Goal: Information Seeking & Learning: Learn about a topic

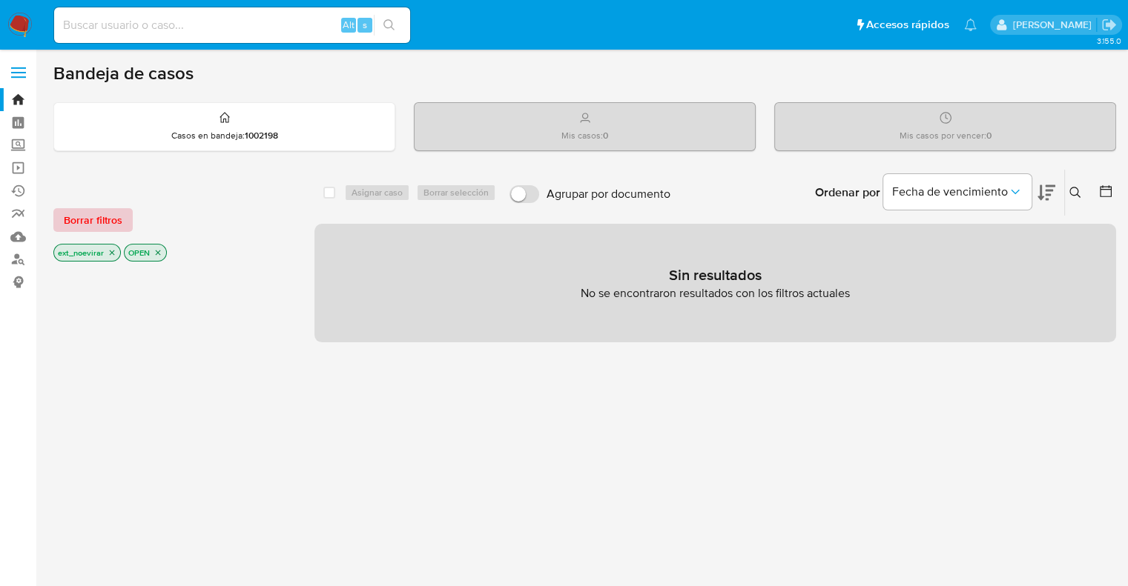
click at [95, 222] on span "Borrar filtros" at bounding box center [93, 220] width 59 height 21
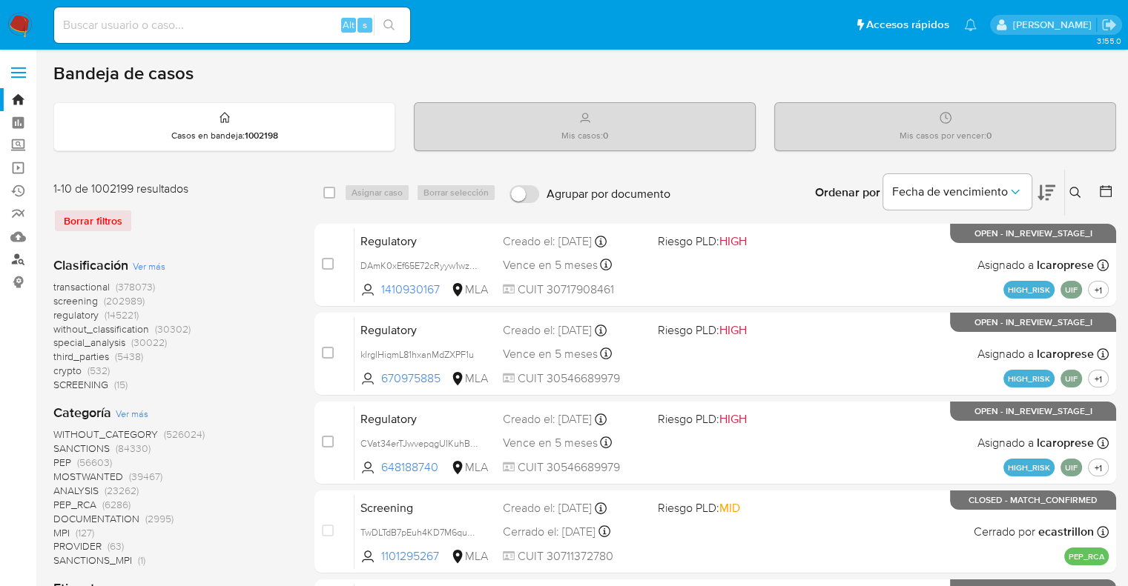
click at [23, 257] on link "Buscador de personas" at bounding box center [88, 259] width 176 height 23
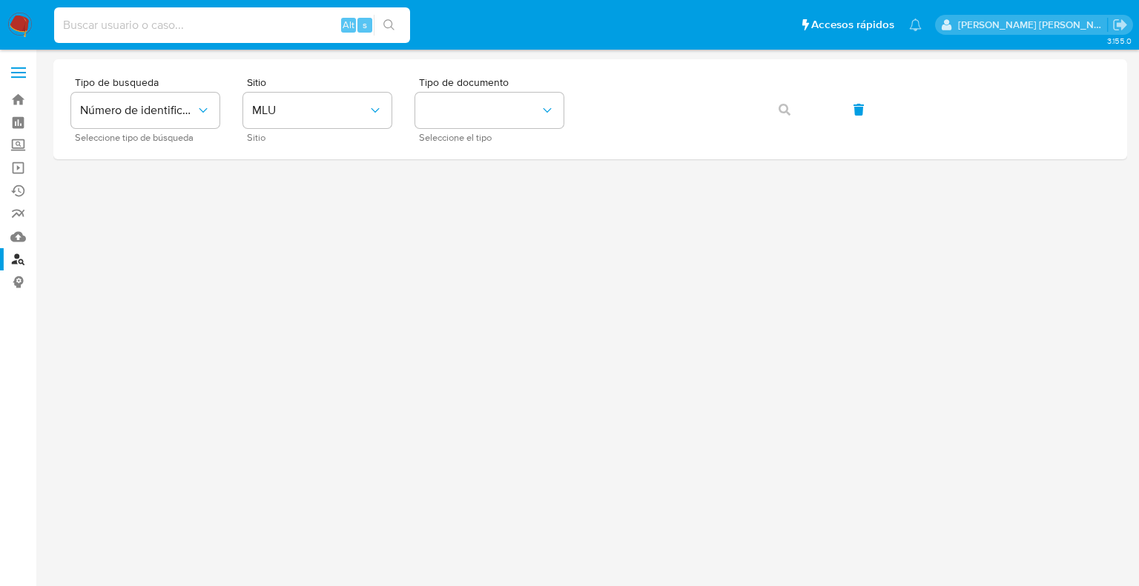
click at [181, 29] on input at bounding box center [232, 25] width 356 height 19
paste input "148685705"
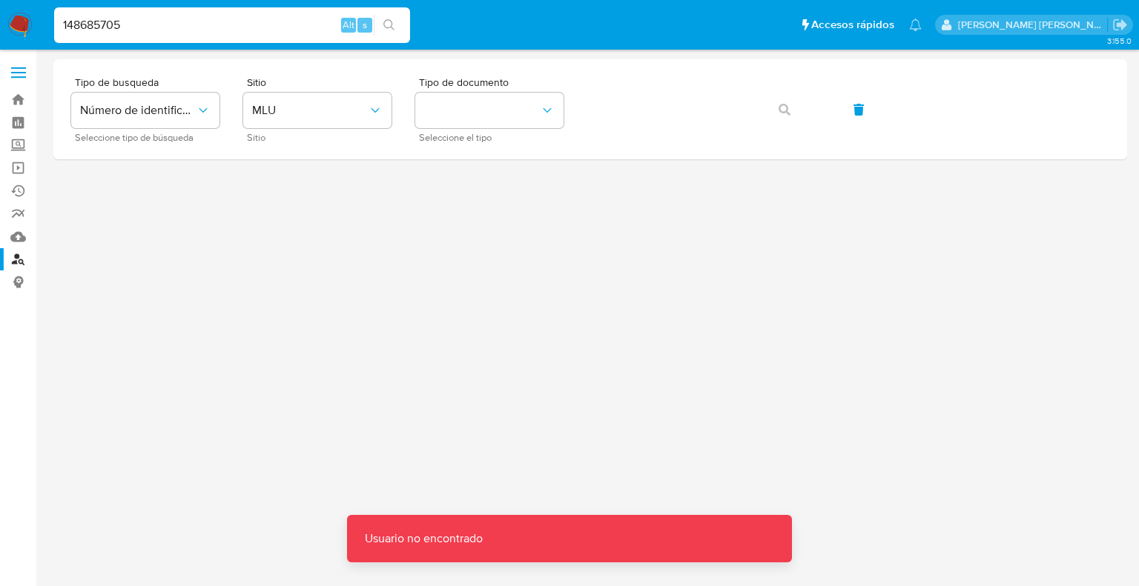
click at [174, 30] on input "148685705" at bounding box center [232, 25] width 356 height 19
type input "148685705"
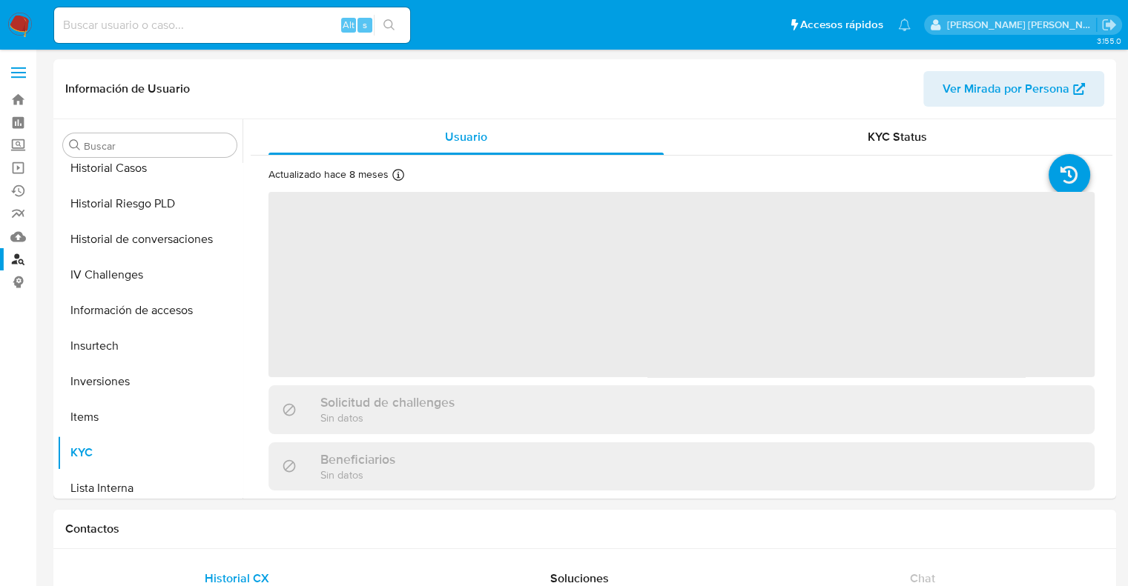
scroll to position [697, 0]
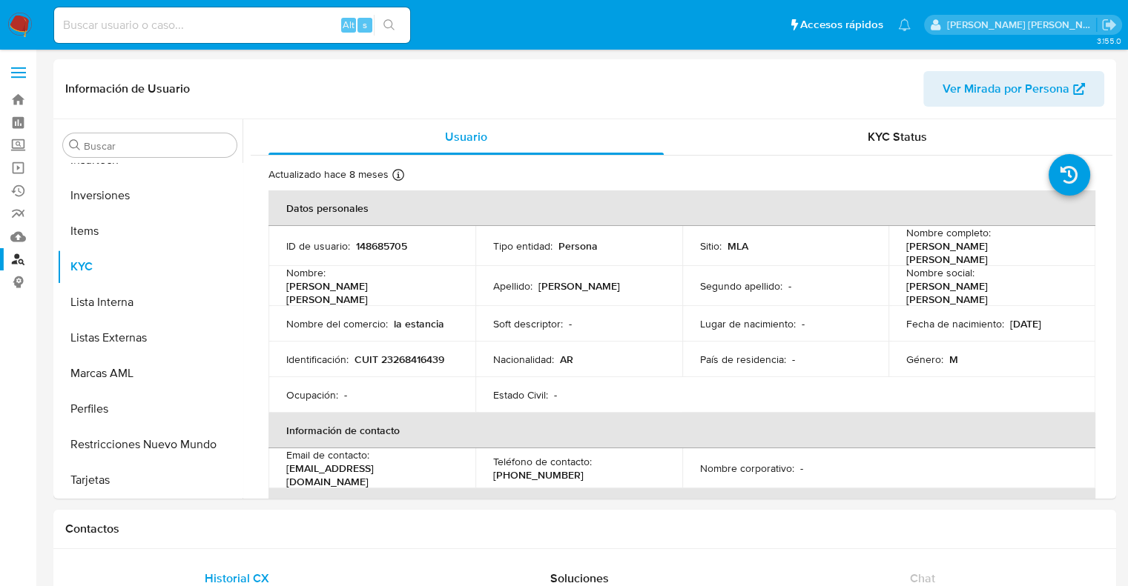
select select "10"
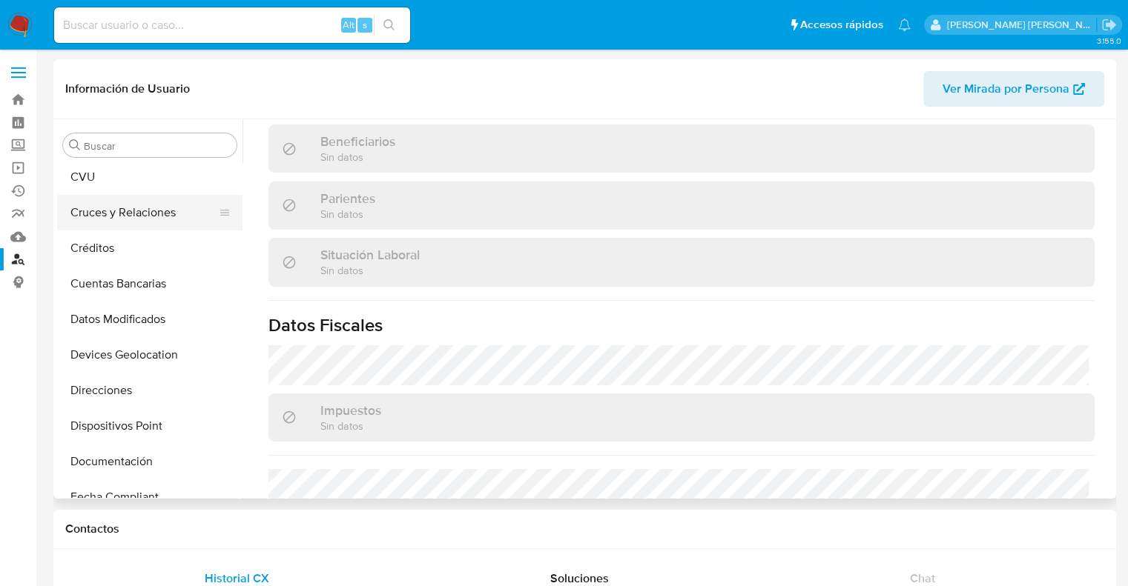
scroll to position [104, 0]
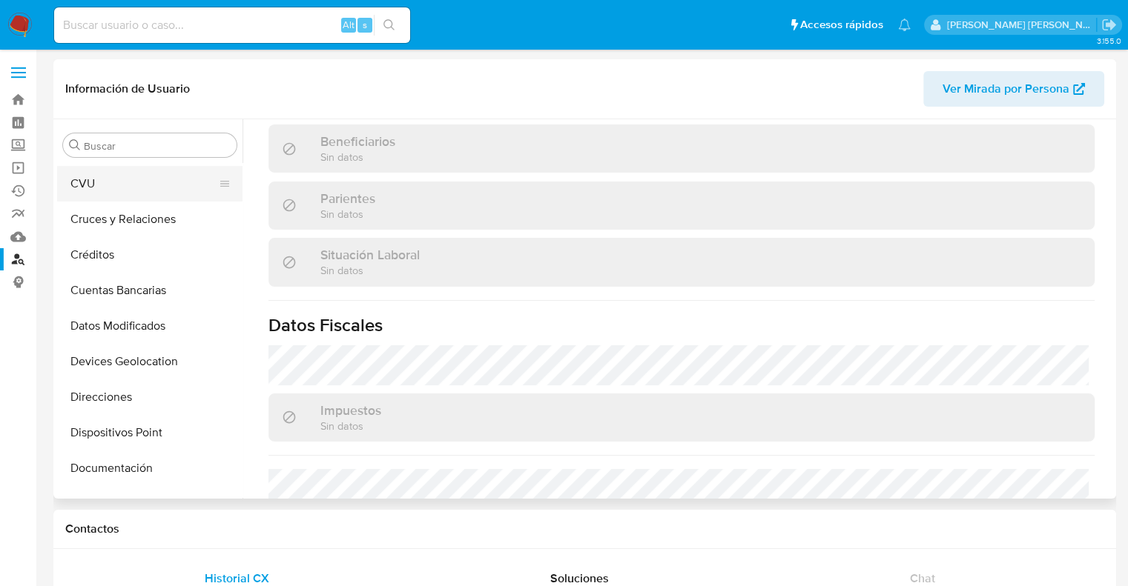
click at [119, 191] on button "CVU" at bounding box center [144, 184] width 174 height 36
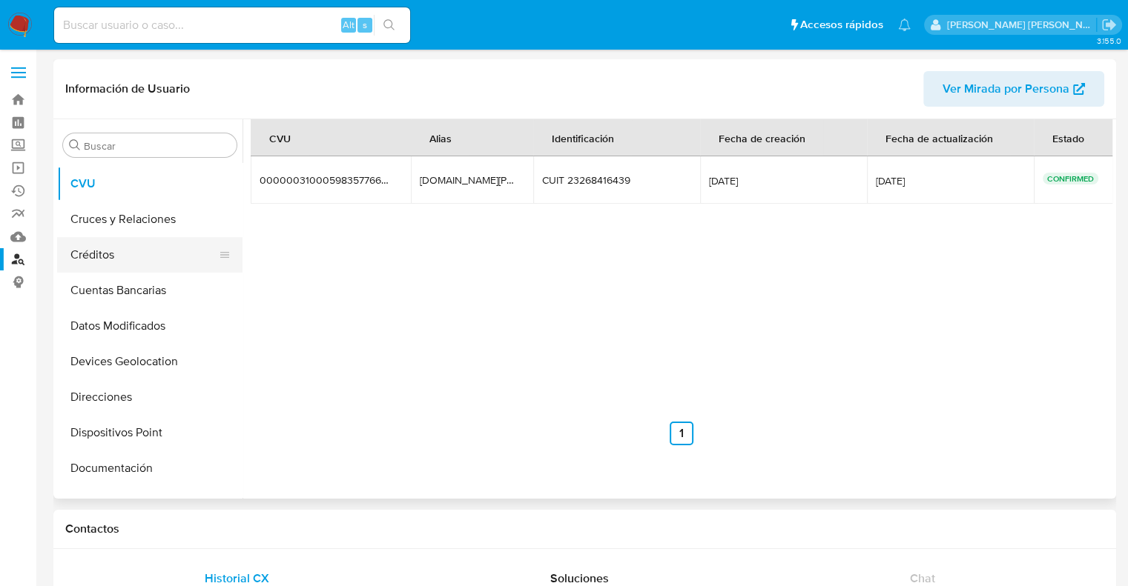
click at [119, 260] on button "Créditos" at bounding box center [144, 255] width 174 height 36
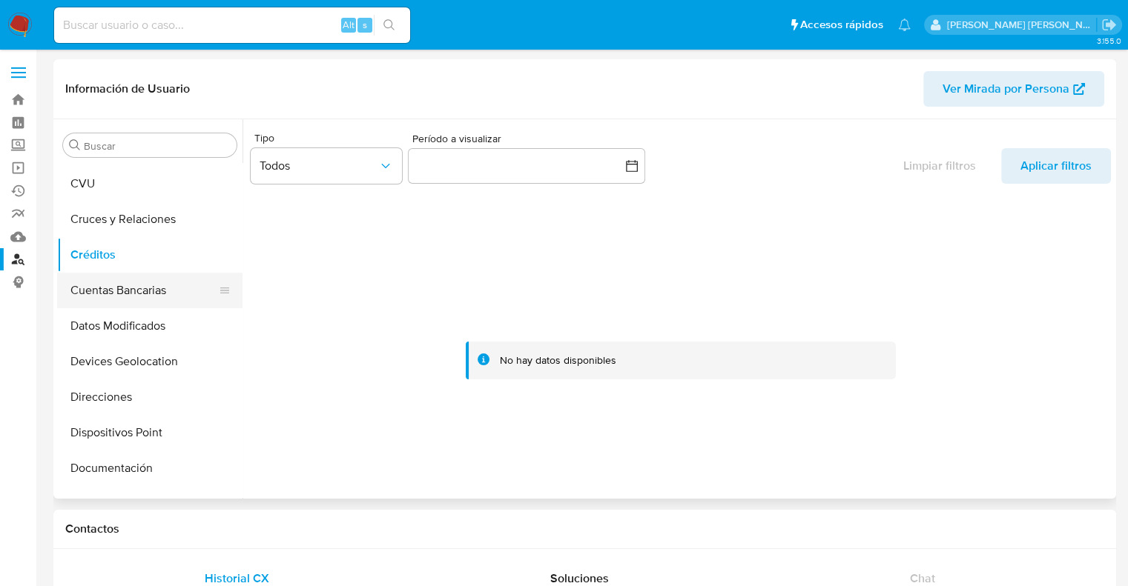
click at [122, 298] on button "Cuentas Bancarias" at bounding box center [144, 291] width 174 height 36
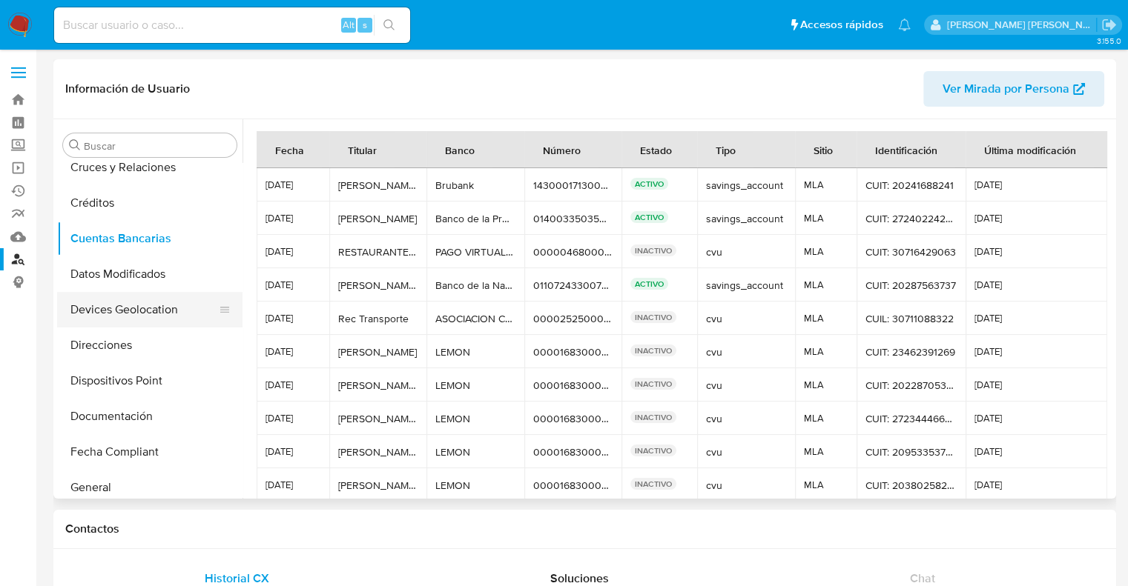
scroll to position [178, 0]
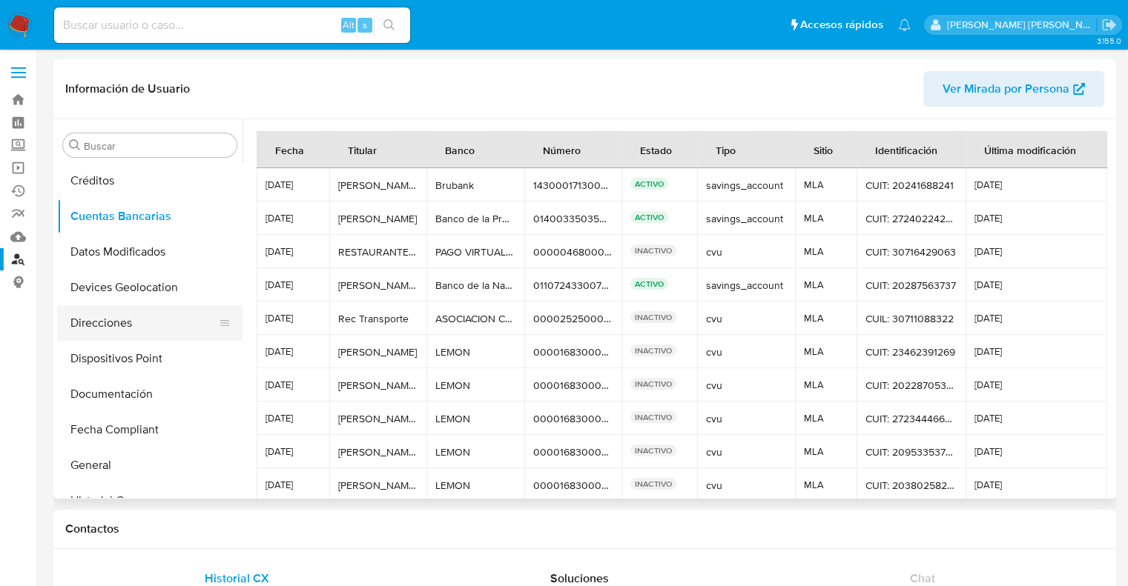
click at [108, 326] on button "Direcciones" at bounding box center [144, 323] width 174 height 36
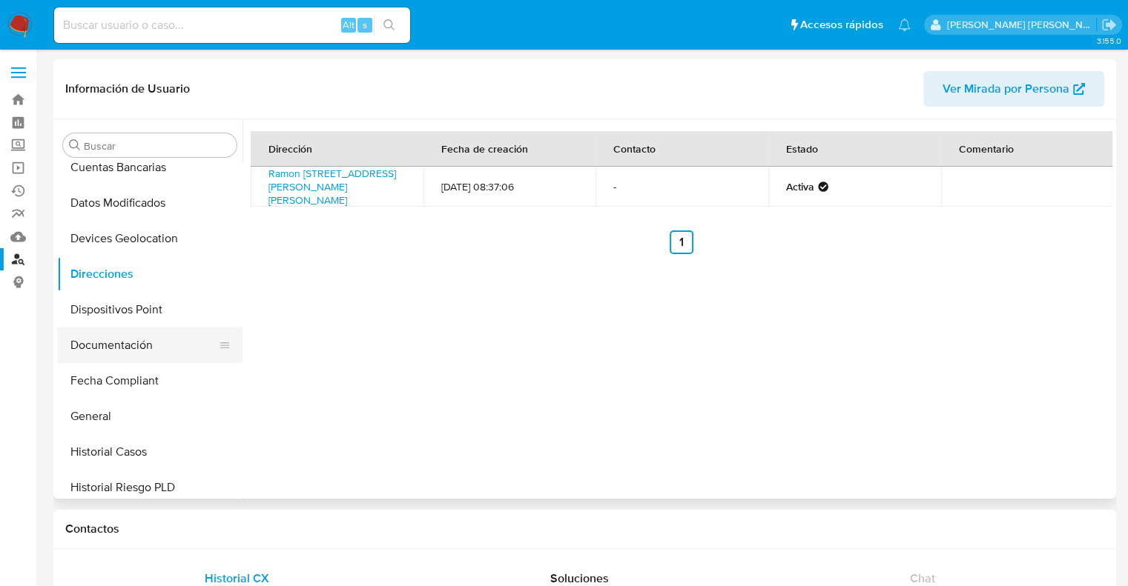
scroll to position [252, 0]
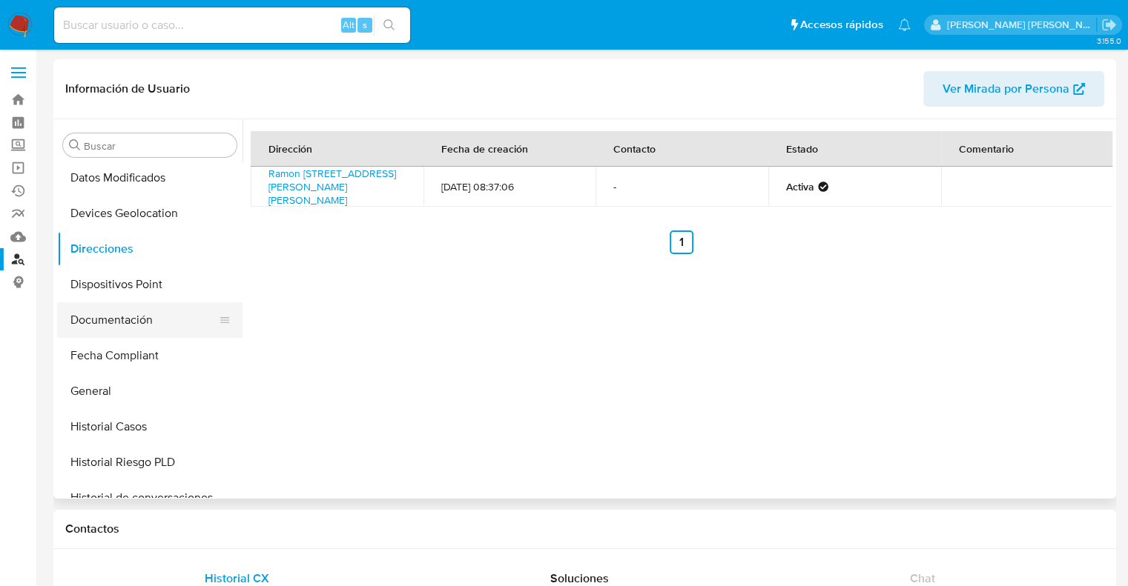
click at [113, 319] on button "Documentación" at bounding box center [144, 321] width 174 height 36
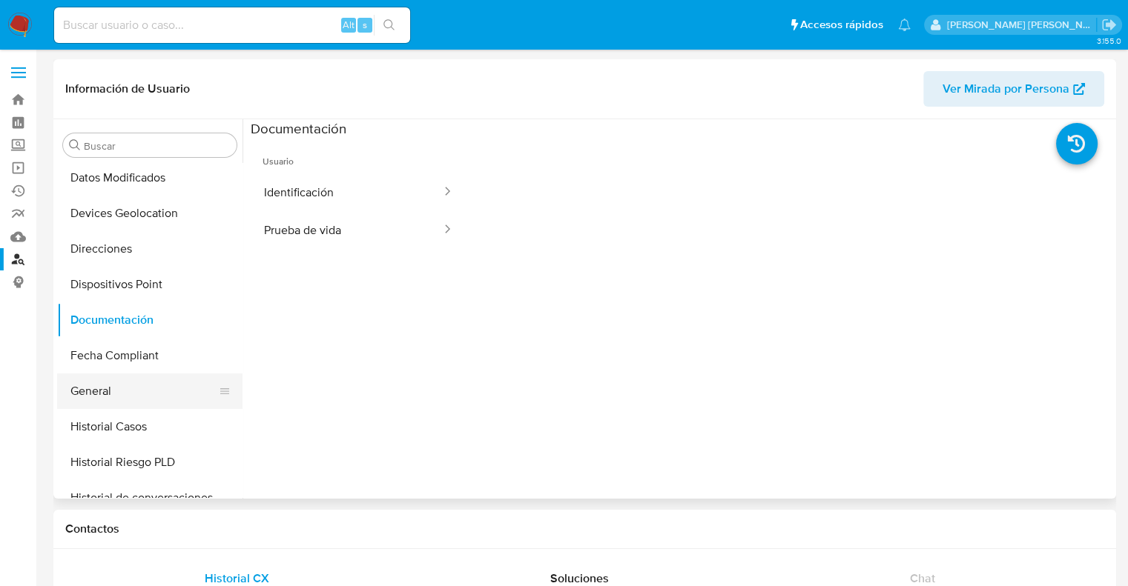
click at [104, 388] on button "General" at bounding box center [144, 392] width 174 height 36
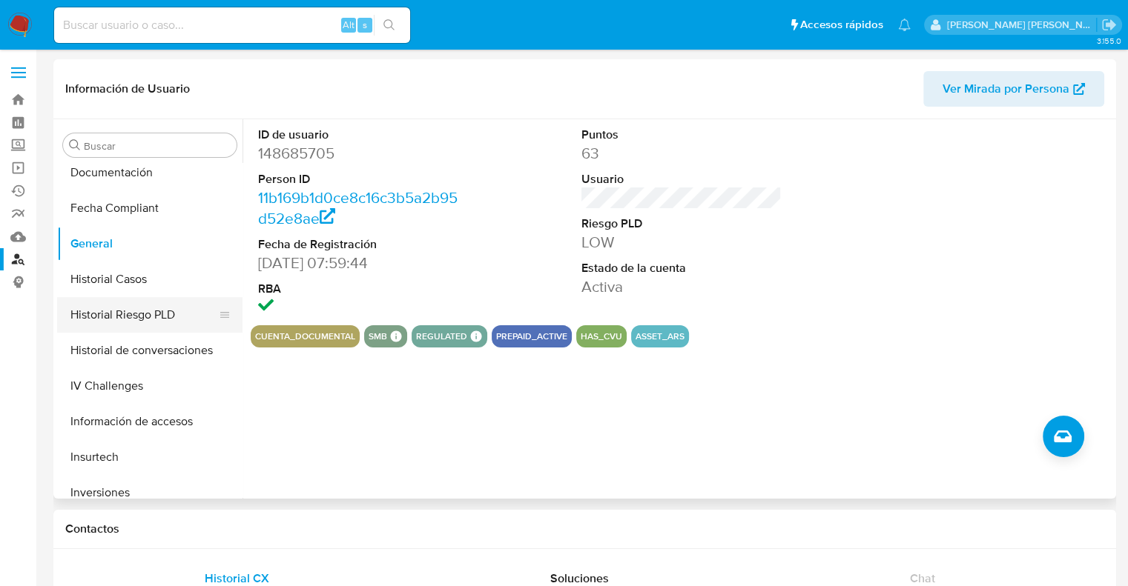
scroll to position [400, 0]
click at [133, 282] on button "Historial Casos" at bounding box center [144, 279] width 174 height 36
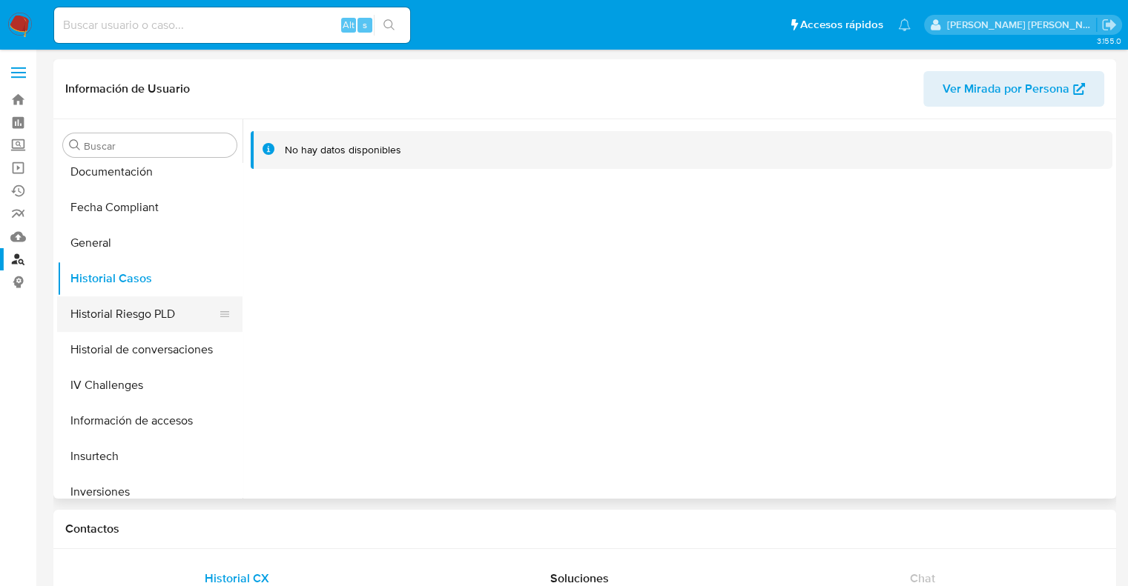
click at [132, 314] on button "Historial Riesgo PLD" at bounding box center [144, 315] width 174 height 36
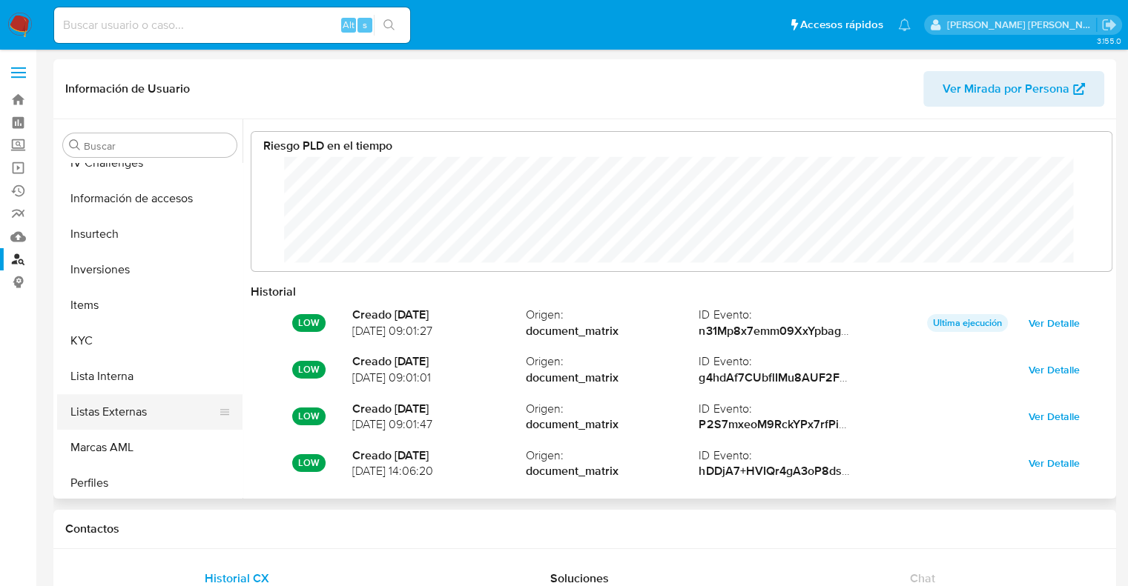
scroll to position [697, 0]
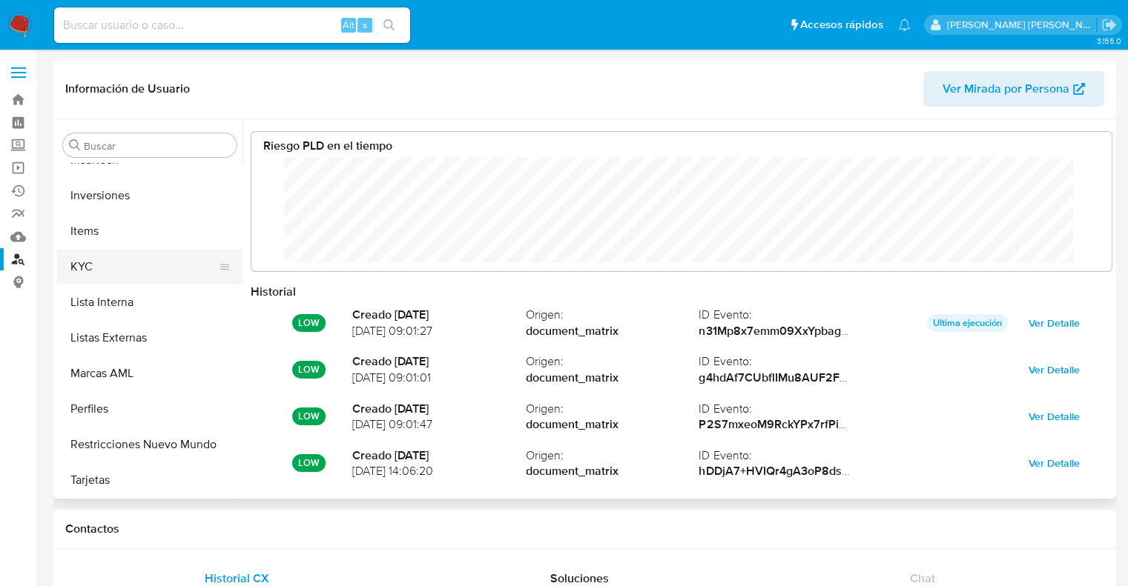
click at [95, 275] on button "KYC" at bounding box center [144, 267] width 174 height 36
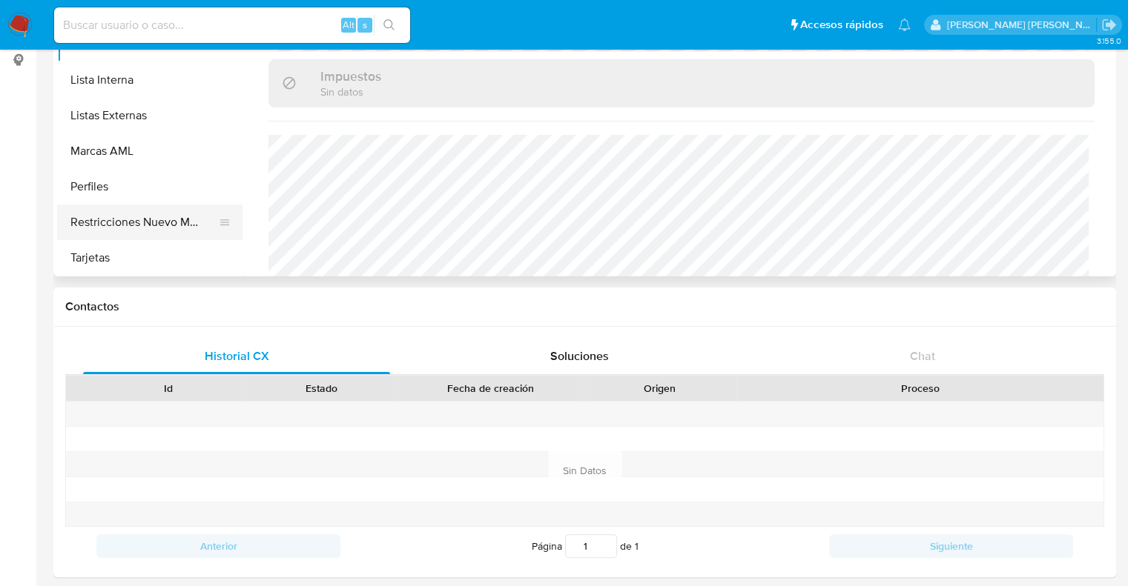
click at [117, 215] on button "Restricciones Nuevo Mundo" at bounding box center [144, 223] width 174 height 36
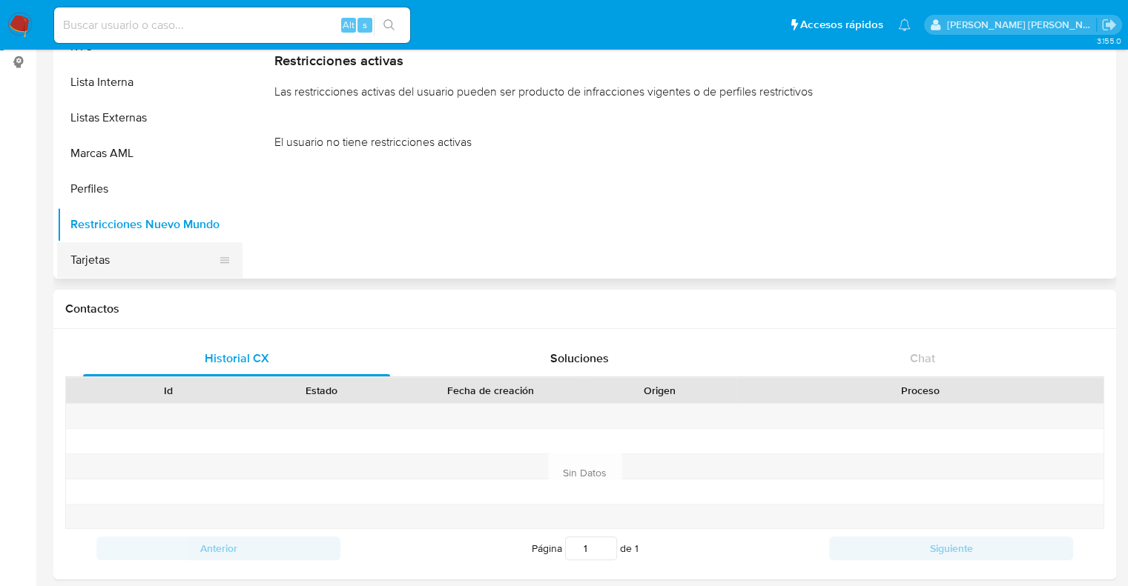
scroll to position [222, 0]
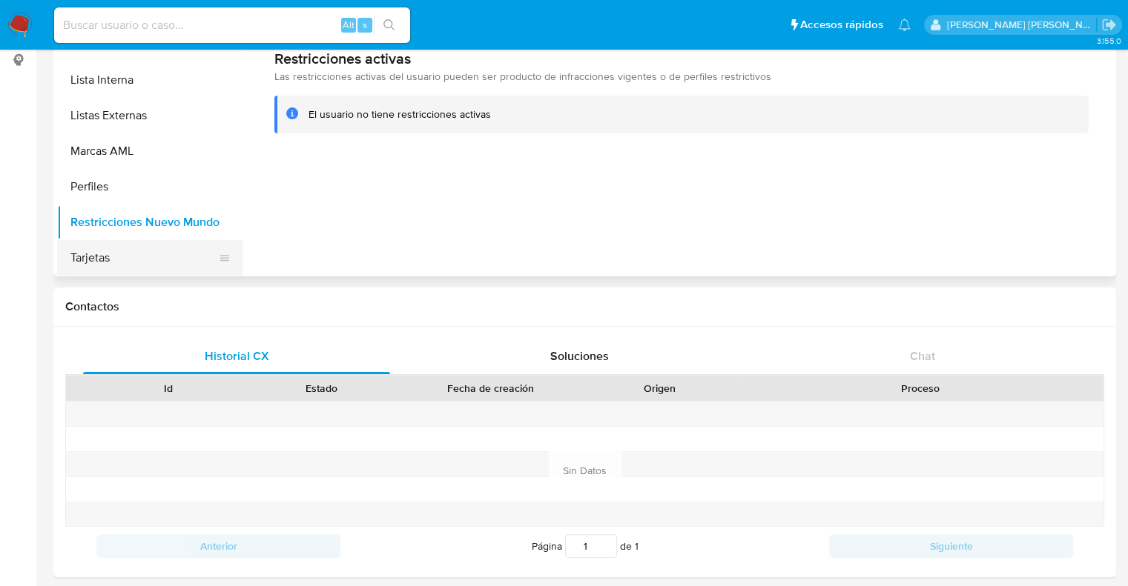
click at [111, 255] on button "Tarjetas" at bounding box center [144, 258] width 174 height 36
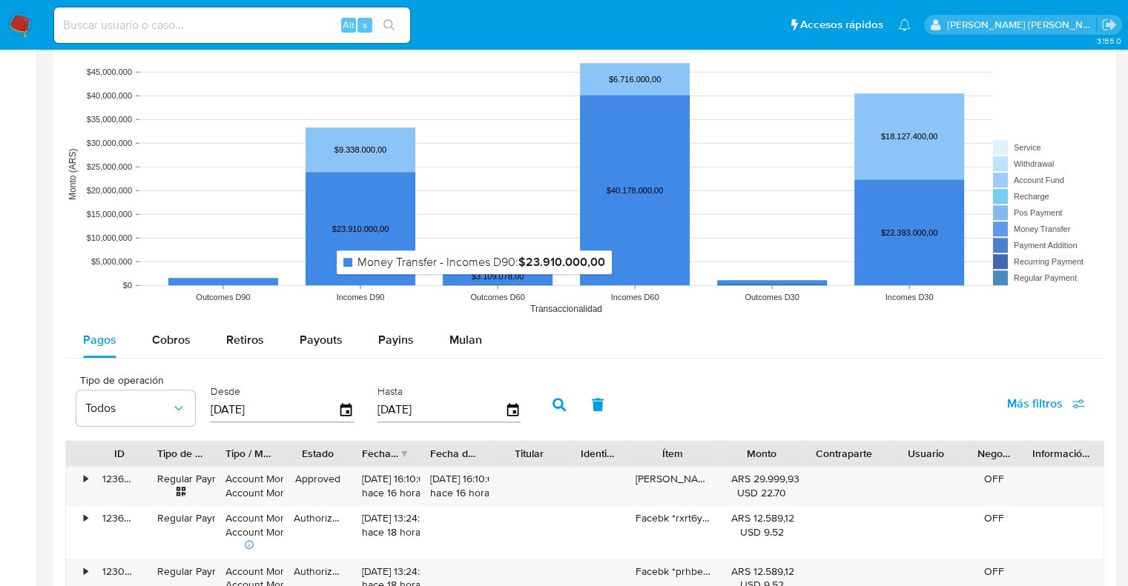
scroll to position [1112, 0]
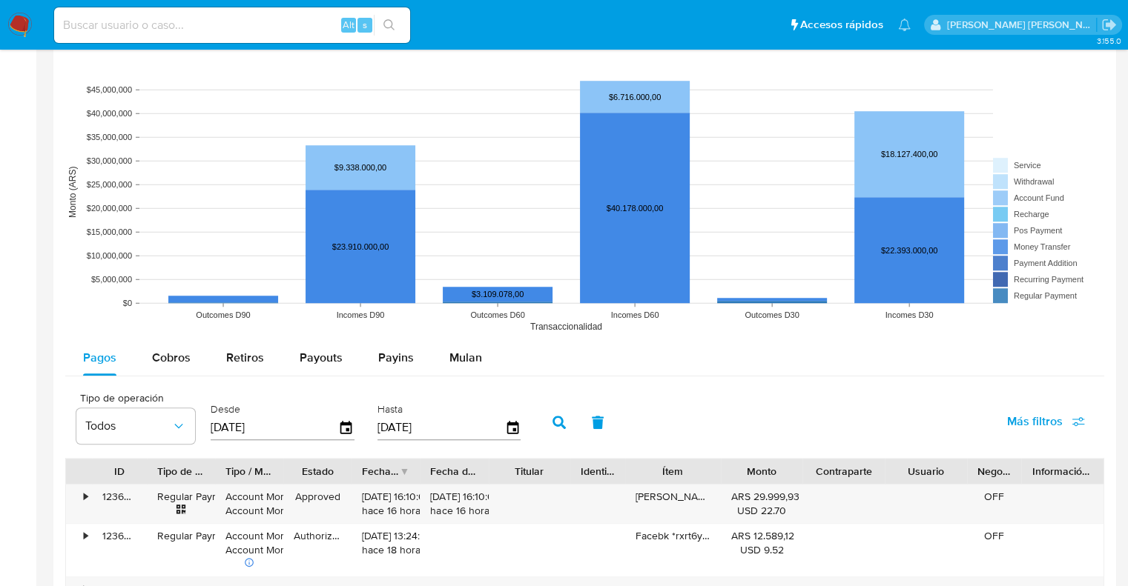
click at [136, 23] on input at bounding box center [232, 25] width 356 height 19
paste input "358900388"
type input "358900388"
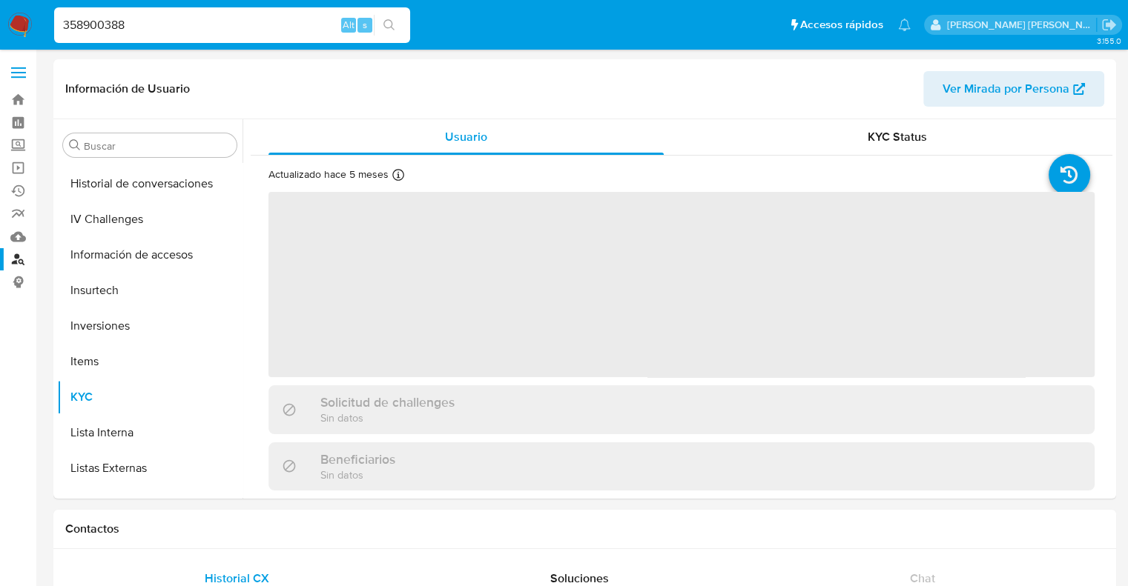
scroll to position [697, 0]
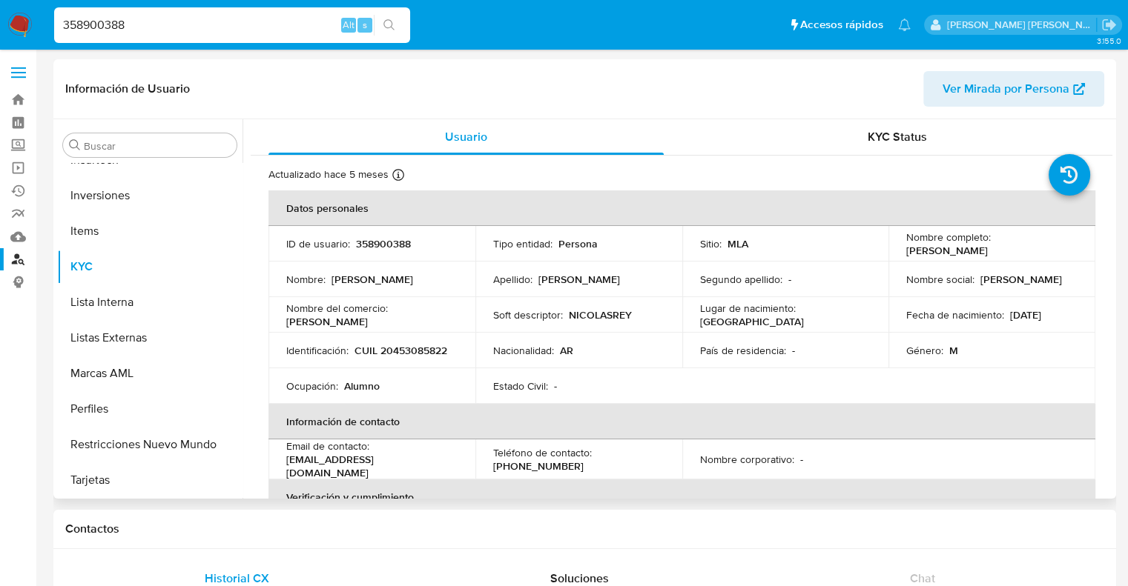
select select "10"
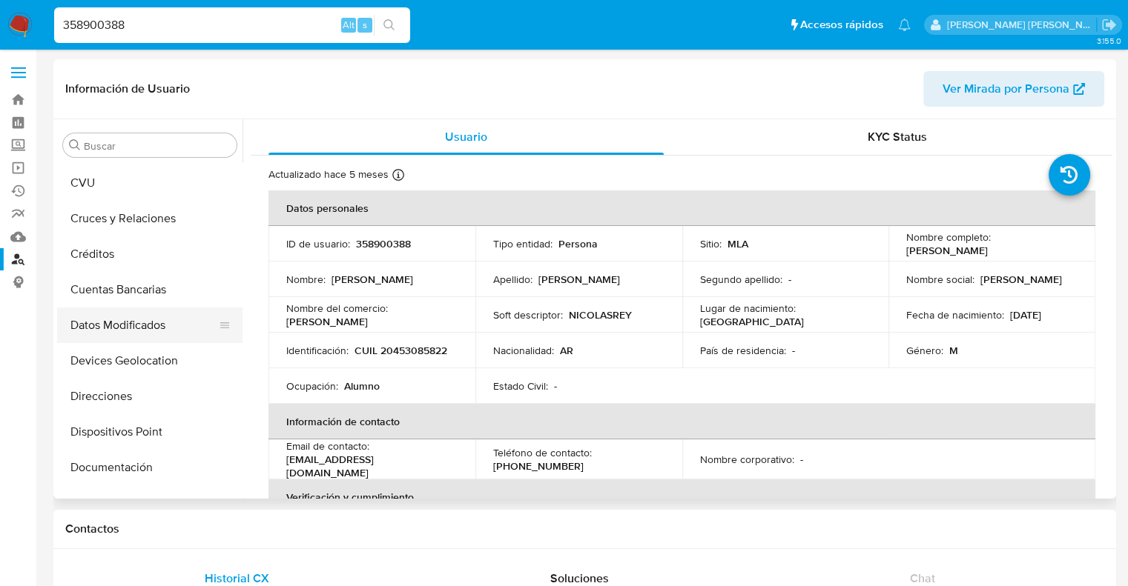
scroll to position [0, 0]
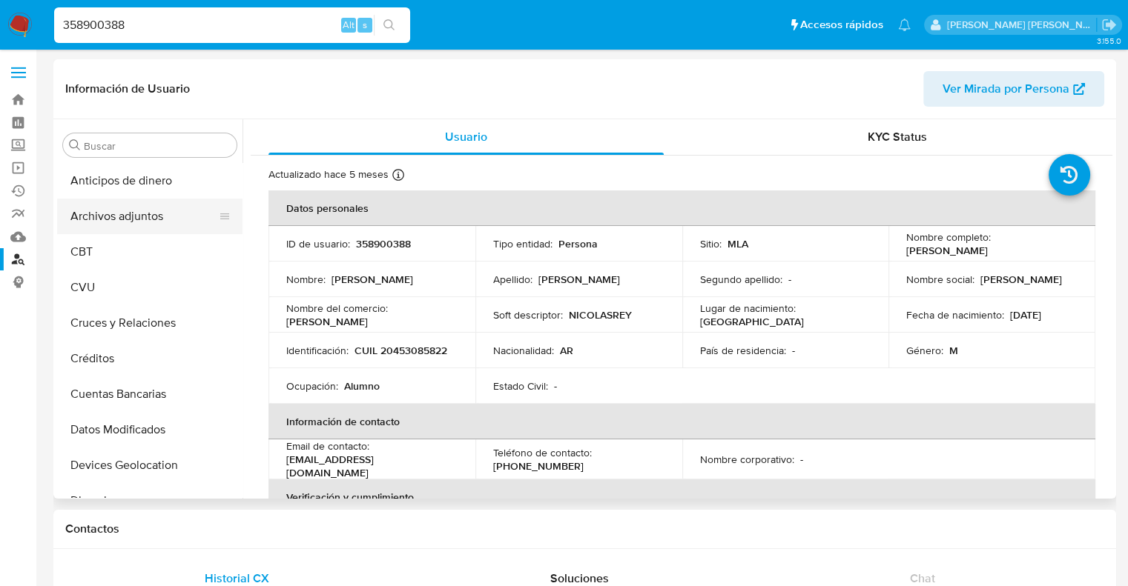
click at [137, 217] on button "Archivos adjuntos" at bounding box center [144, 217] width 174 height 36
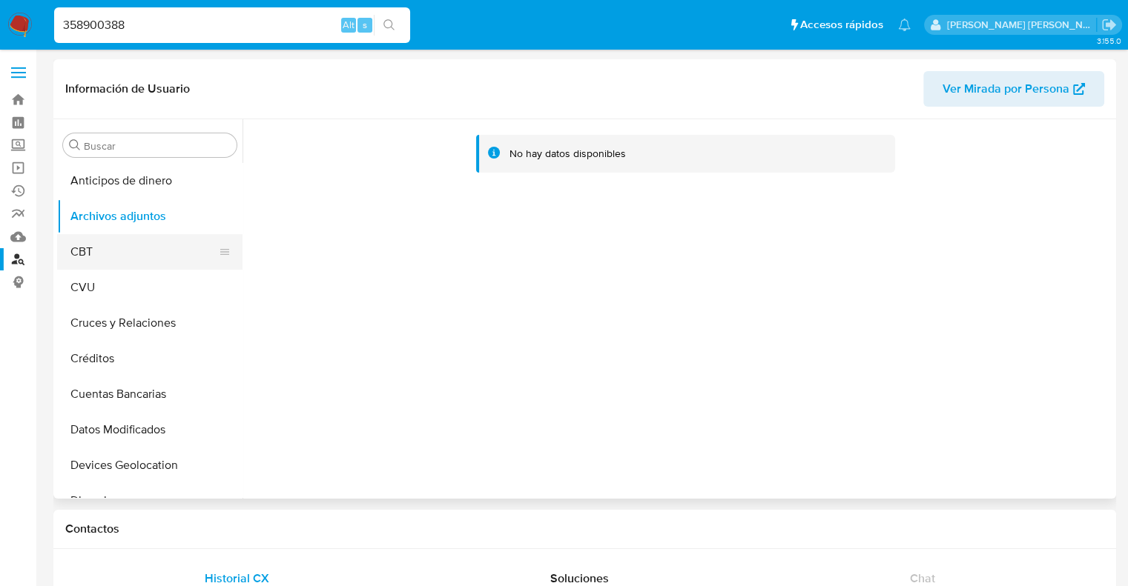
click at [113, 245] on button "CBT" at bounding box center [144, 252] width 174 height 36
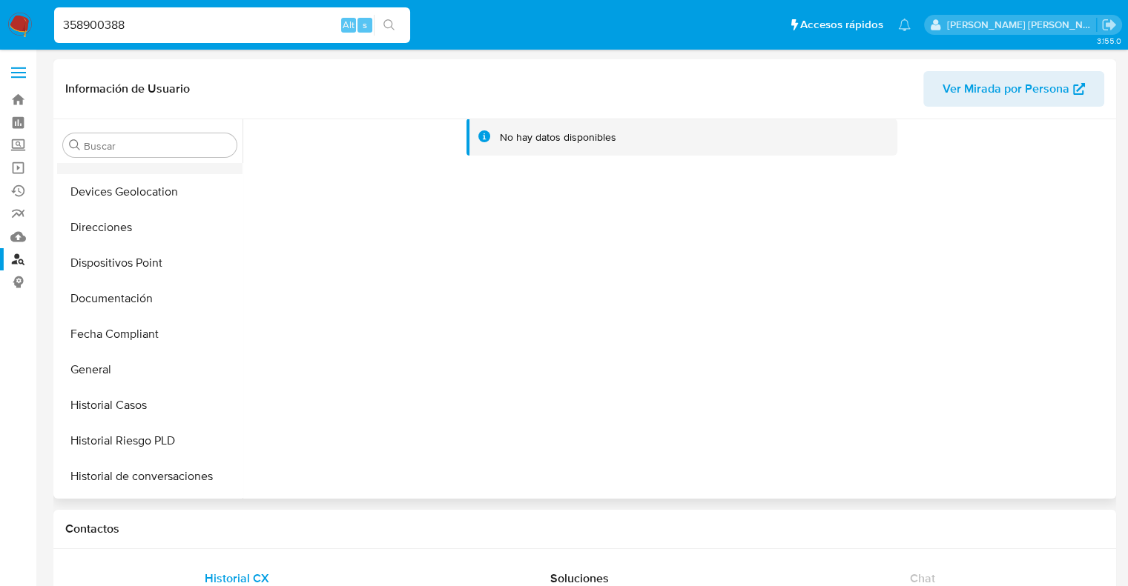
scroll to position [297, 0]
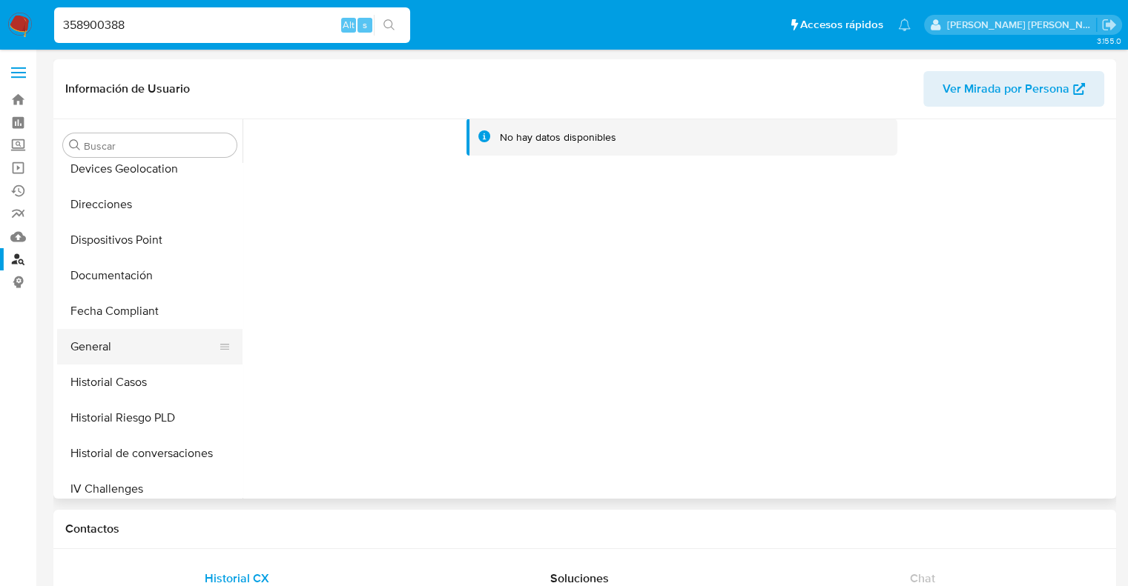
click at [102, 351] on button "General" at bounding box center [144, 347] width 174 height 36
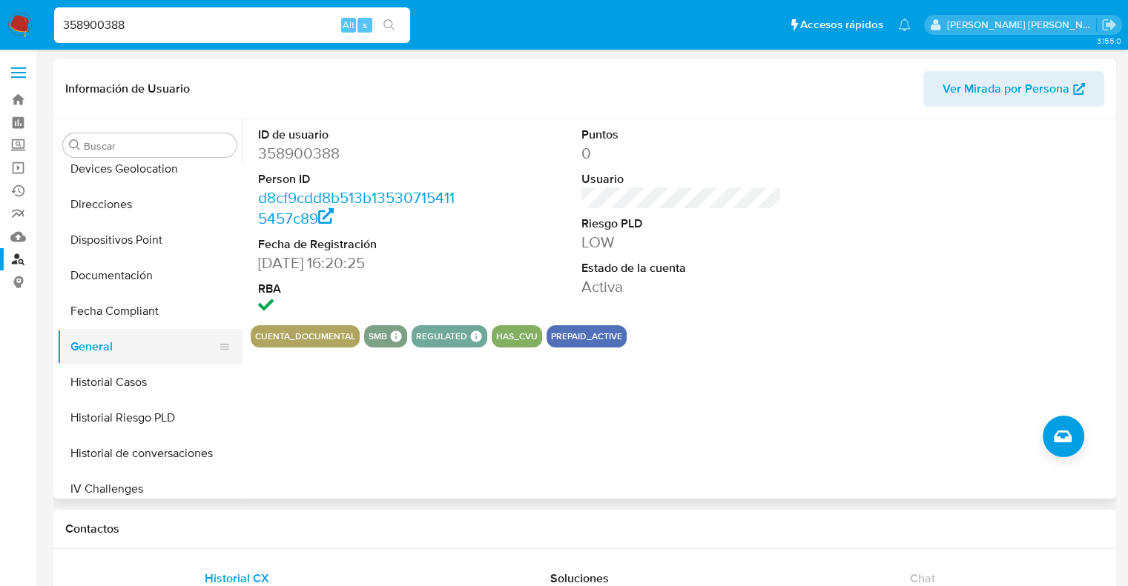
scroll to position [371, 0]
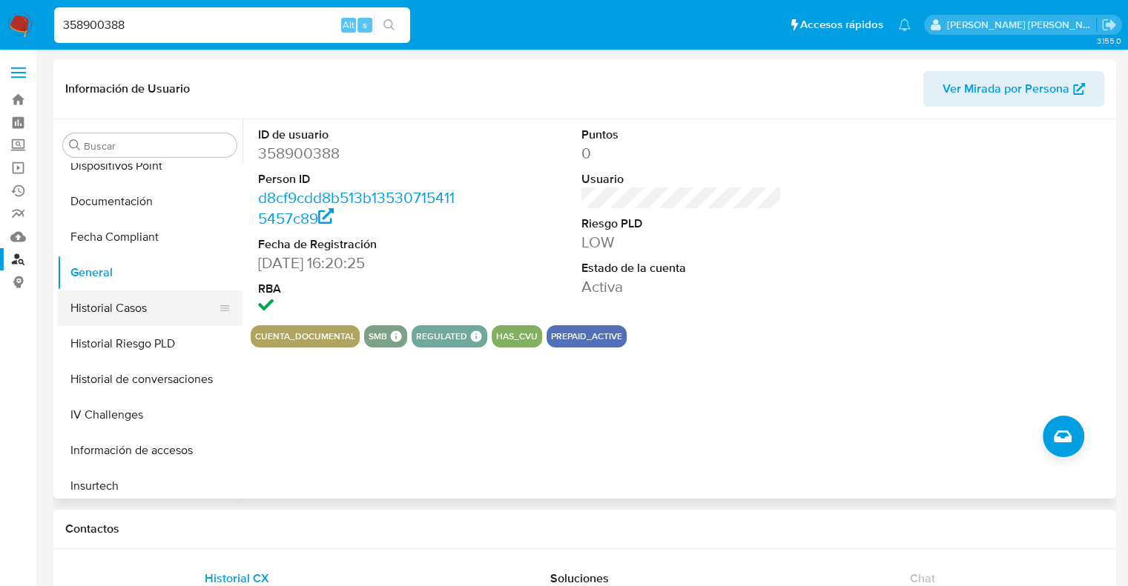
click at [108, 318] on button "Historial Casos" at bounding box center [144, 309] width 174 height 36
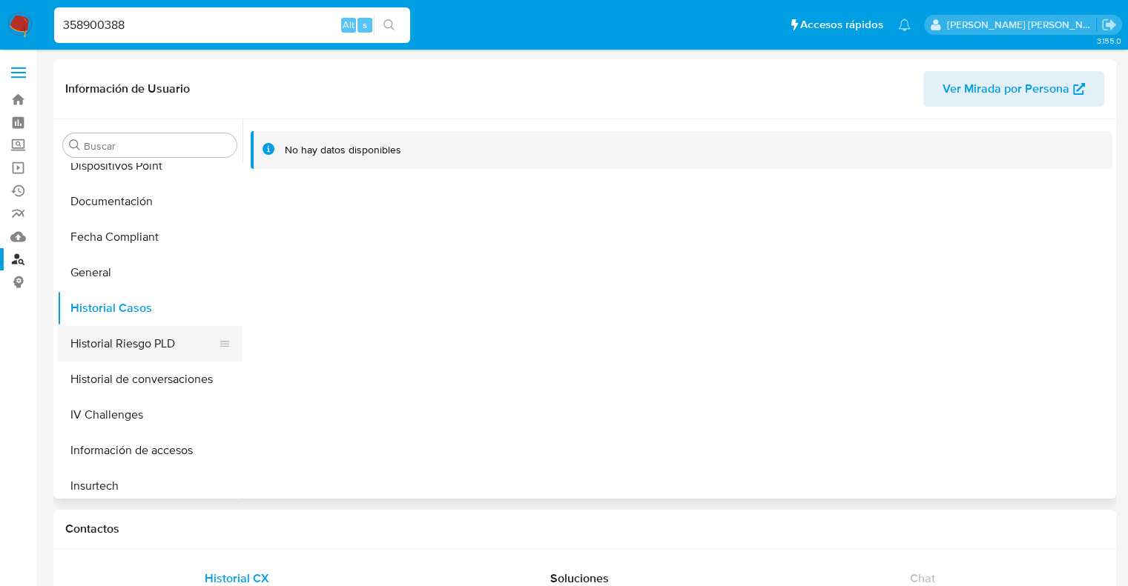
click at [106, 340] on button "Historial Riesgo PLD" at bounding box center [144, 344] width 174 height 36
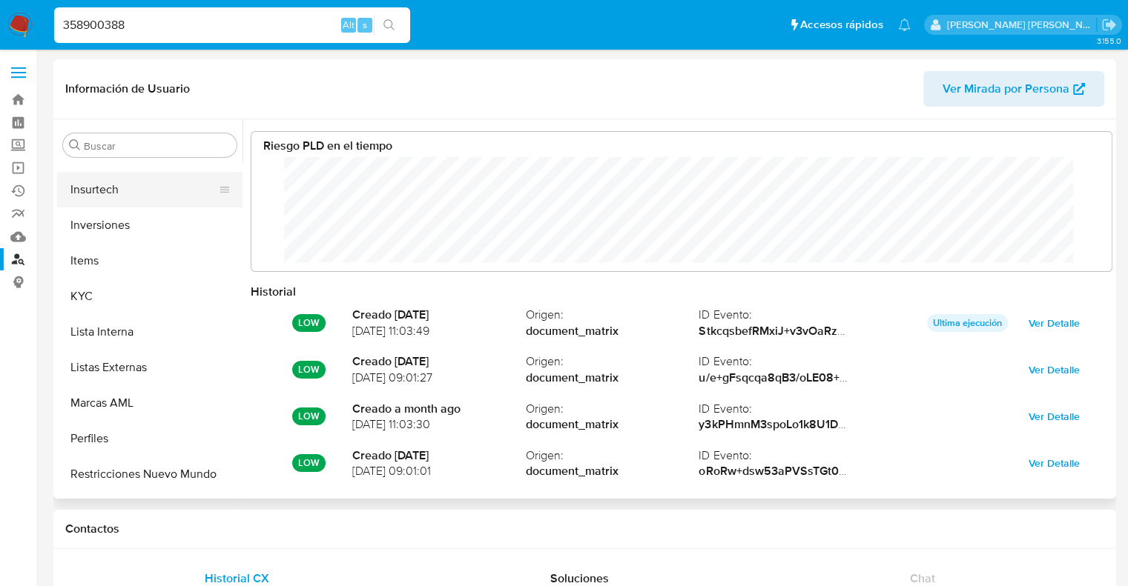
scroll to position [697, 0]
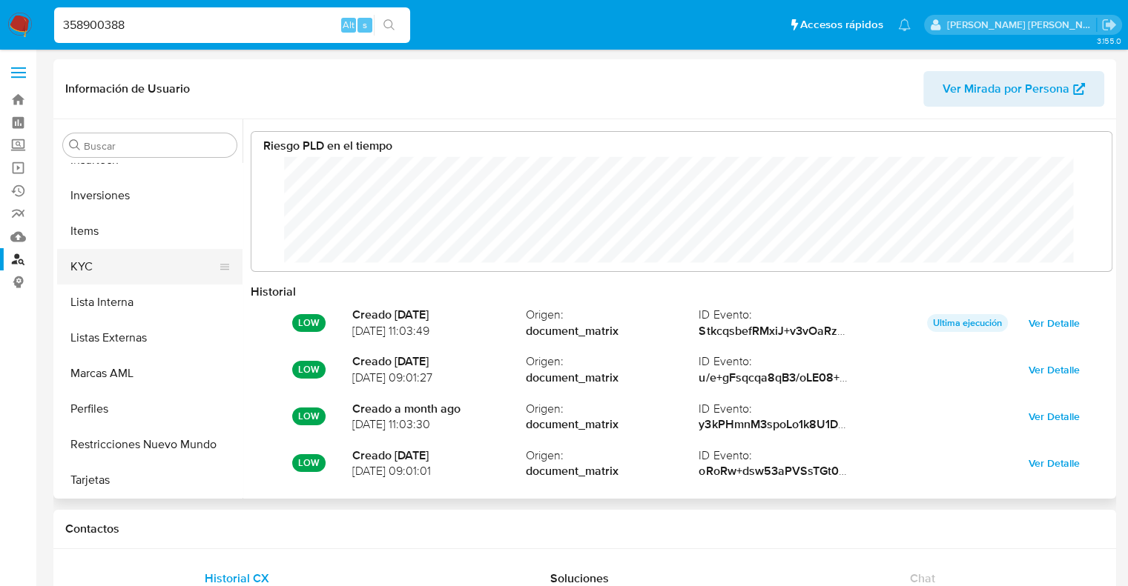
click at [101, 252] on button "KYC" at bounding box center [144, 267] width 174 height 36
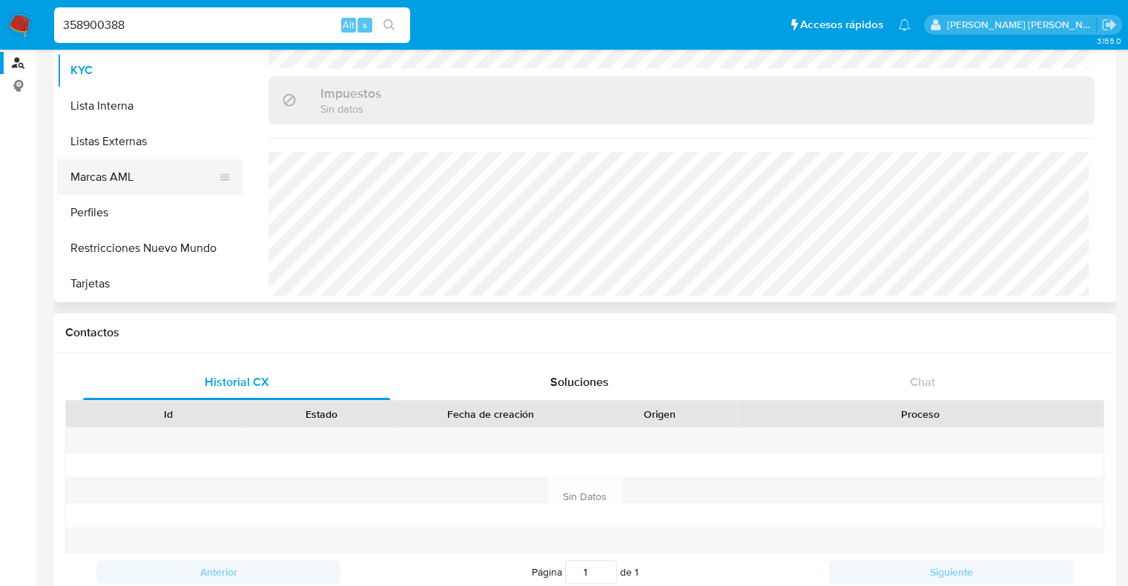
scroll to position [222, 0]
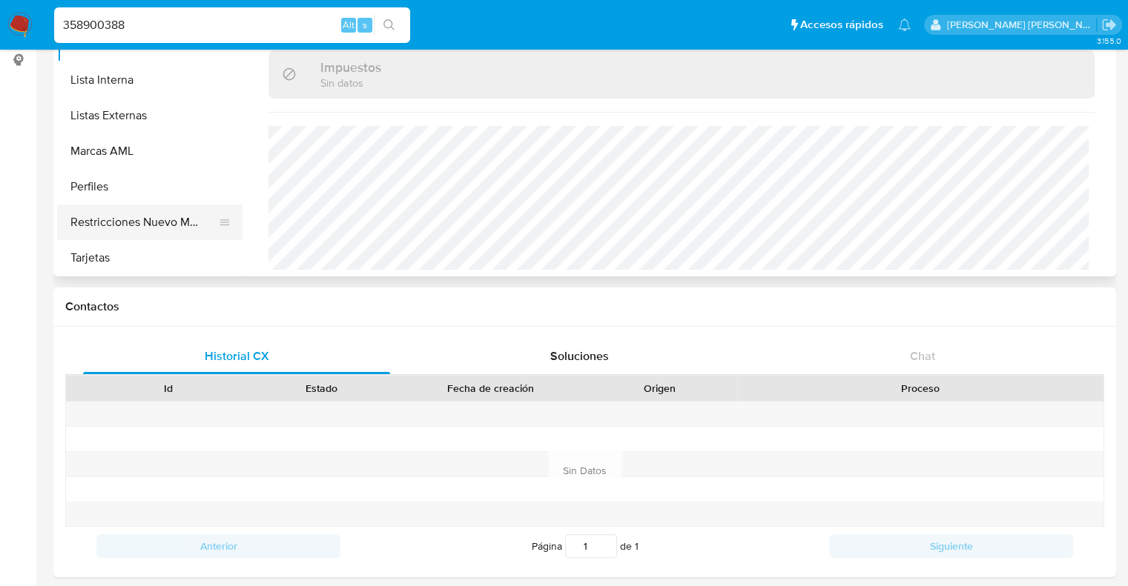
click at [125, 232] on button "Restricciones Nuevo Mundo" at bounding box center [144, 223] width 174 height 36
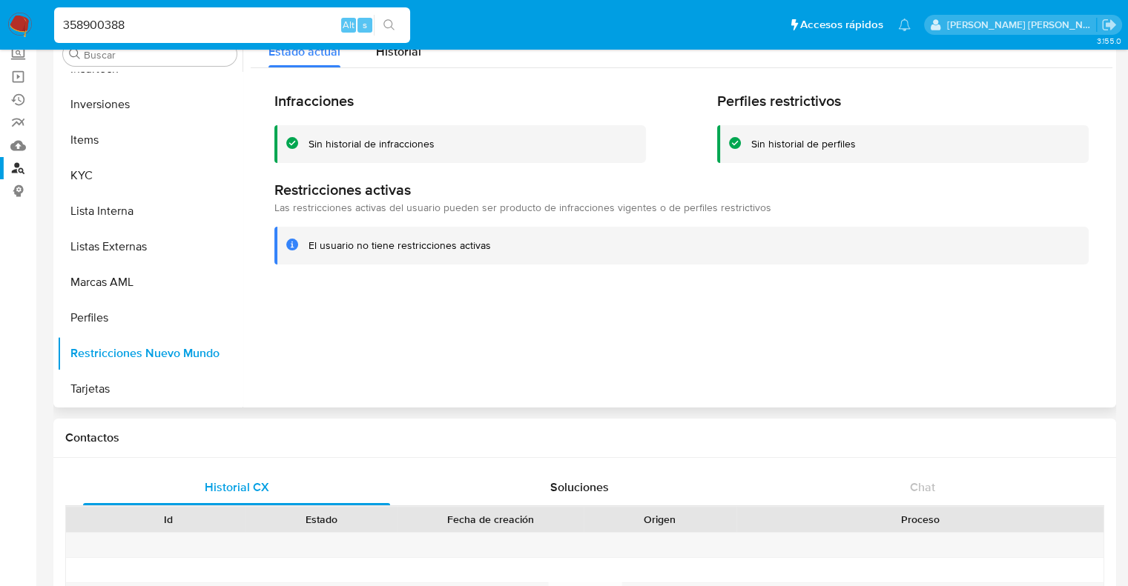
scroll to position [74, 0]
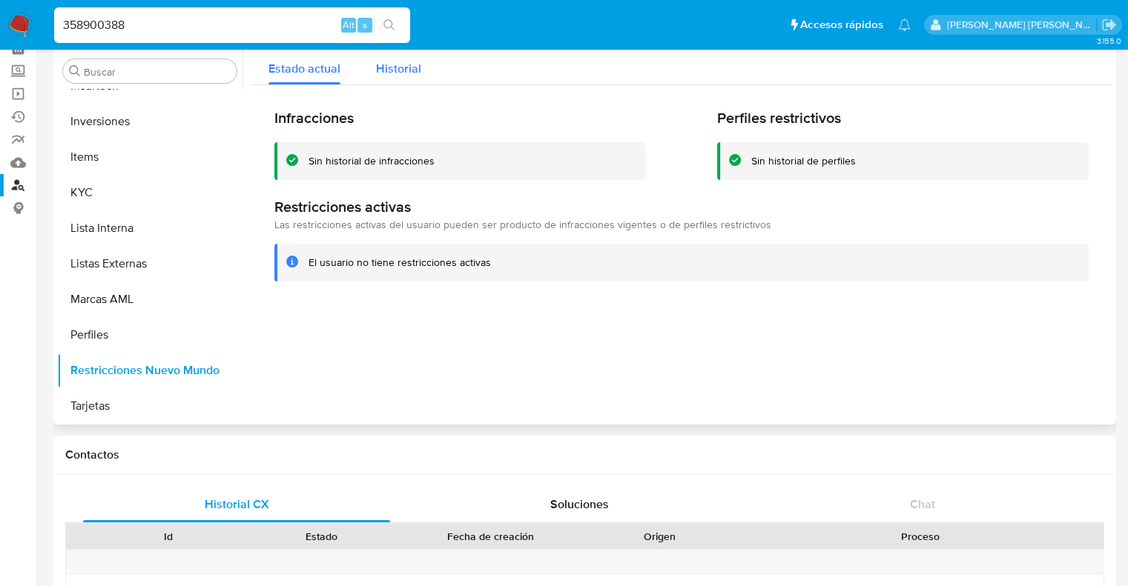
click at [411, 75] on span "Historial" at bounding box center [398, 68] width 45 height 17
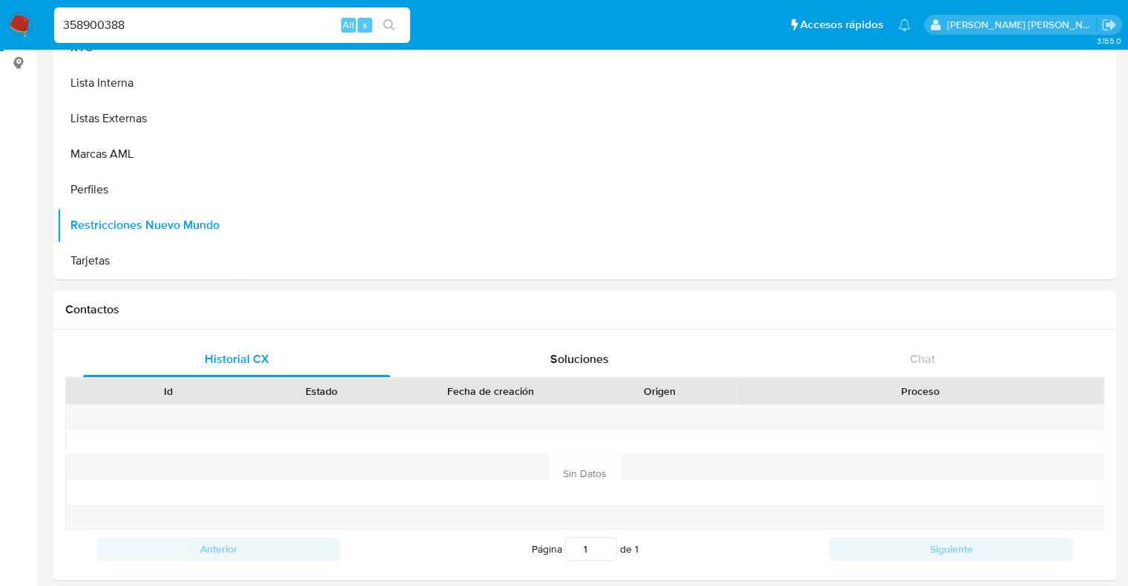
scroll to position [222, 0]
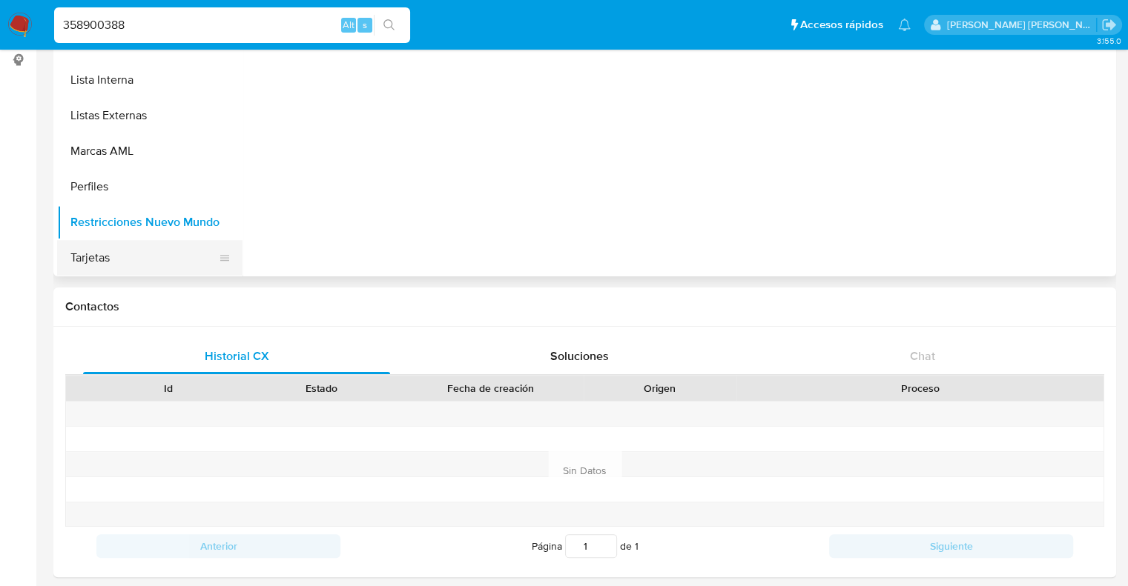
click at [96, 260] on button "Tarjetas" at bounding box center [144, 258] width 174 height 36
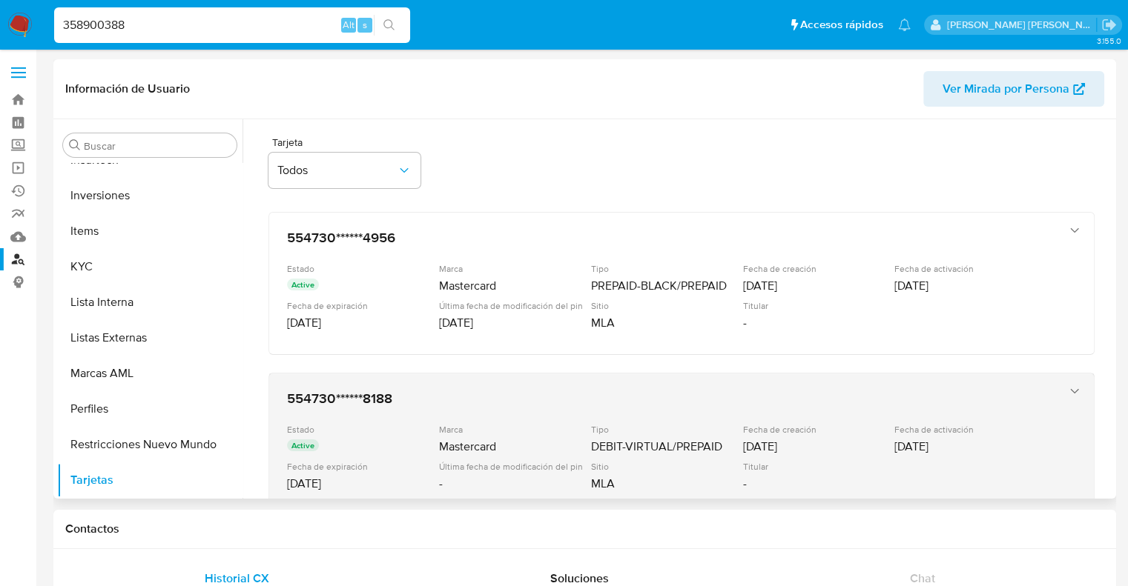
scroll to position [0, 0]
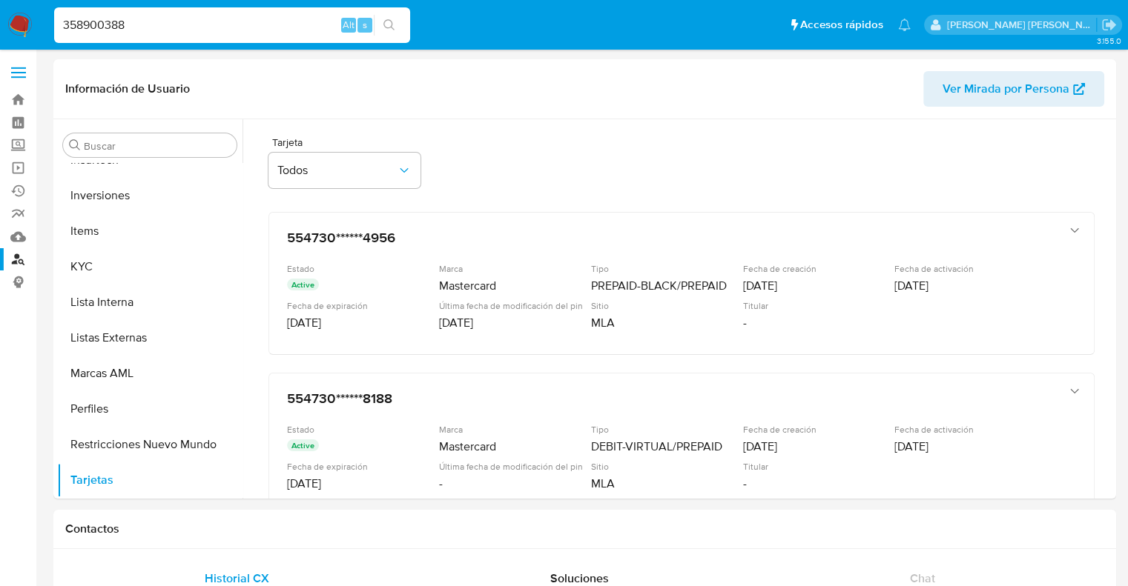
drag, startPoint x: 162, startPoint y: 27, endPoint x: 3, endPoint y: 30, distance: 158.7
click at [0, 30] on nav "Pausado Ver notificaciones 358900388 Alt s Accesos rápidos Presiona las siguien…" at bounding box center [564, 25] width 1128 height 50
paste input "1082188576"
type input "1082188576"
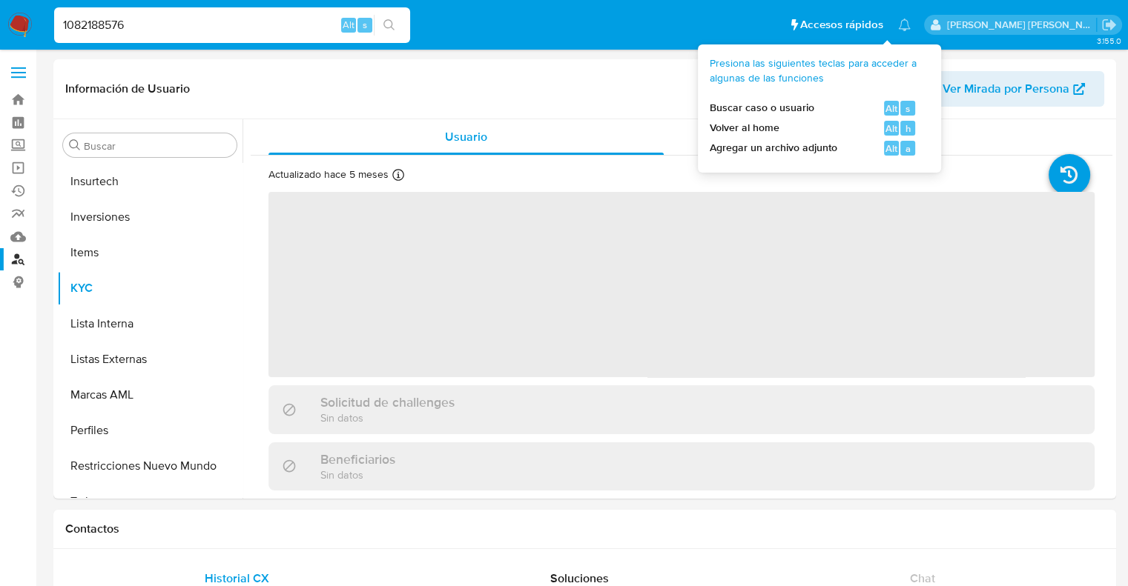
scroll to position [697, 0]
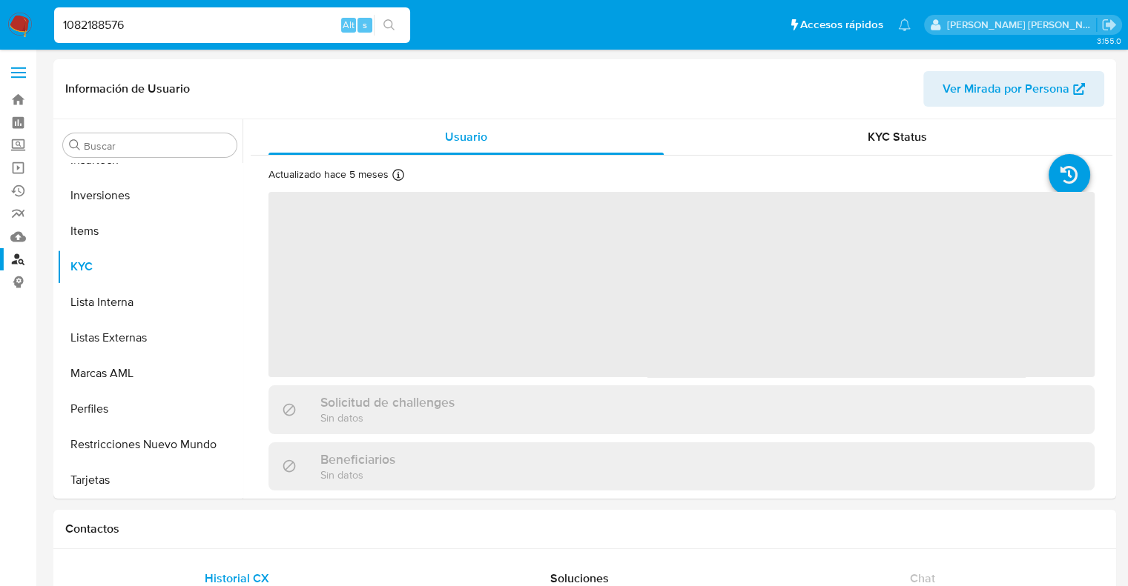
select select "10"
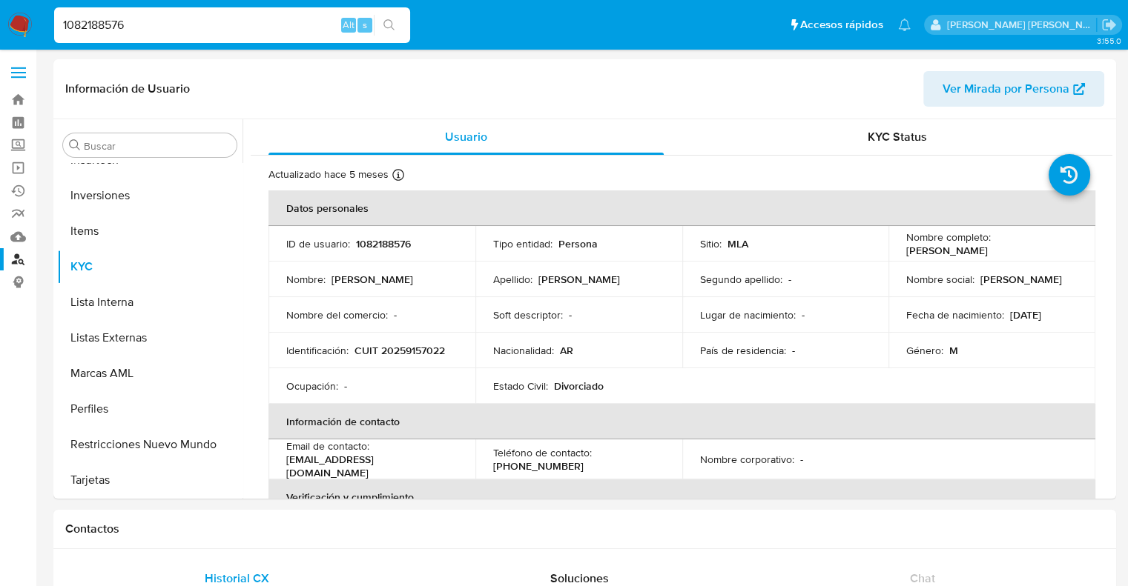
click at [16, 260] on link "Buscador de personas" at bounding box center [88, 259] width 176 height 23
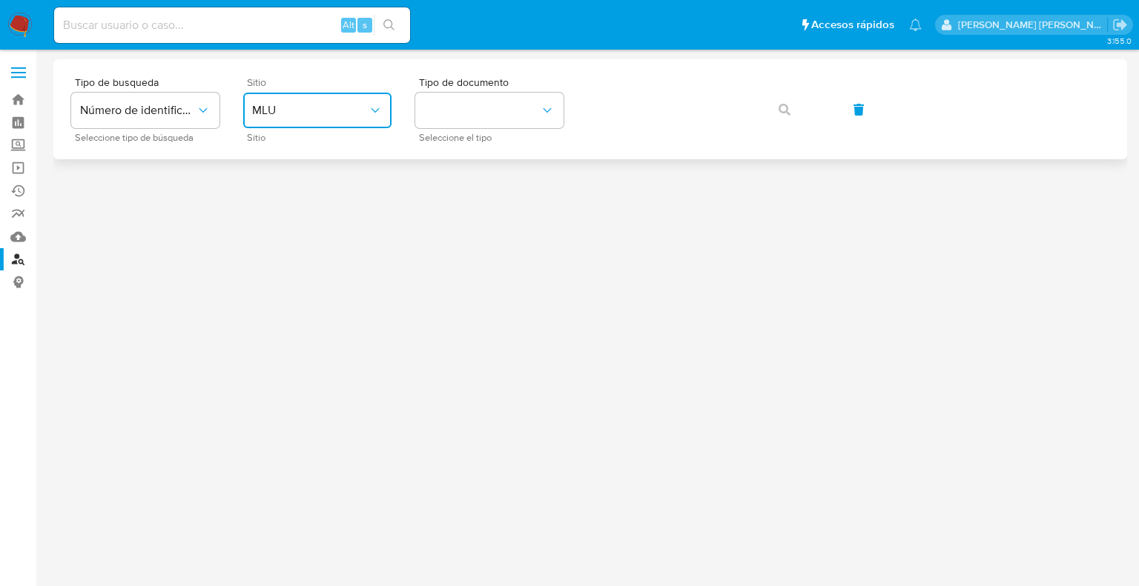
click at [288, 116] on span "MLU" at bounding box center [310, 110] width 116 height 15
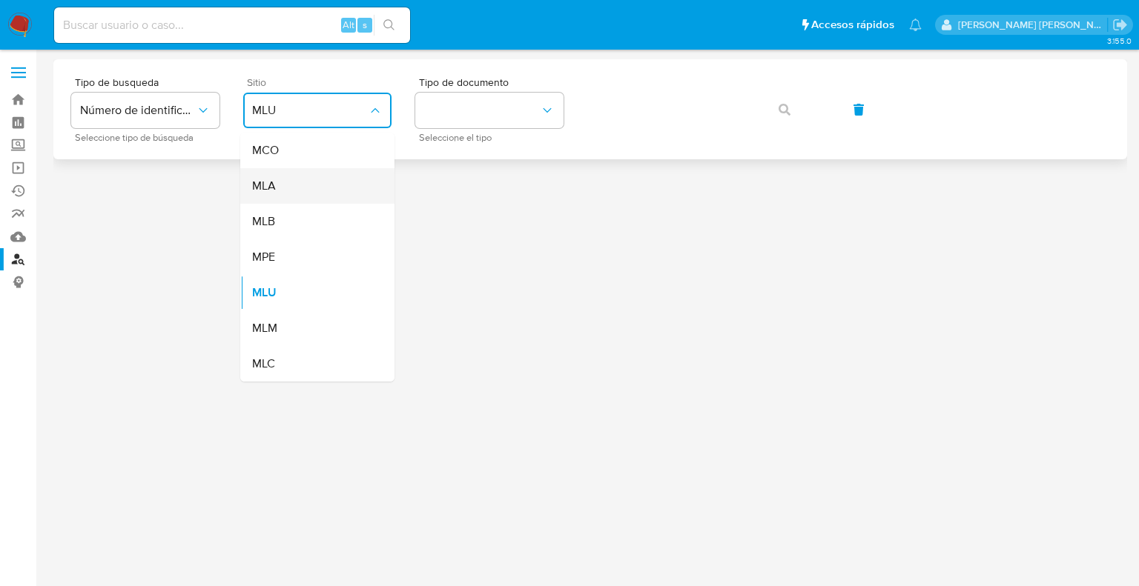
click at [269, 190] on span "MLA" at bounding box center [264, 186] width 24 height 15
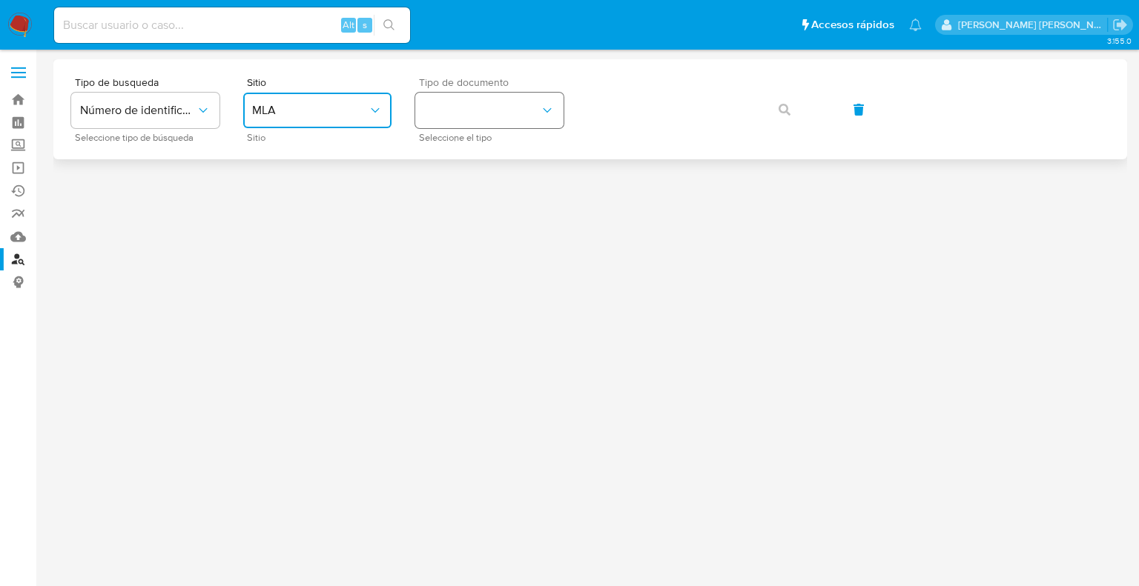
click at [445, 118] on button "identificationType" at bounding box center [489, 111] width 148 height 36
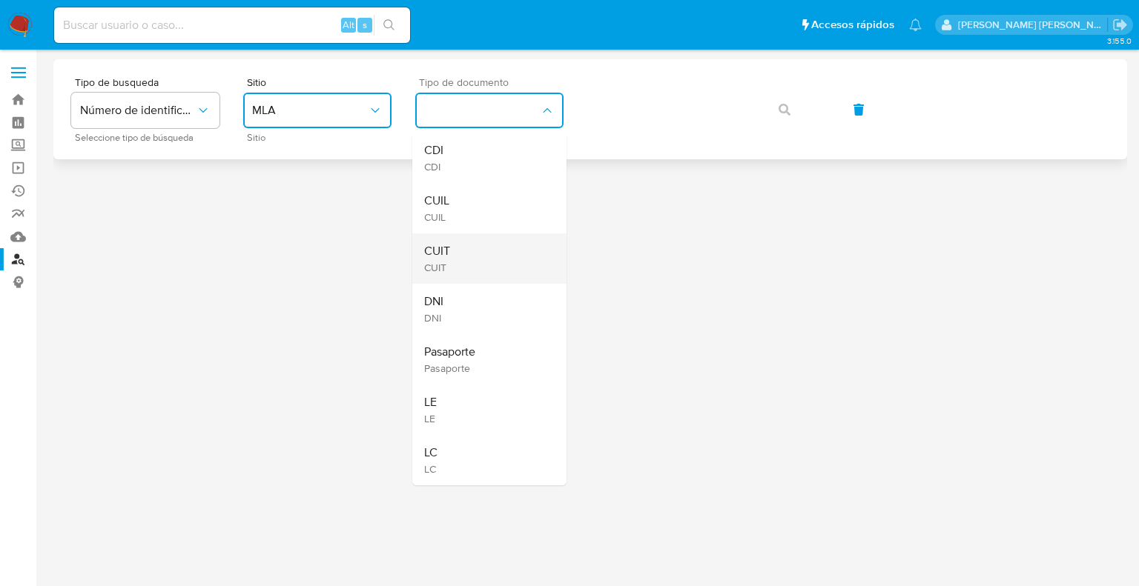
click at [445, 261] on span "CUIT" at bounding box center [437, 267] width 26 height 13
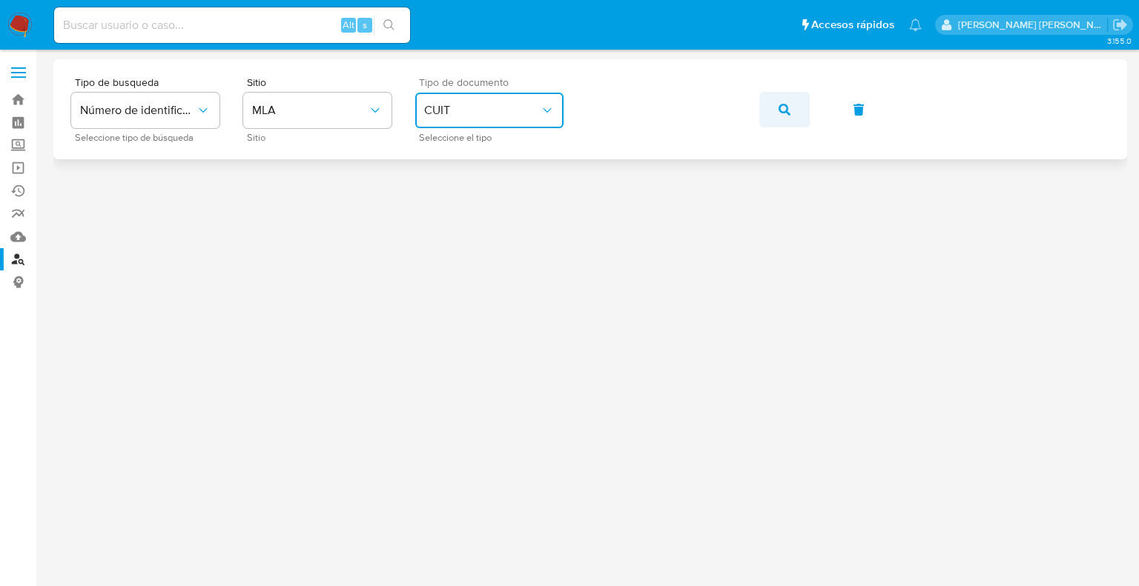
click at [795, 115] on button "button" at bounding box center [784, 110] width 50 height 36
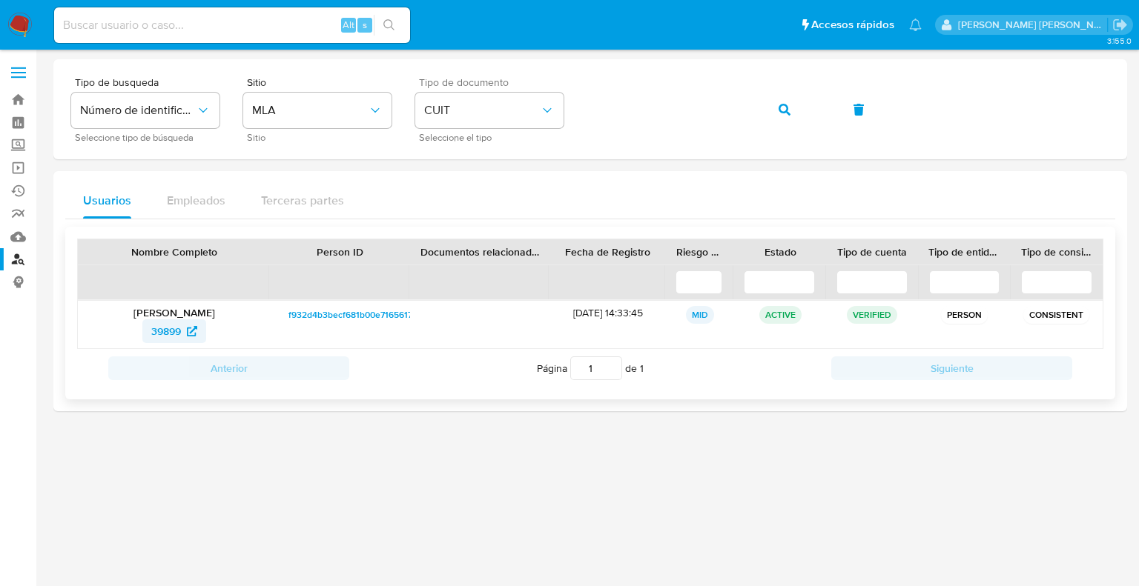
click at [160, 334] on span "39899" at bounding box center [166, 332] width 30 height 24
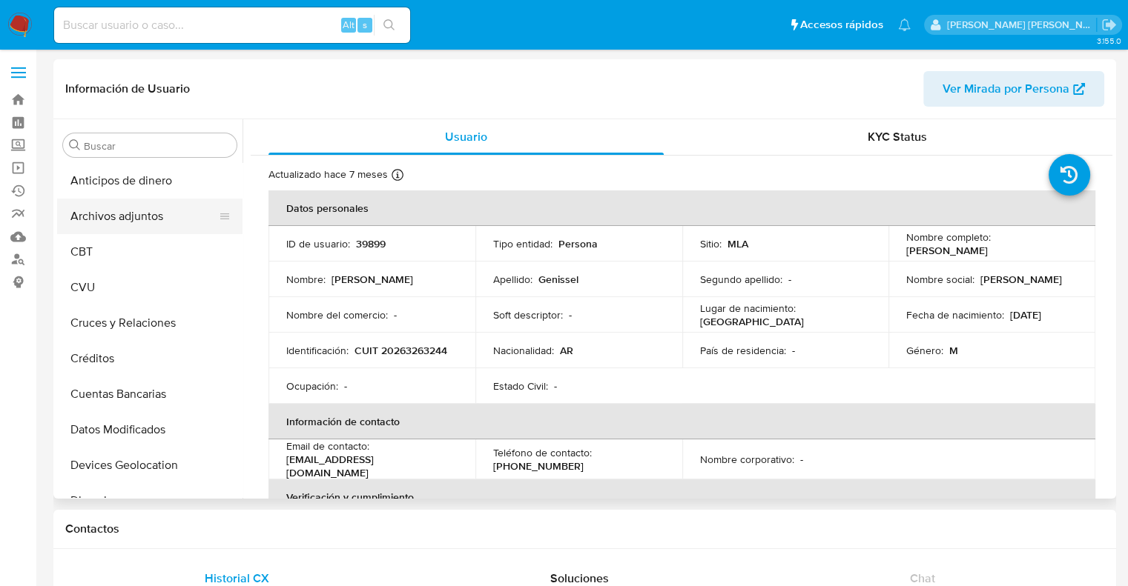
click at [122, 216] on button "Archivos adjuntos" at bounding box center [144, 217] width 174 height 36
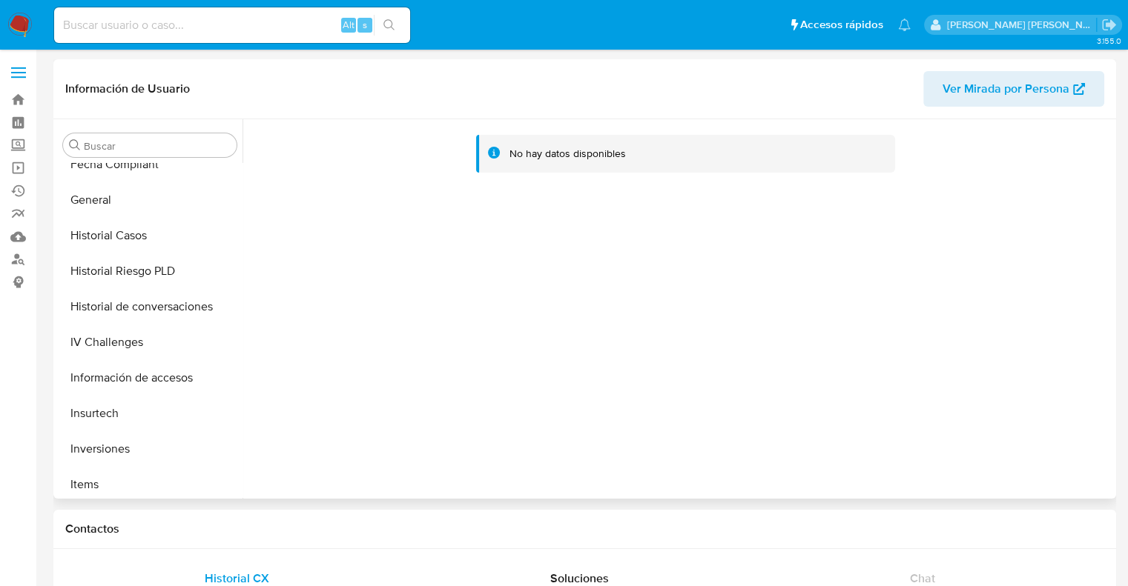
scroll to position [445, 0]
click at [119, 205] on button "General" at bounding box center [144, 199] width 174 height 36
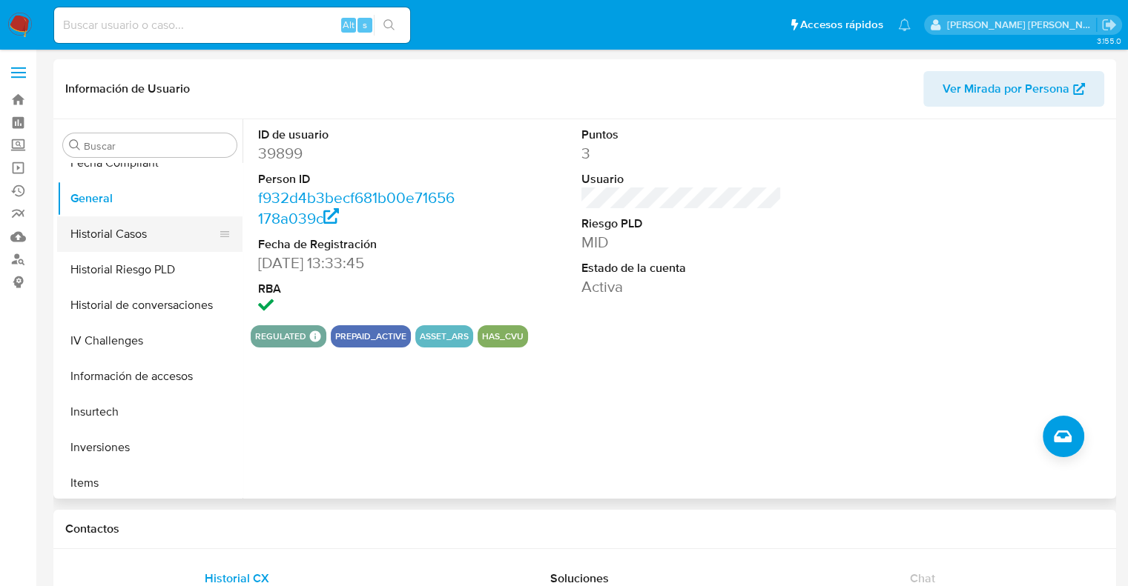
click at [122, 235] on button "Historial Casos" at bounding box center [144, 235] width 174 height 36
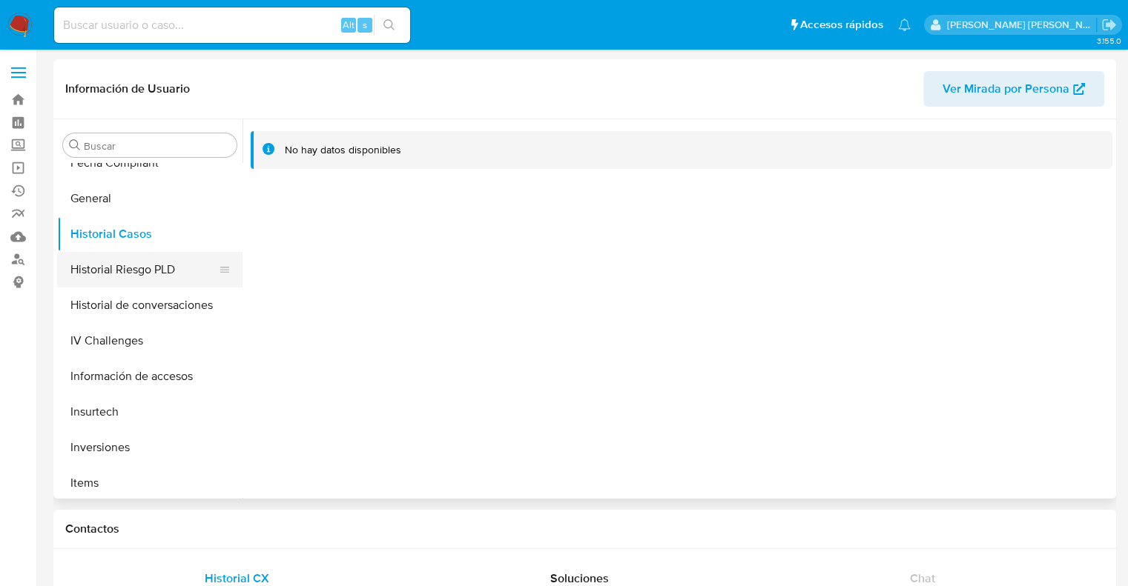
click at [137, 272] on button "Historial Riesgo PLD" at bounding box center [144, 270] width 174 height 36
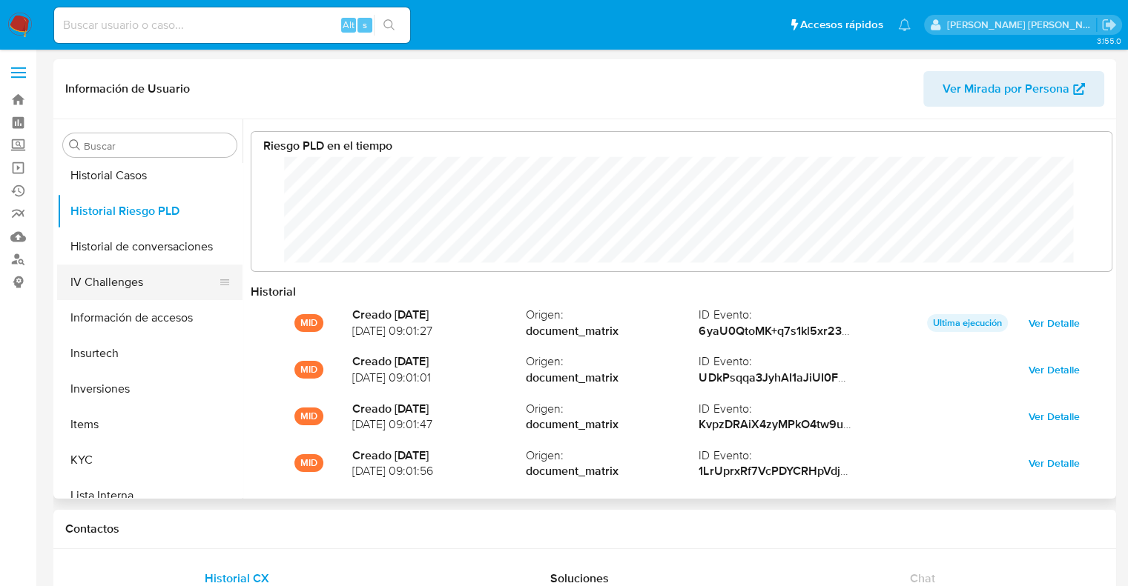
scroll to position [593, 0]
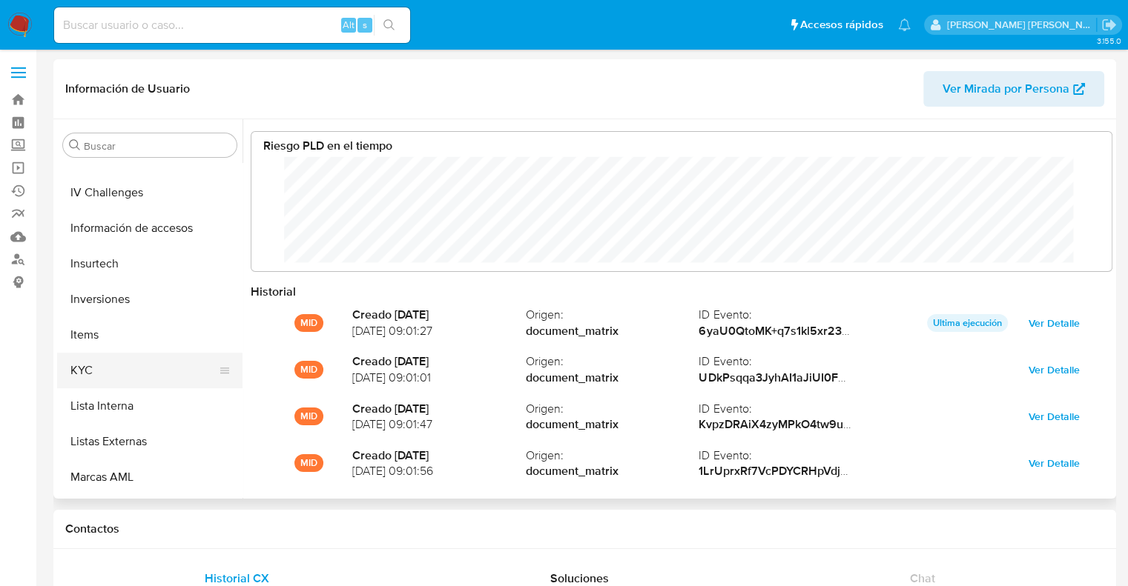
click at [93, 371] on button "KYC" at bounding box center [144, 371] width 174 height 36
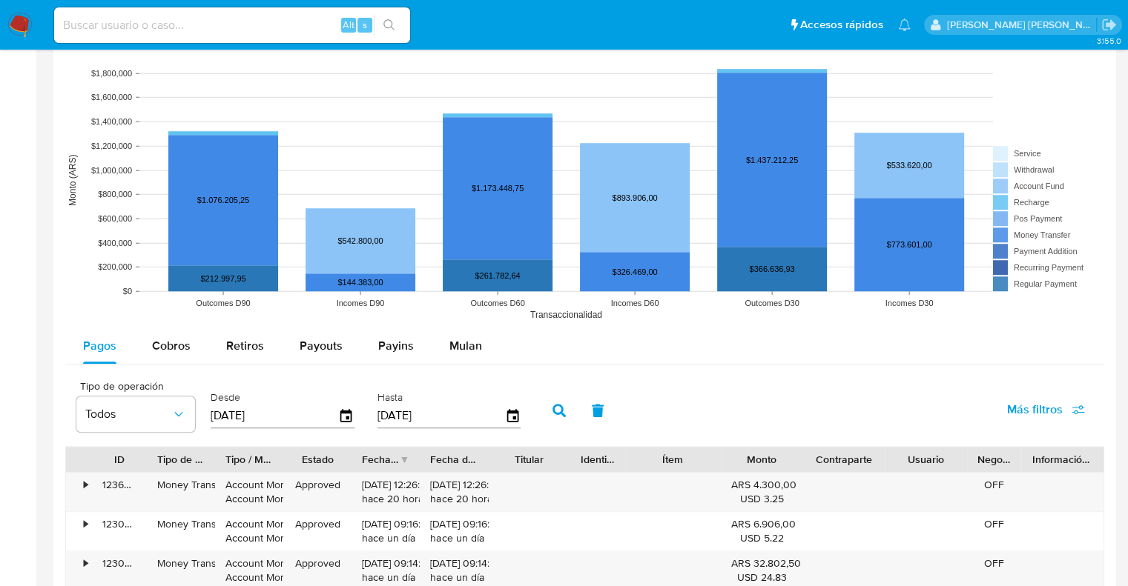
scroll to position [1260, 0]
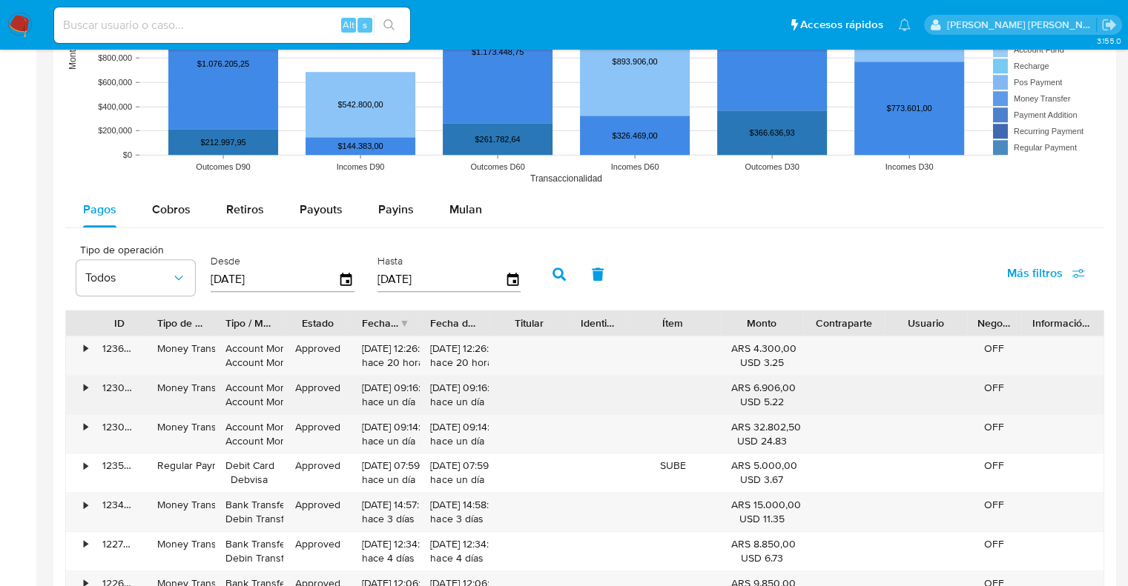
click at [80, 389] on div "•" at bounding box center [79, 395] width 26 height 39
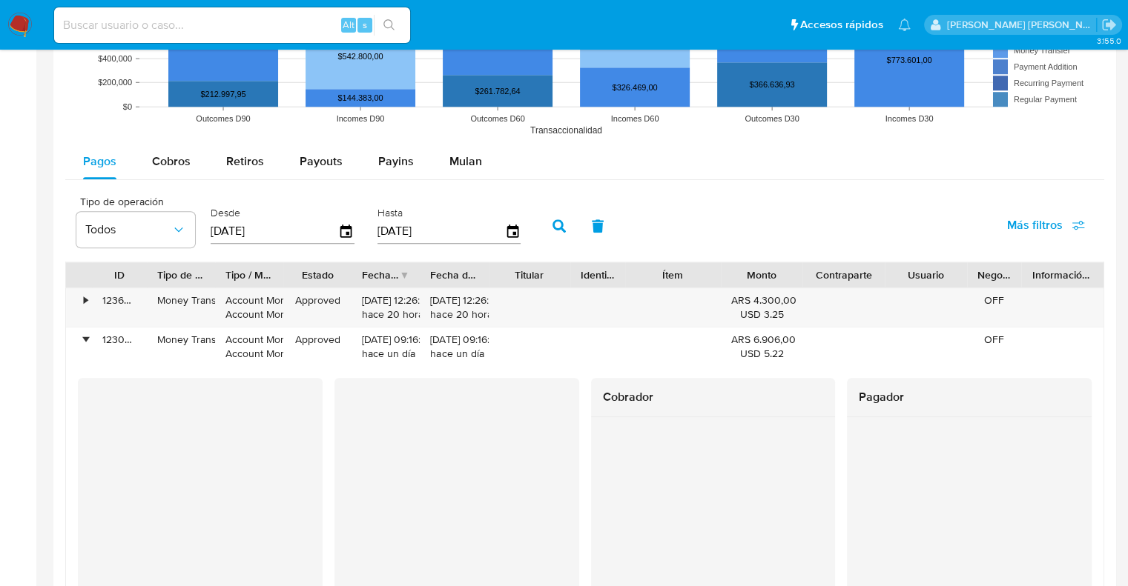
scroll to position [1335, 0]
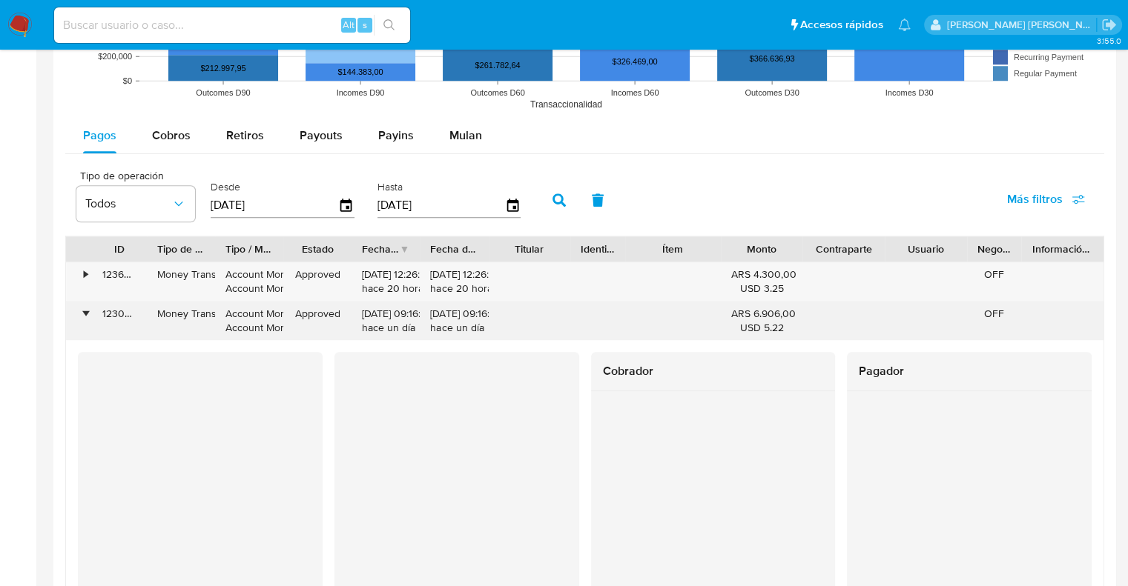
click at [85, 311] on div "•" at bounding box center [86, 314] width 4 height 14
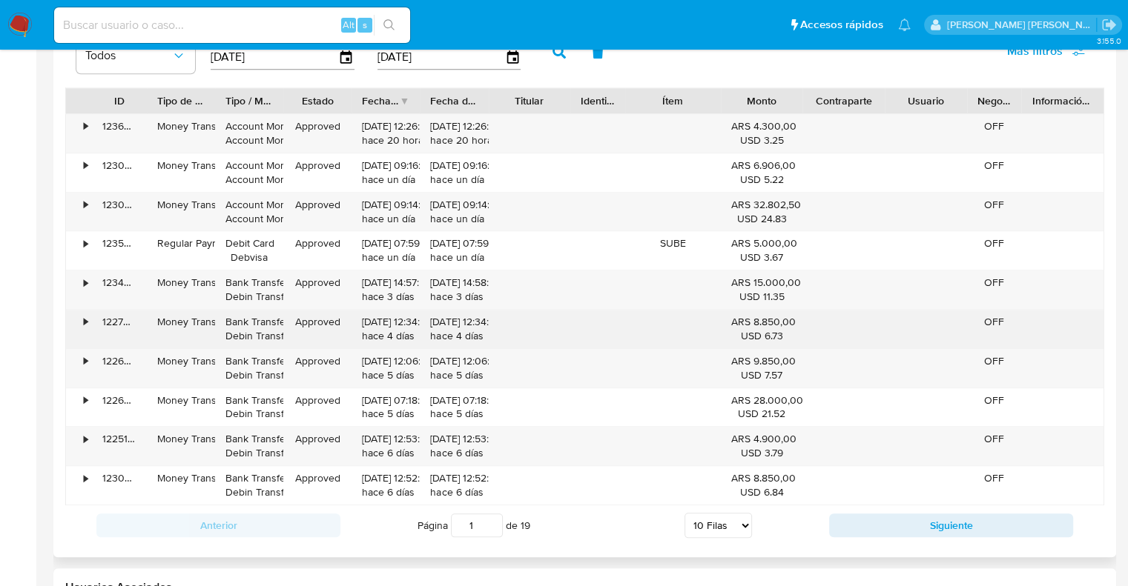
scroll to position [1557, 0]
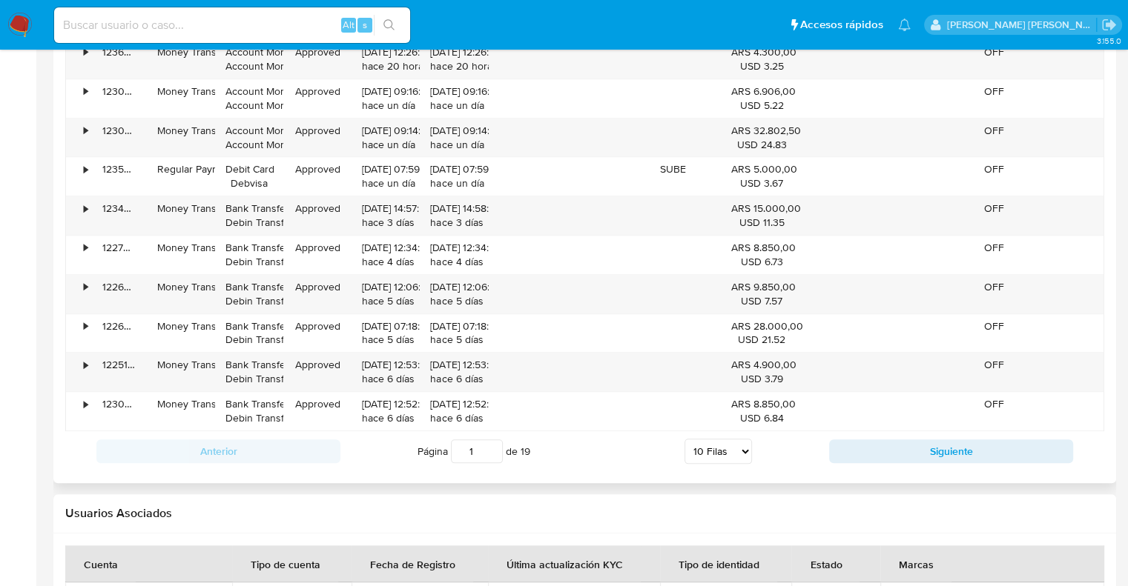
click at [717, 455] on select "5 Filas 10 Filas 20 Filas 25 Filas 50 Filas 100 Filas" at bounding box center [717, 451] width 67 height 25
select select "100"
click at [684, 439] on select "5 Filas 10 Filas 20 Filas 25 Filas 50 Filas 100 Filas" at bounding box center [717, 451] width 67 height 25
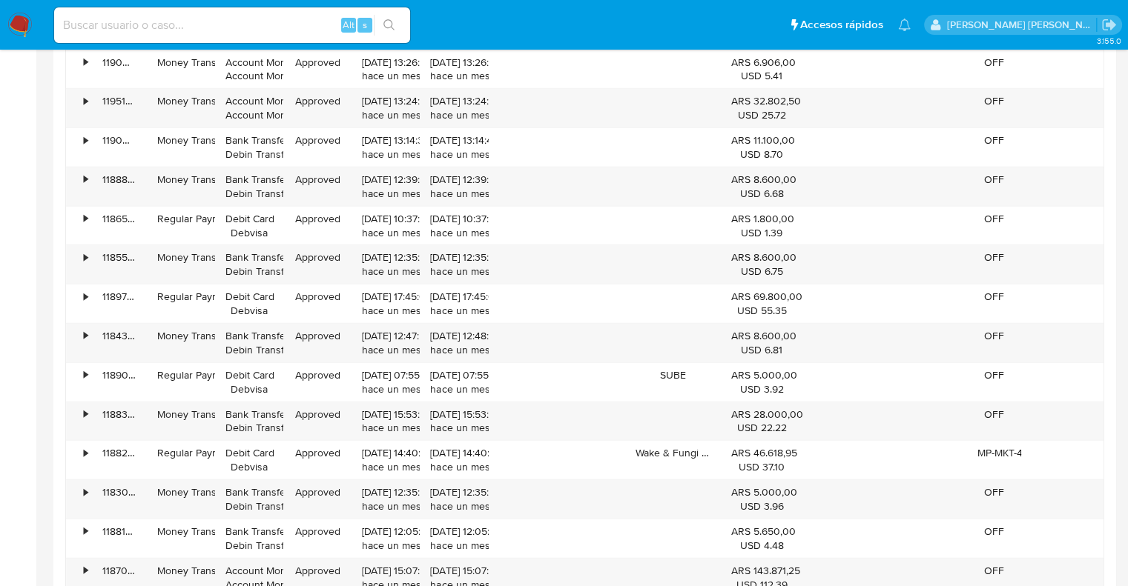
scroll to position [4375, 0]
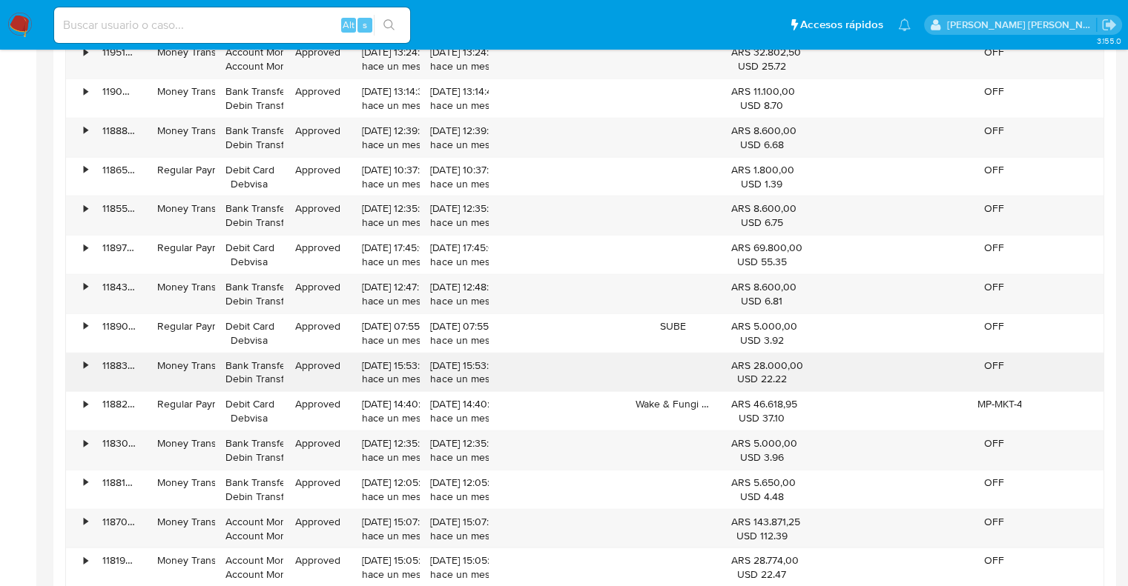
click at [86, 359] on div "•" at bounding box center [86, 366] width 4 height 14
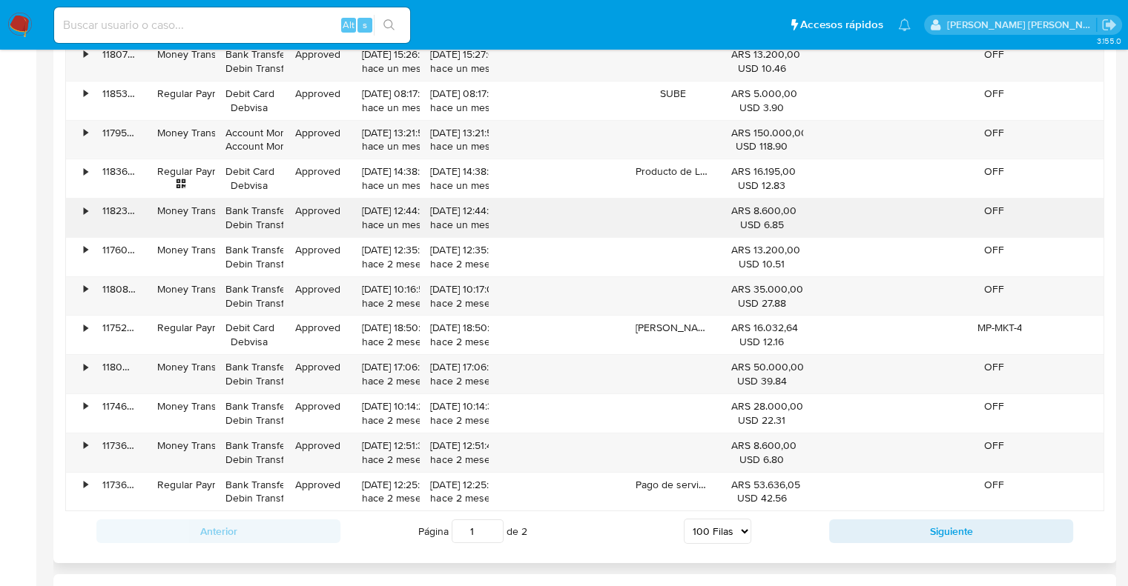
scroll to position [5264, 0]
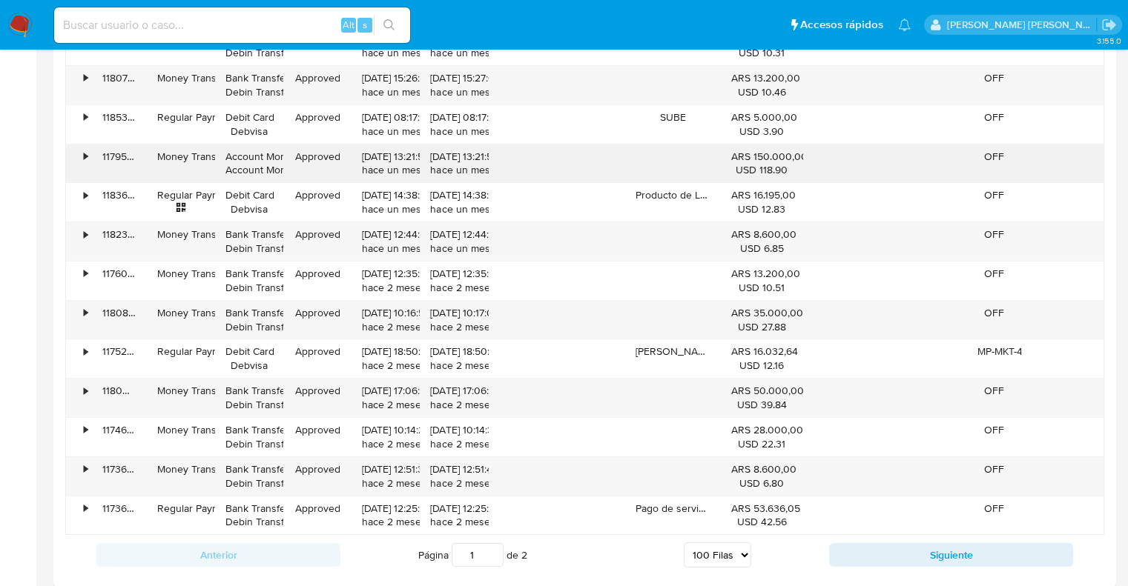
click at [80, 145] on div "•" at bounding box center [79, 164] width 26 height 39
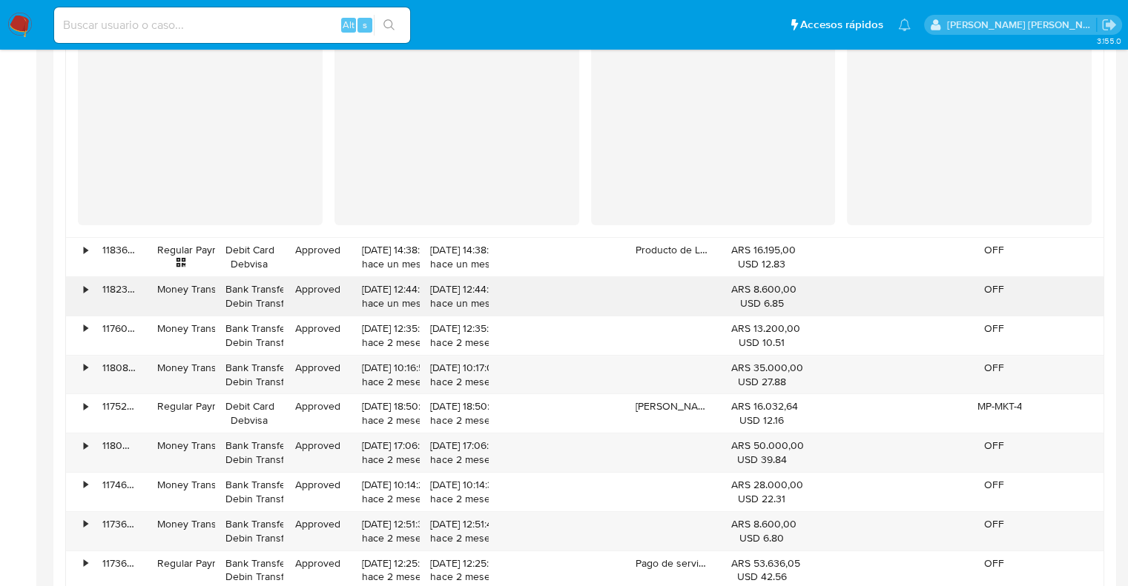
scroll to position [5561, 0]
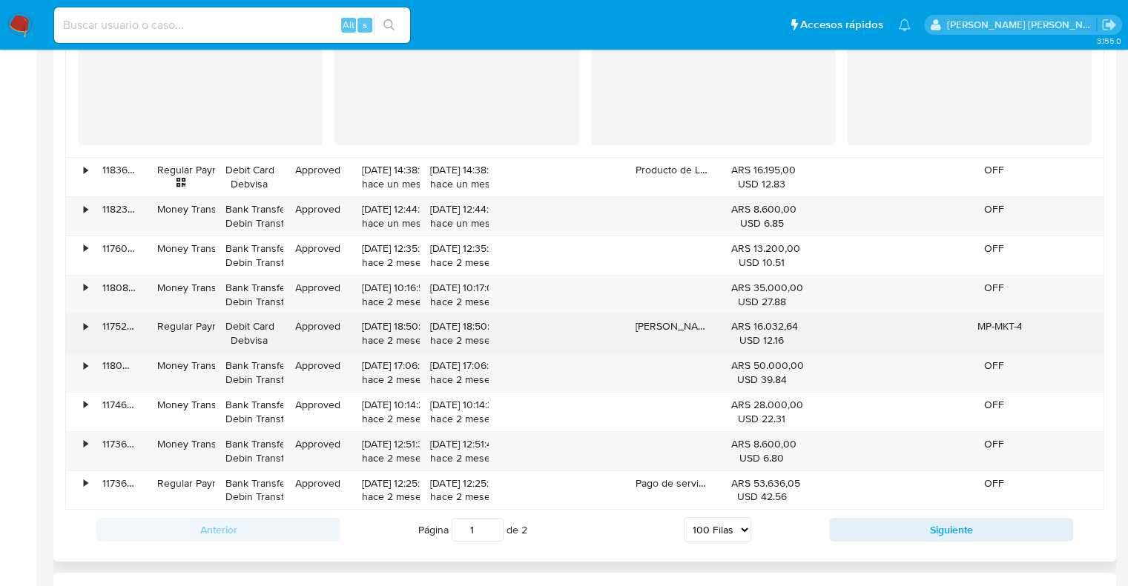
click at [80, 314] on div "•" at bounding box center [79, 333] width 26 height 39
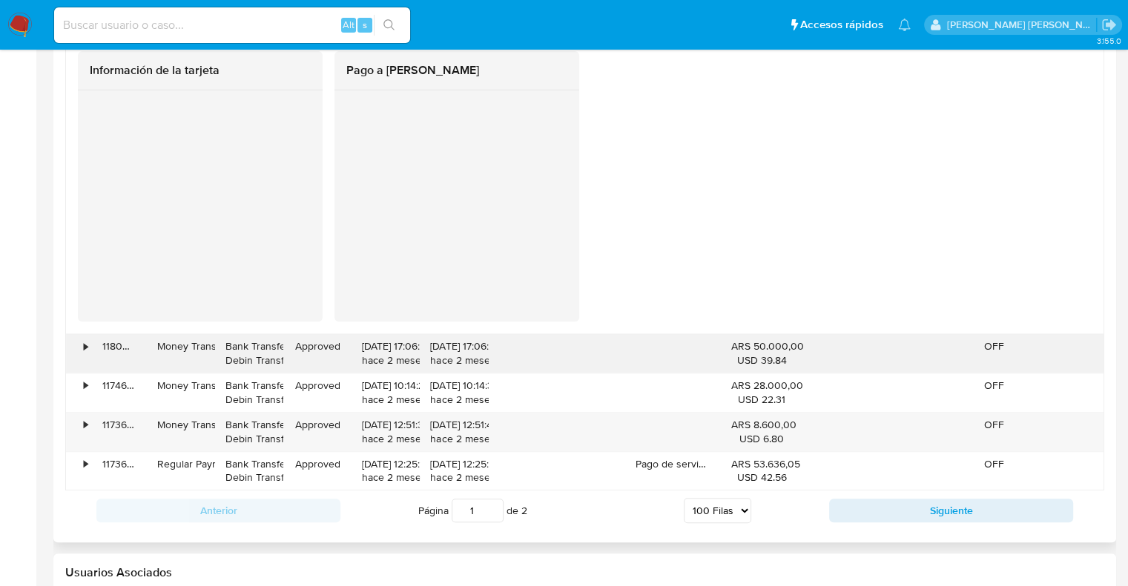
scroll to position [6228, 0]
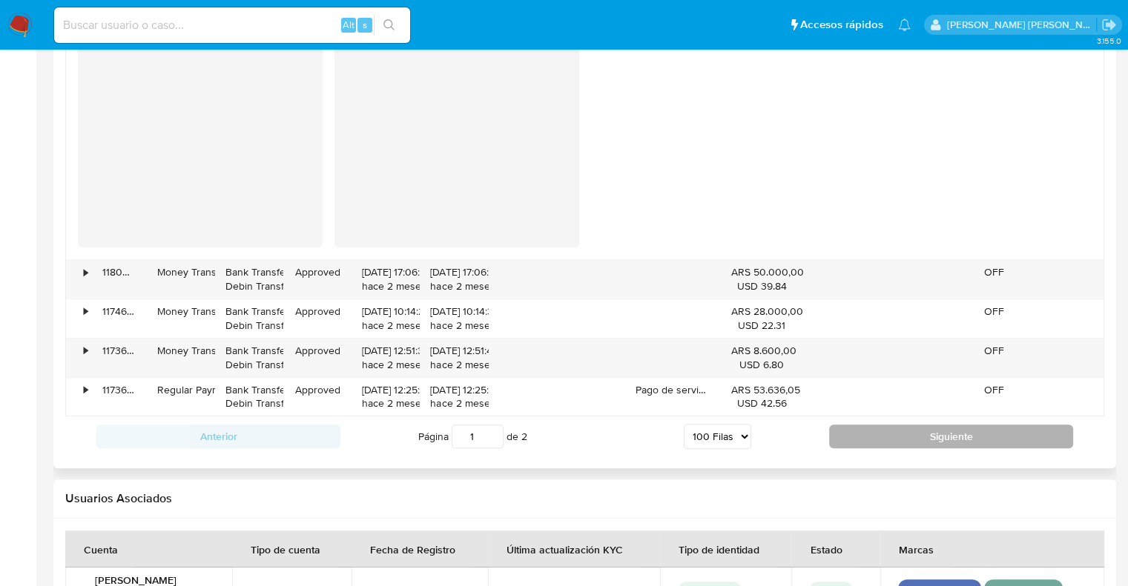
click at [899, 427] on button "Siguiente" at bounding box center [951, 437] width 244 height 24
type input "2"
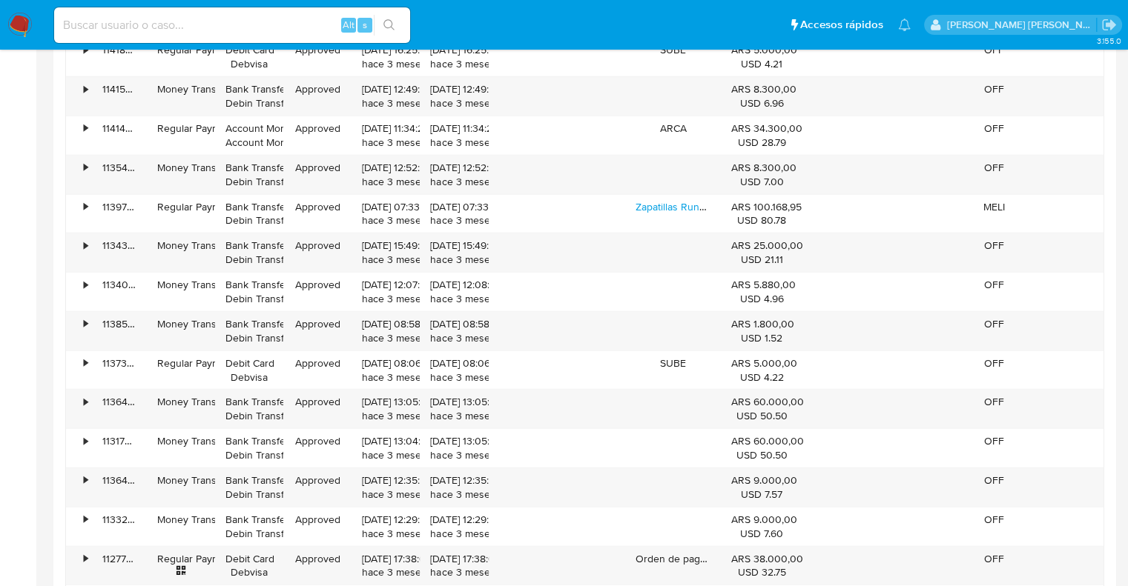
scroll to position [4155, 0]
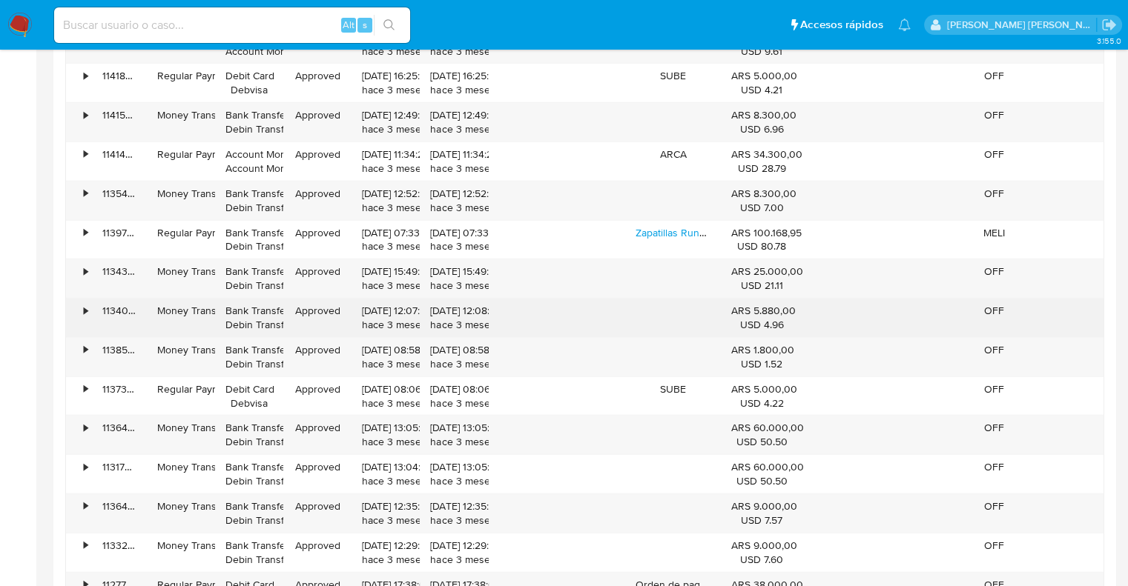
click at [84, 304] on div "•" at bounding box center [86, 311] width 4 height 14
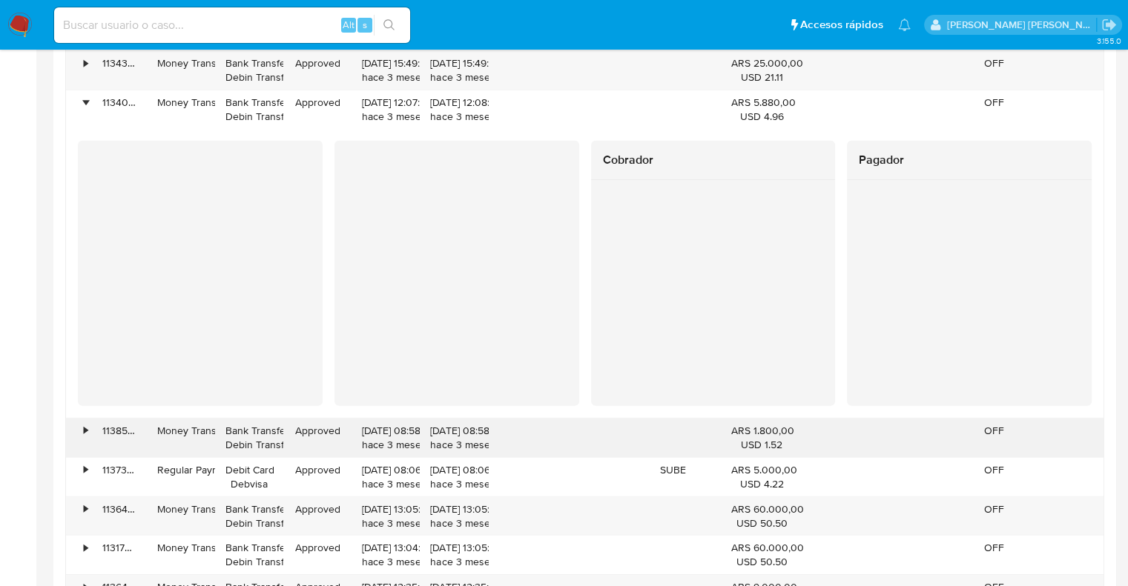
scroll to position [4378, 0]
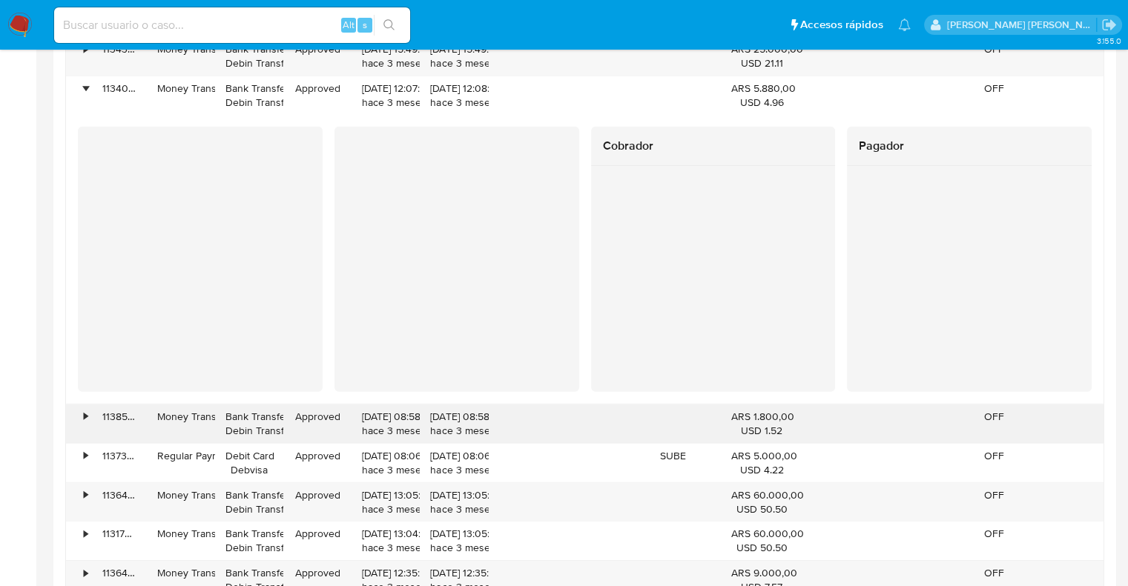
click at [85, 410] on div "•" at bounding box center [86, 417] width 4 height 14
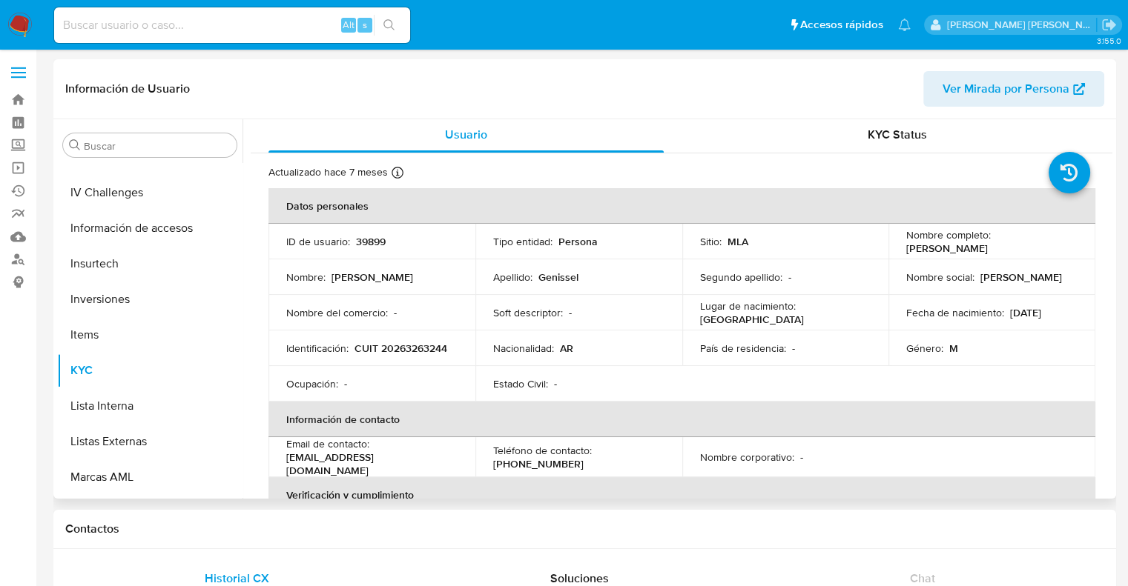
scroll to position [0, 0]
click at [129, 29] on input at bounding box center [232, 25] width 356 height 19
paste input "1082188576"
type input "1082188576"
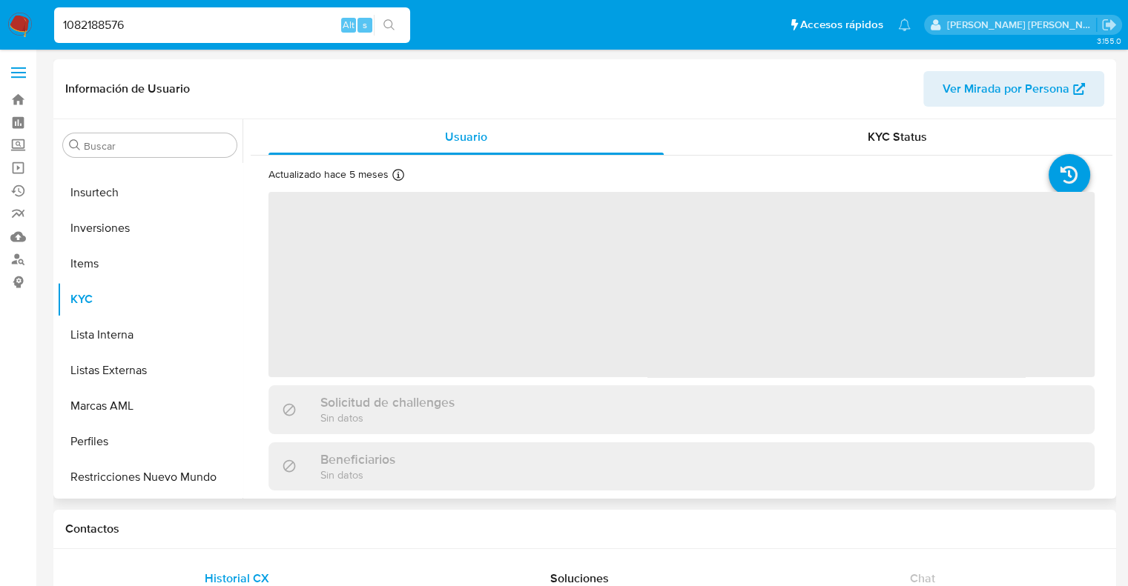
scroll to position [697, 0]
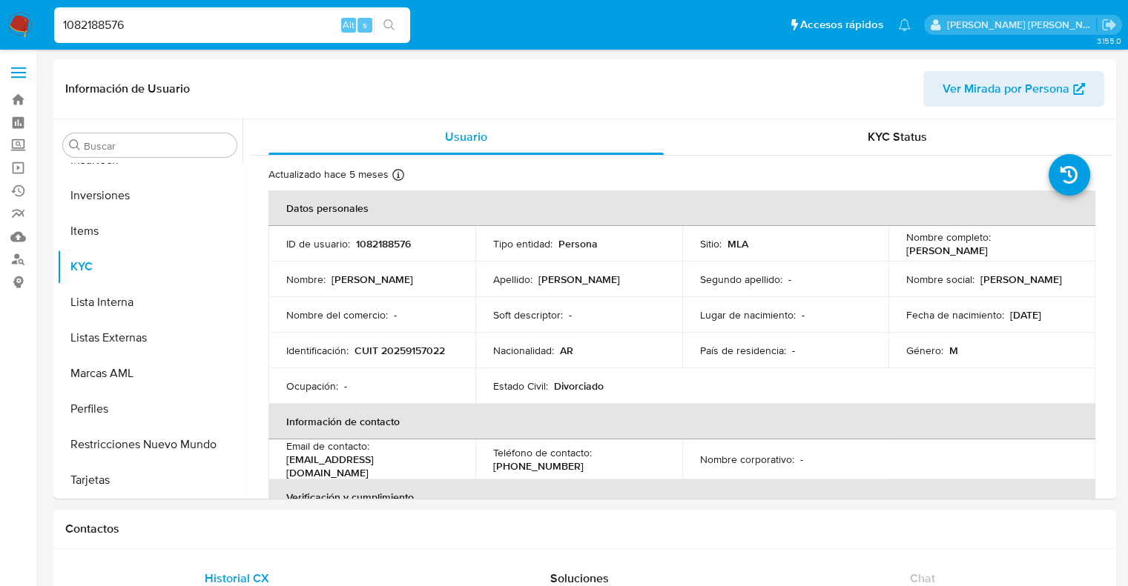
select select "10"
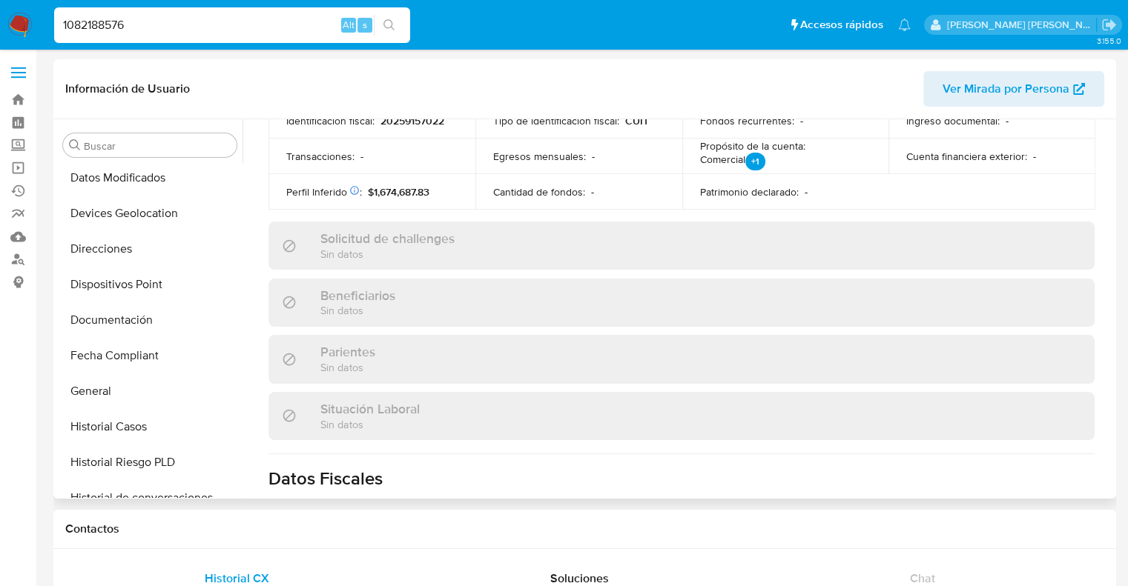
scroll to position [0, 0]
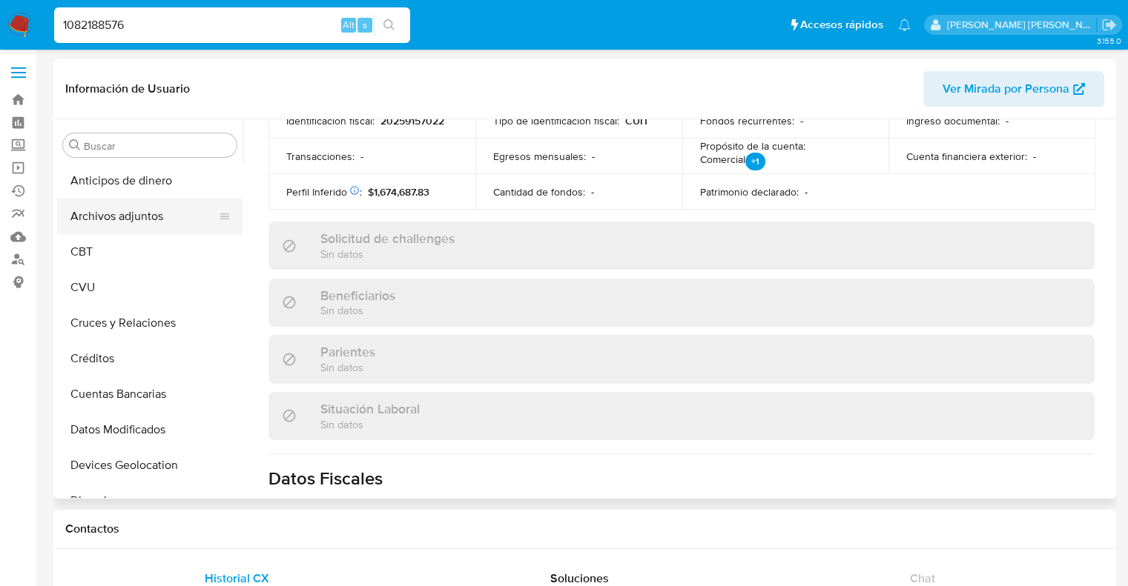
click at [130, 214] on button "Archivos adjuntos" at bounding box center [144, 217] width 174 height 36
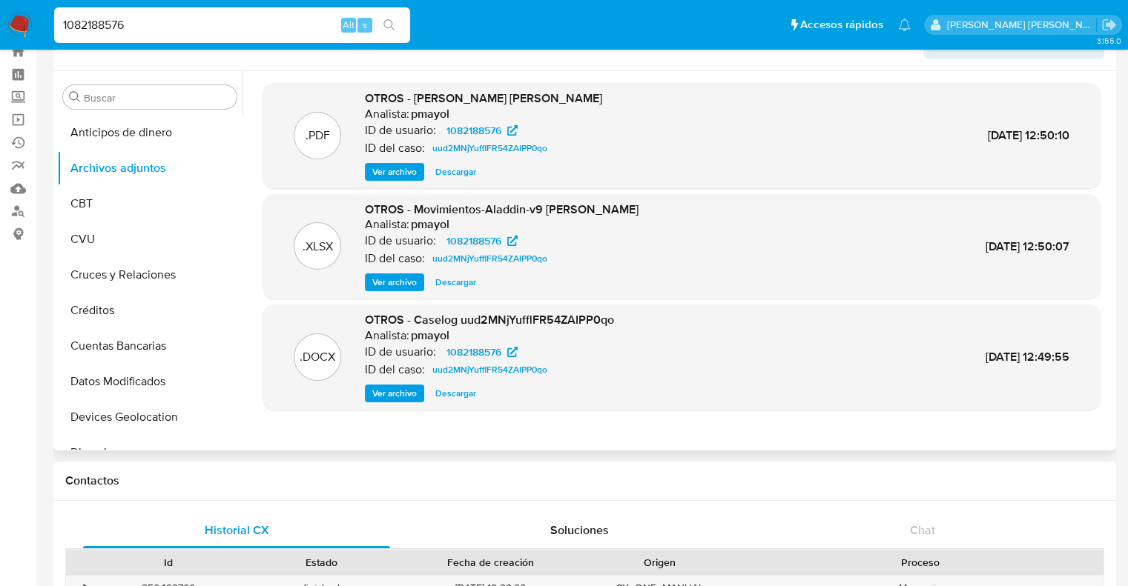
scroll to position [148, 0]
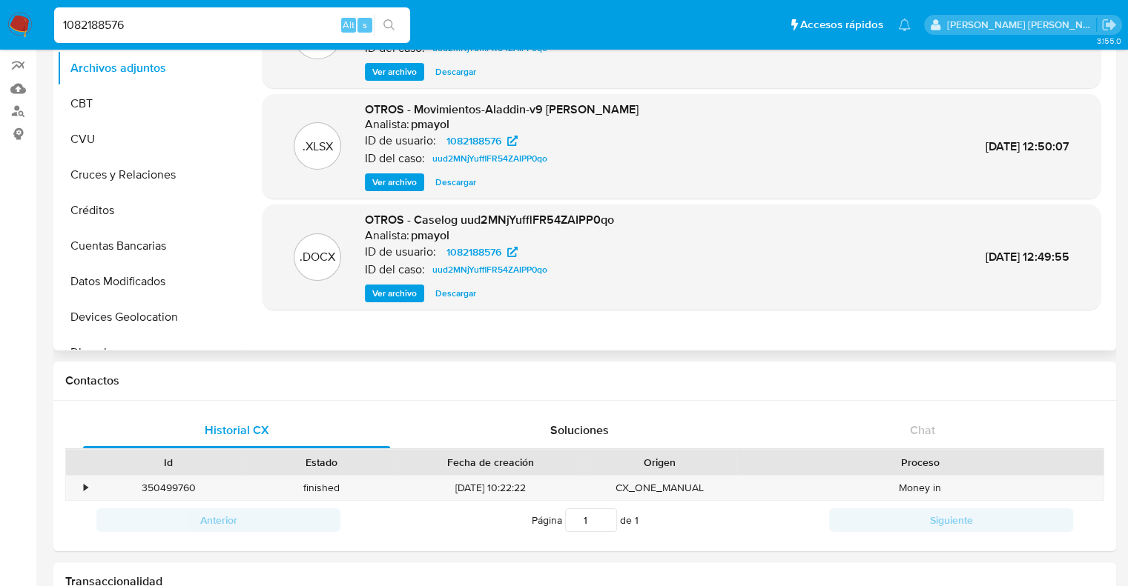
click at [394, 297] on span "Ver archivo" at bounding box center [394, 293] width 44 height 15
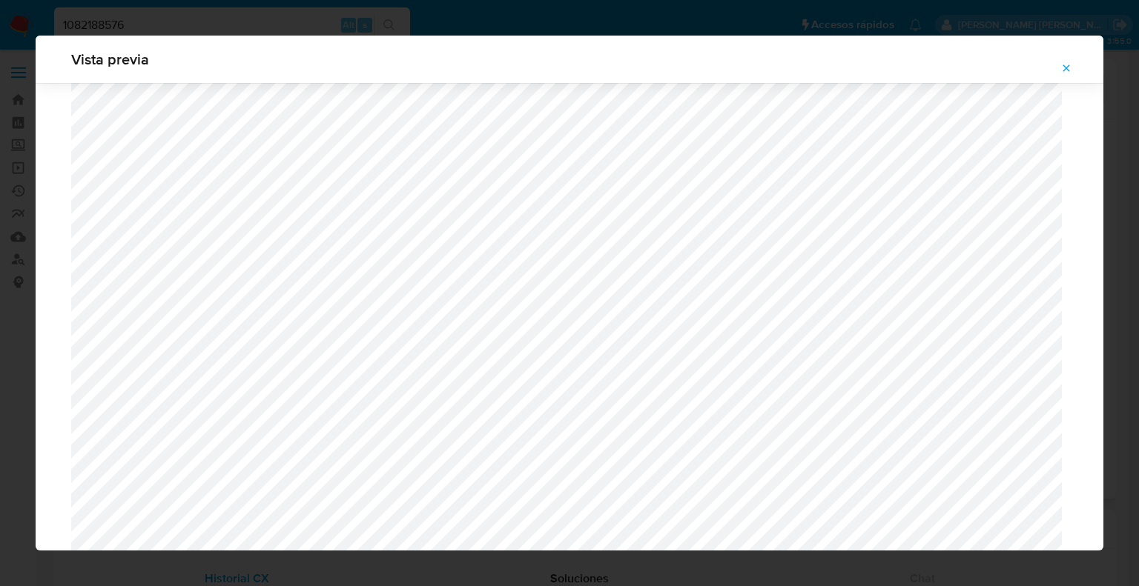
scroll to position [460, 0]
click at [1065, 65] on icon "Attachment preview" at bounding box center [1066, 68] width 12 height 12
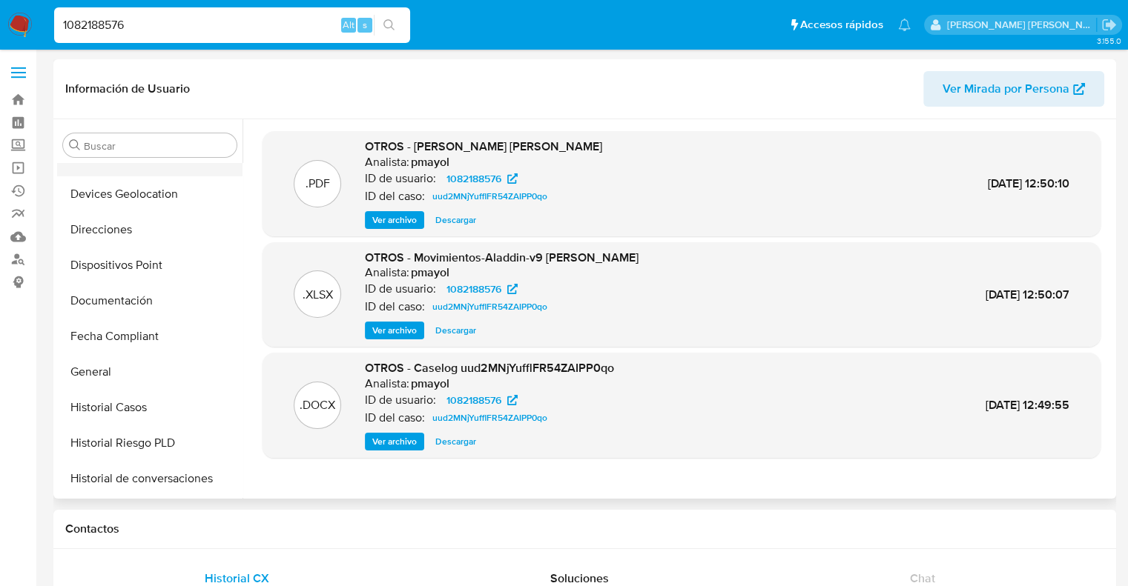
scroll to position [297, 0]
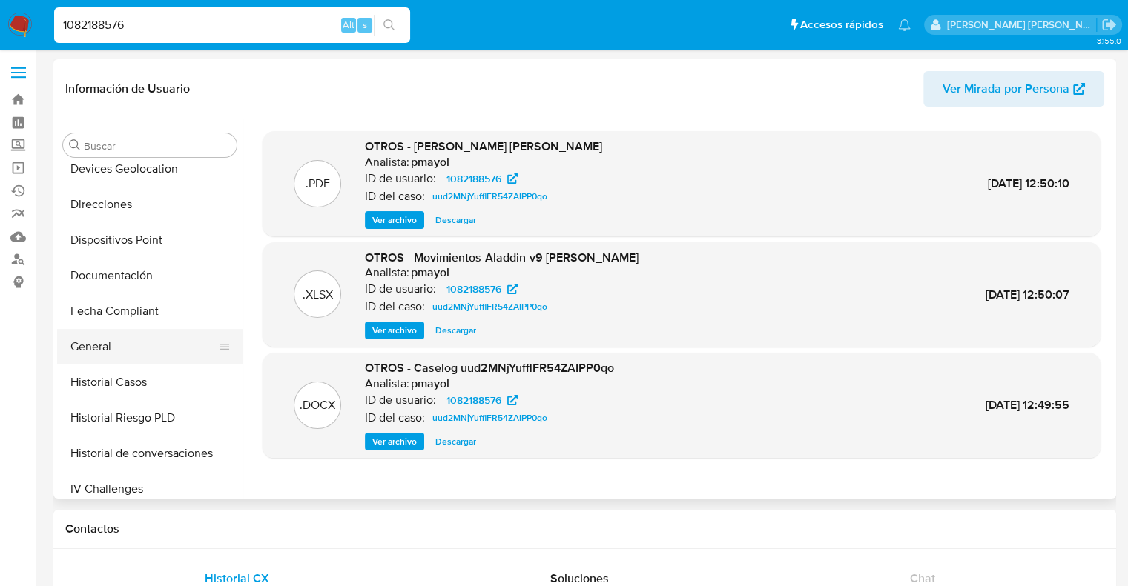
click at [110, 349] on button "General" at bounding box center [144, 347] width 174 height 36
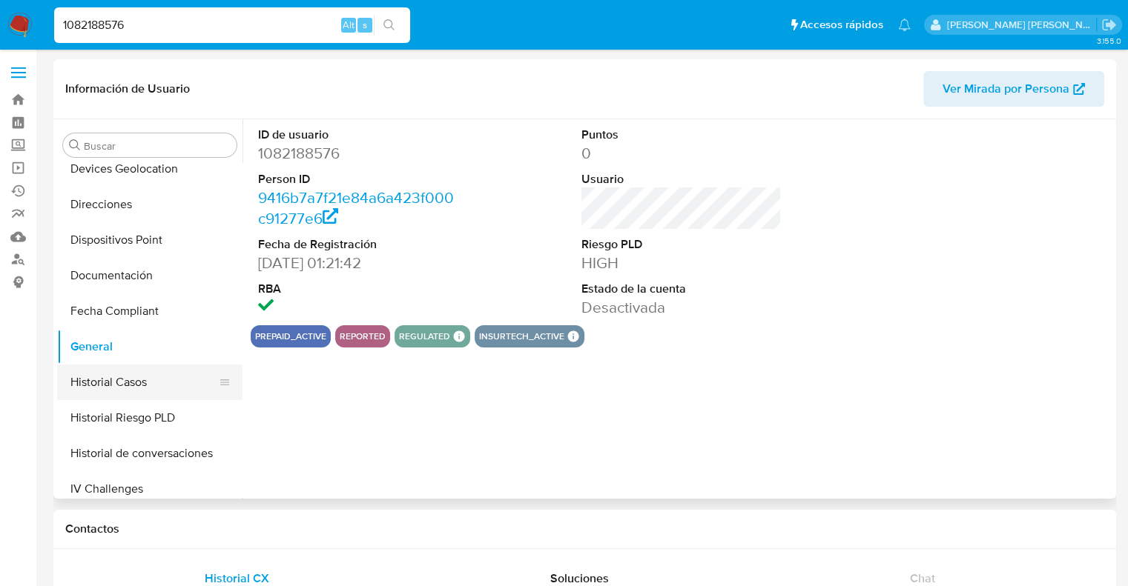
click at [118, 383] on button "Historial Casos" at bounding box center [144, 383] width 174 height 36
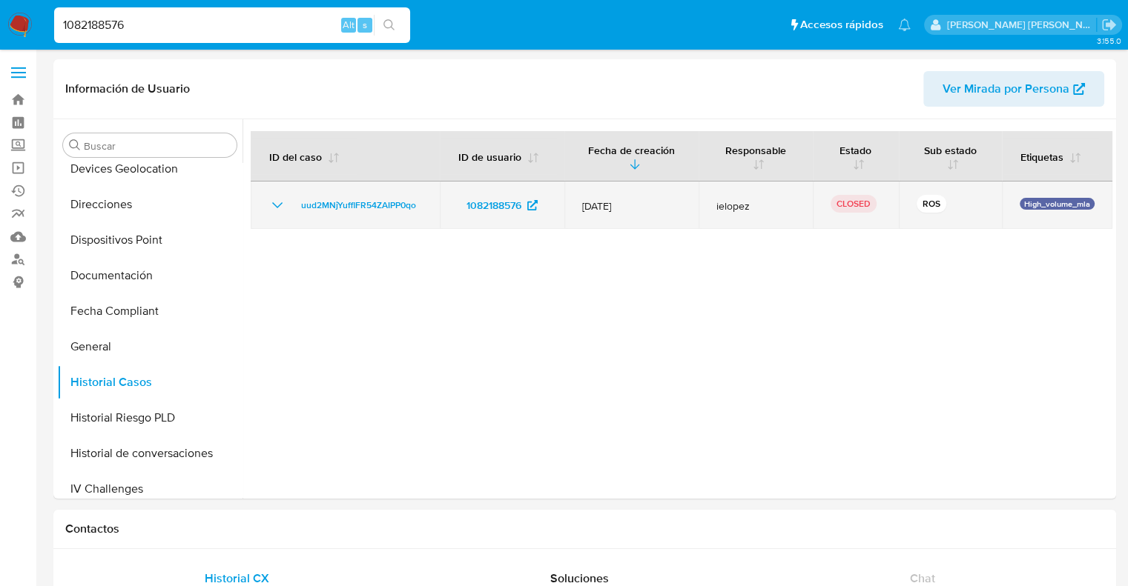
click at [277, 208] on icon "Mostrar/Ocultar" at bounding box center [277, 205] width 18 height 18
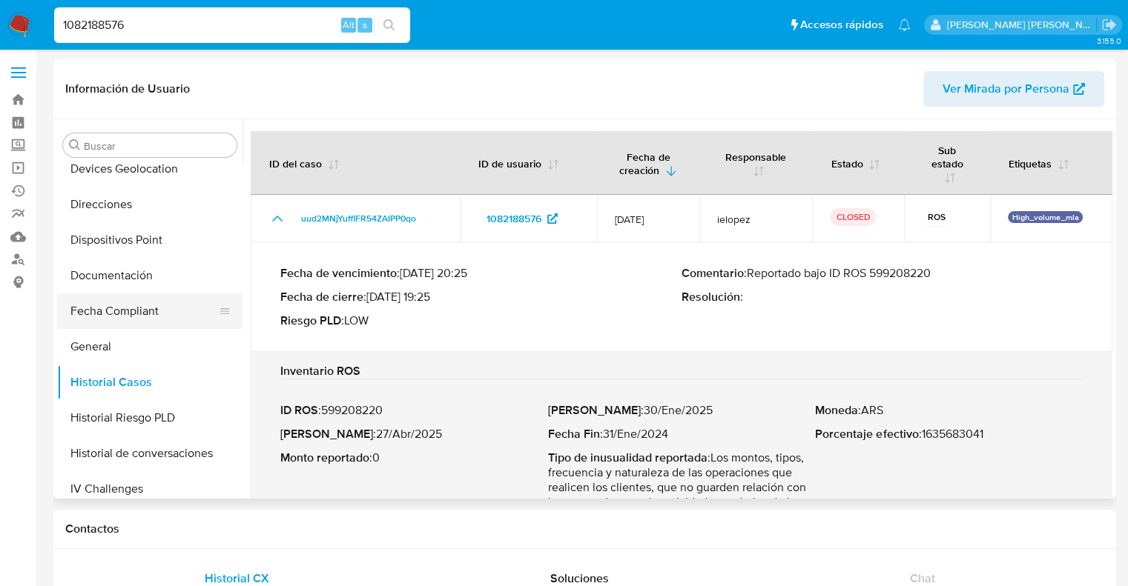
scroll to position [371, 0]
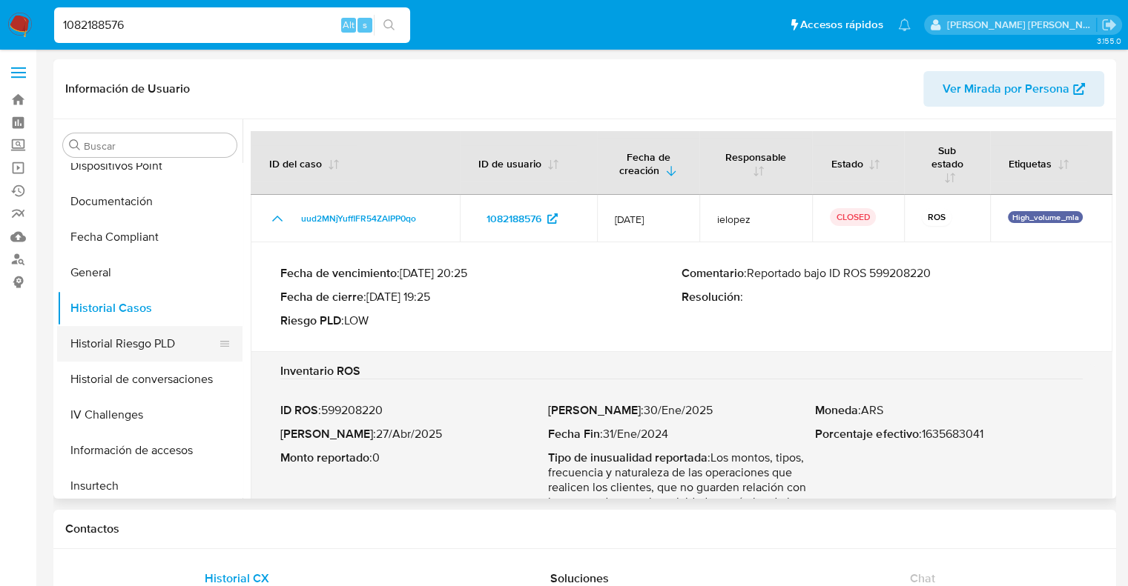
click at [133, 345] on button "Historial Riesgo PLD" at bounding box center [144, 344] width 174 height 36
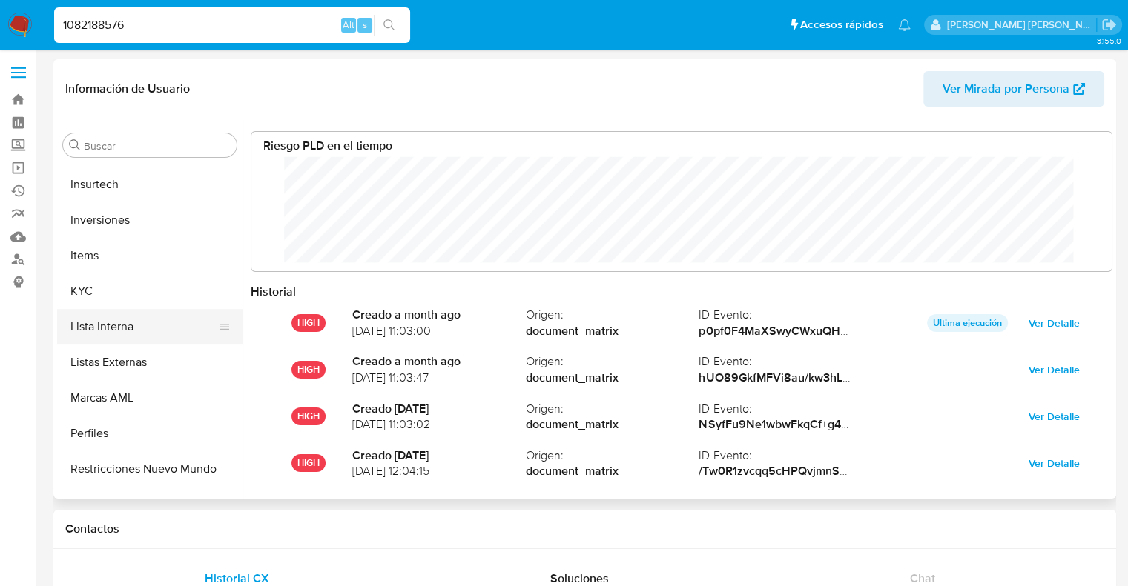
scroll to position [697, 0]
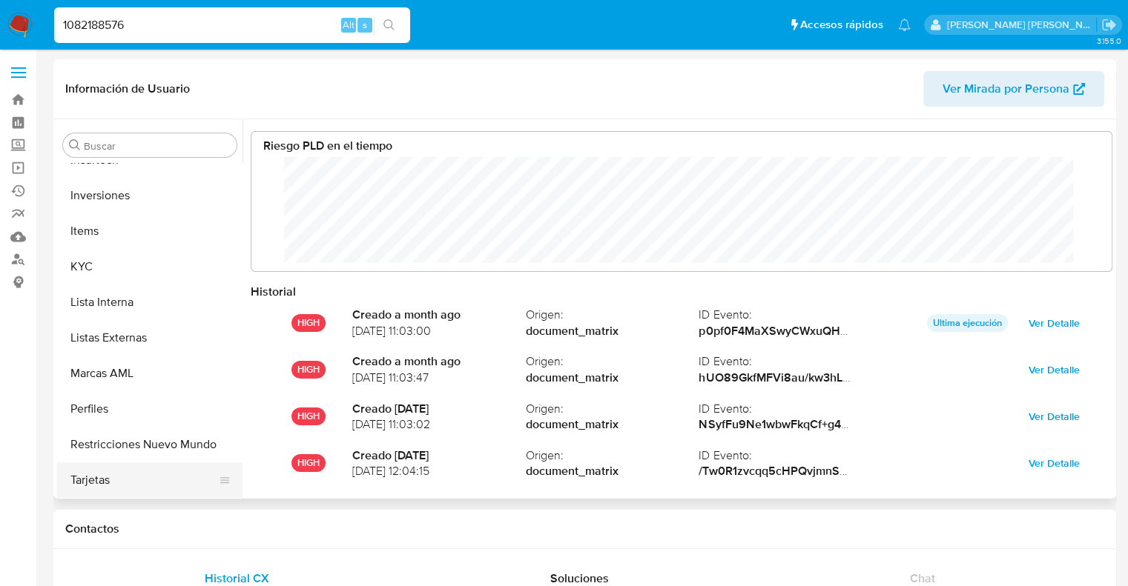
click at [111, 479] on button "Tarjetas" at bounding box center [144, 481] width 174 height 36
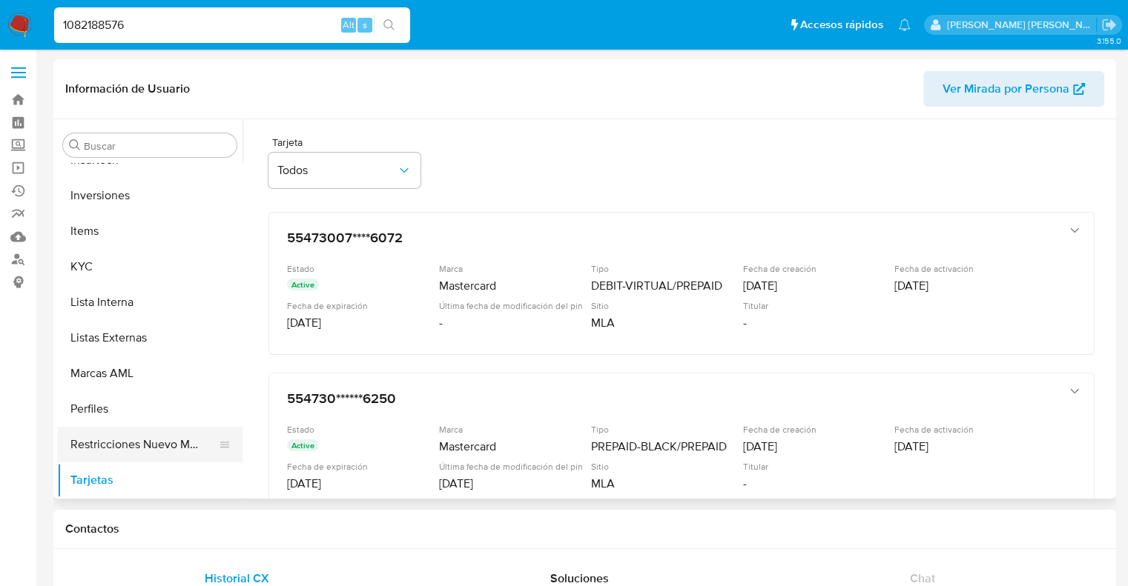
click at [92, 437] on button "Restricciones Nuevo Mundo" at bounding box center [144, 445] width 174 height 36
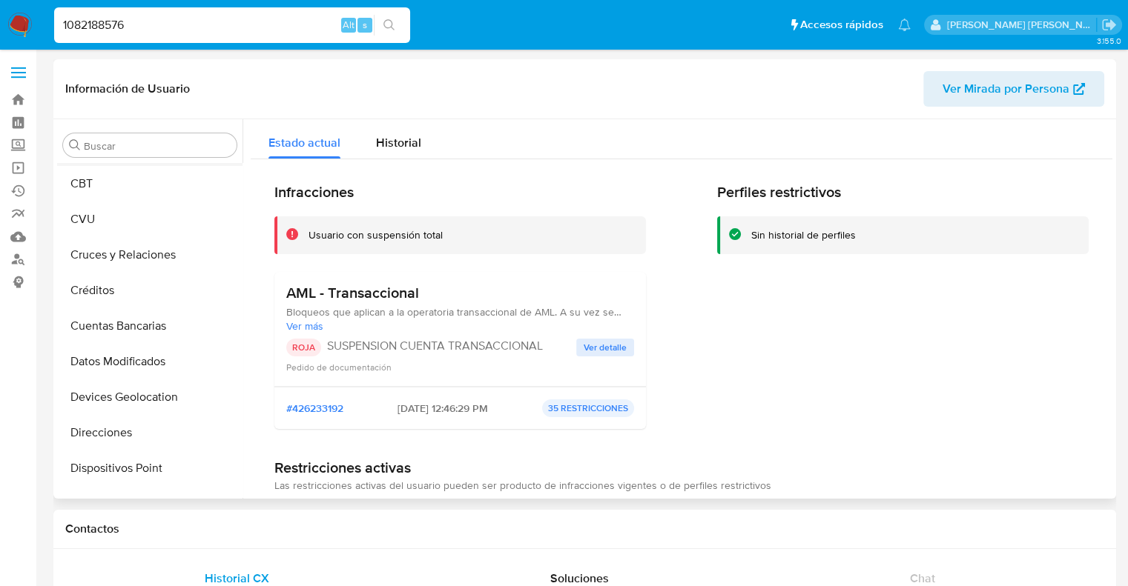
scroll to position [0, 0]
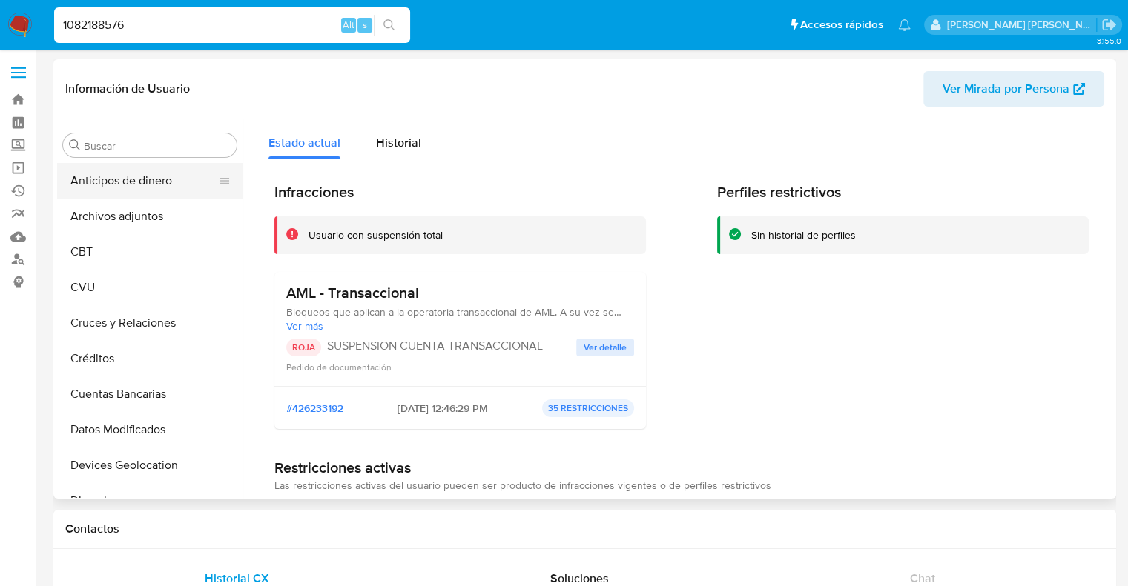
click at [148, 183] on button "Anticipos de dinero" at bounding box center [144, 181] width 174 height 36
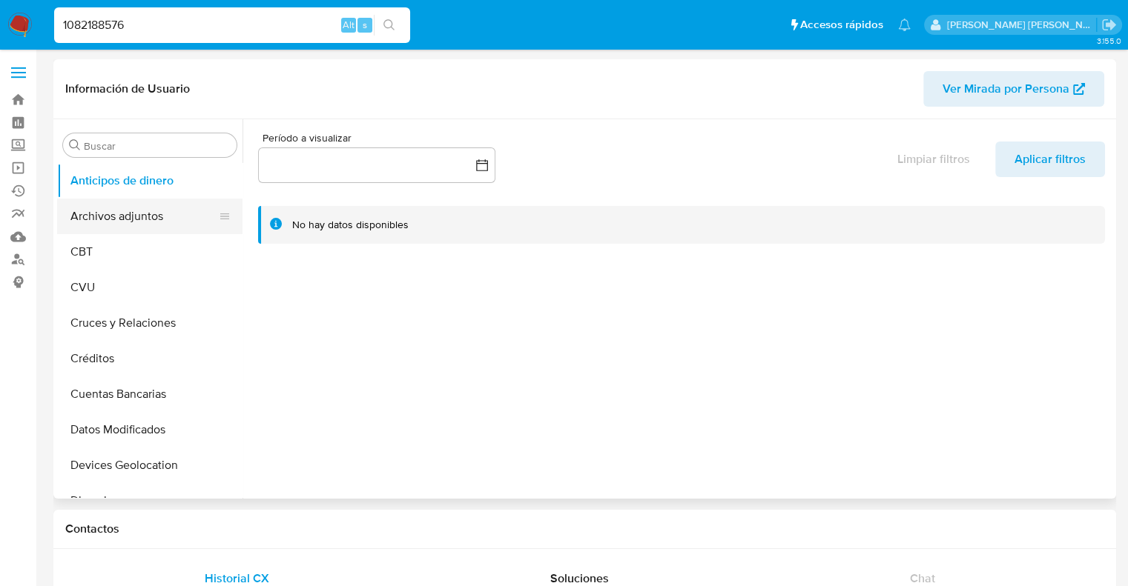
click at [148, 217] on button "Archivos adjuntos" at bounding box center [144, 217] width 174 height 36
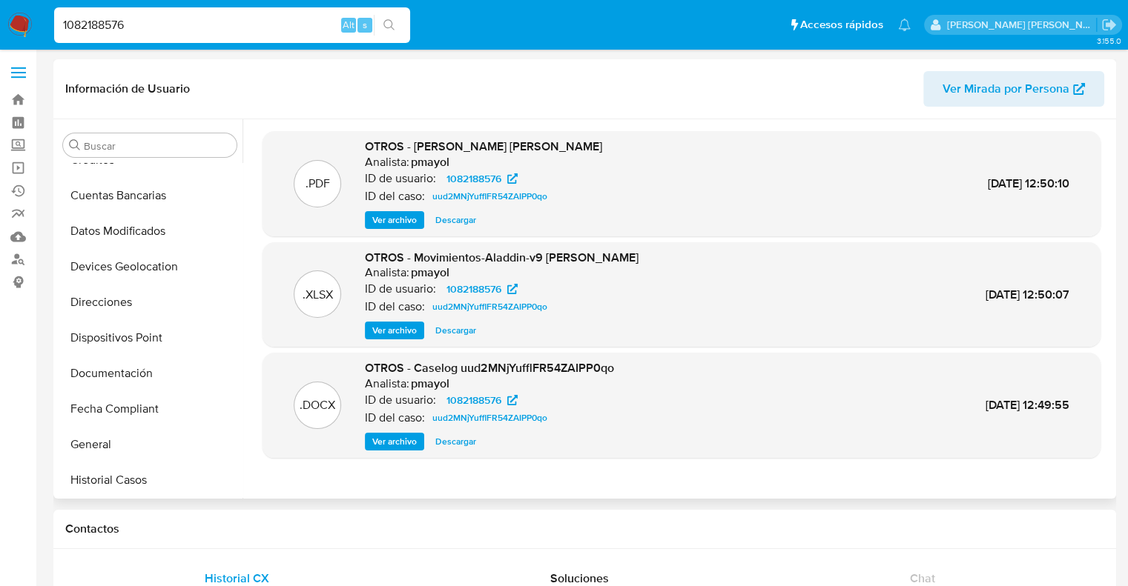
scroll to position [222, 0]
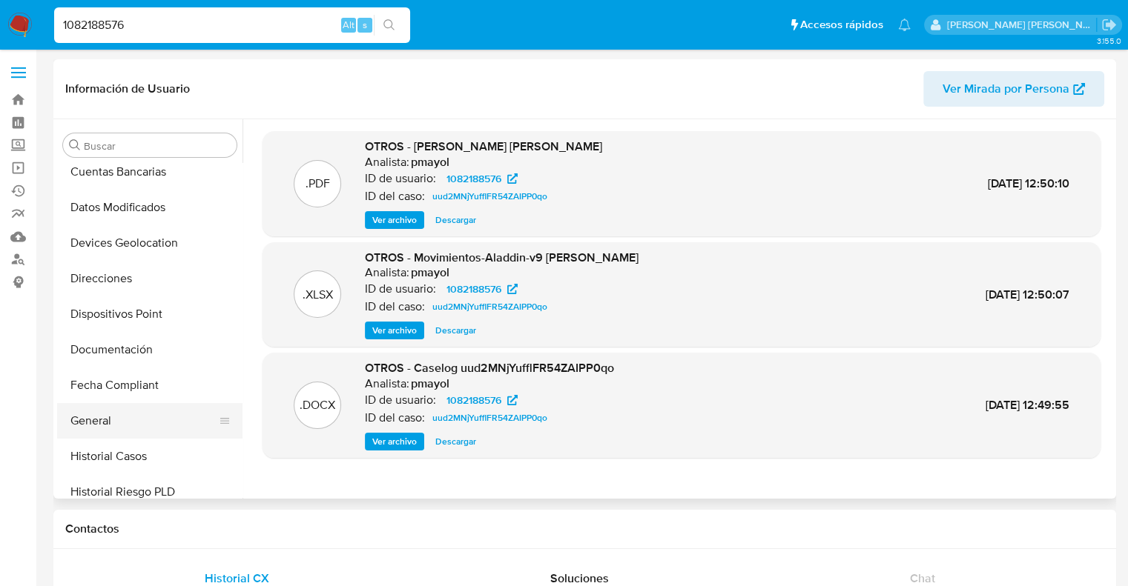
click at [106, 426] on button "General" at bounding box center [144, 421] width 174 height 36
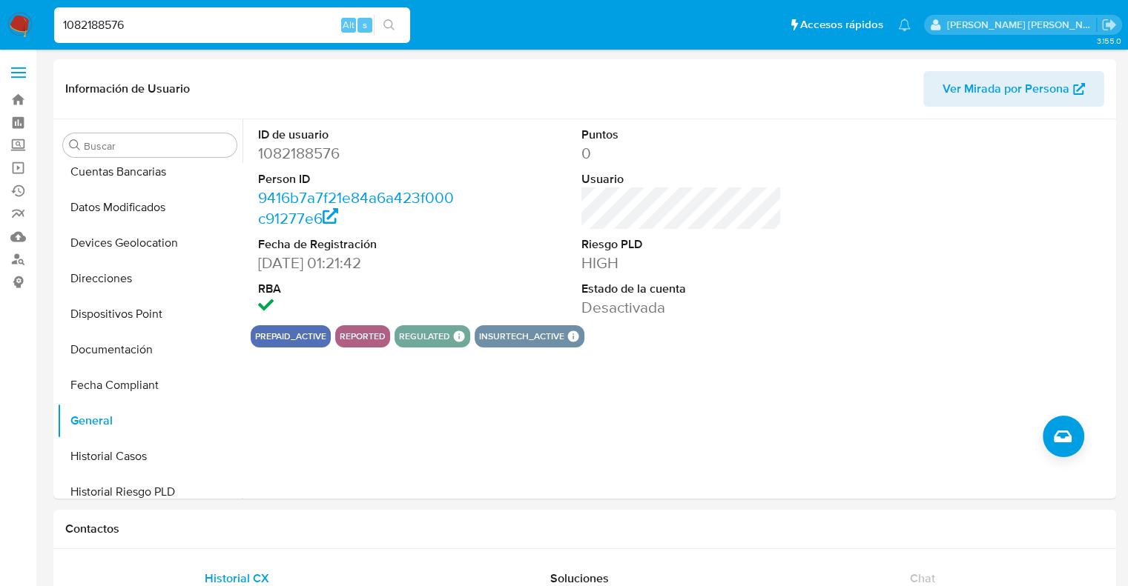
click at [102, 28] on input "1082188576" at bounding box center [232, 25] width 356 height 19
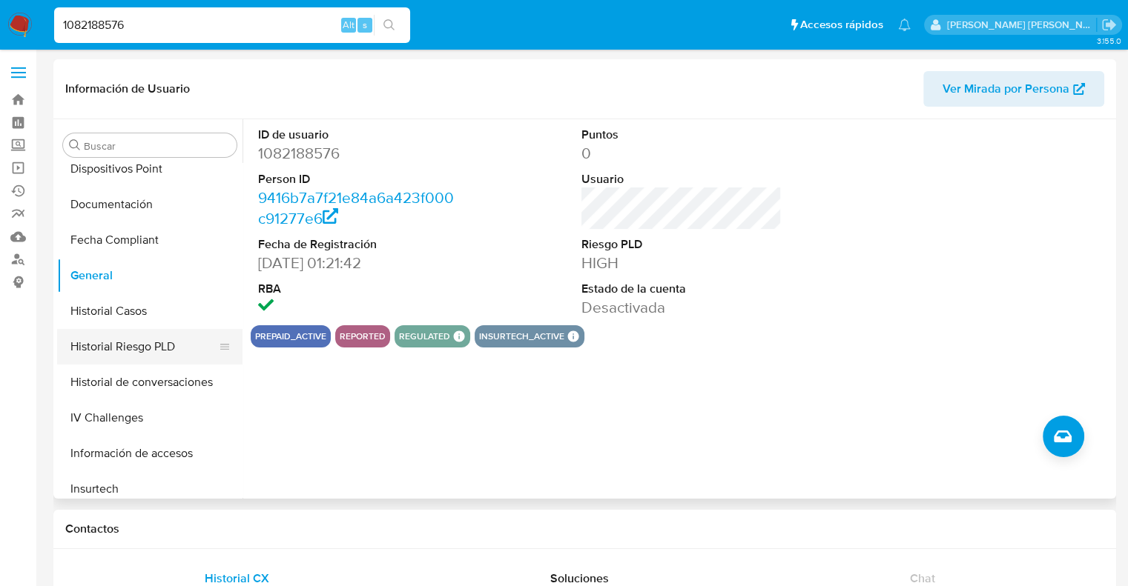
scroll to position [371, 0]
click at [122, 310] on button "Historial Casos" at bounding box center [144, 309] width 174 height 36
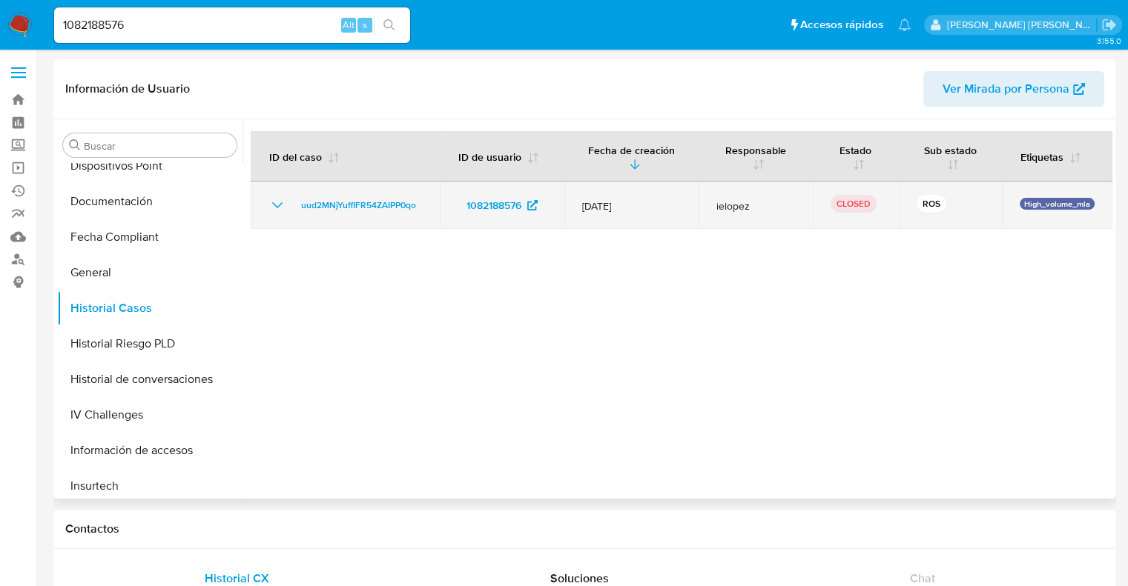
click at [274, 205] on icon "Mostrar/Ocultar" at bounding box center [277, 205] width 10 height 6
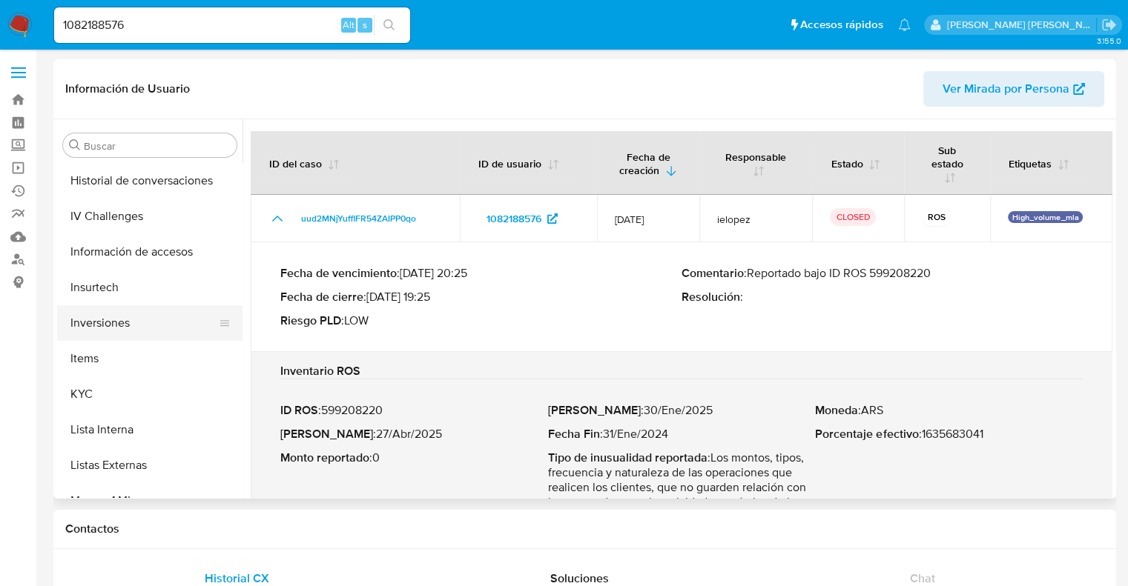
scroll to position [593, 0]
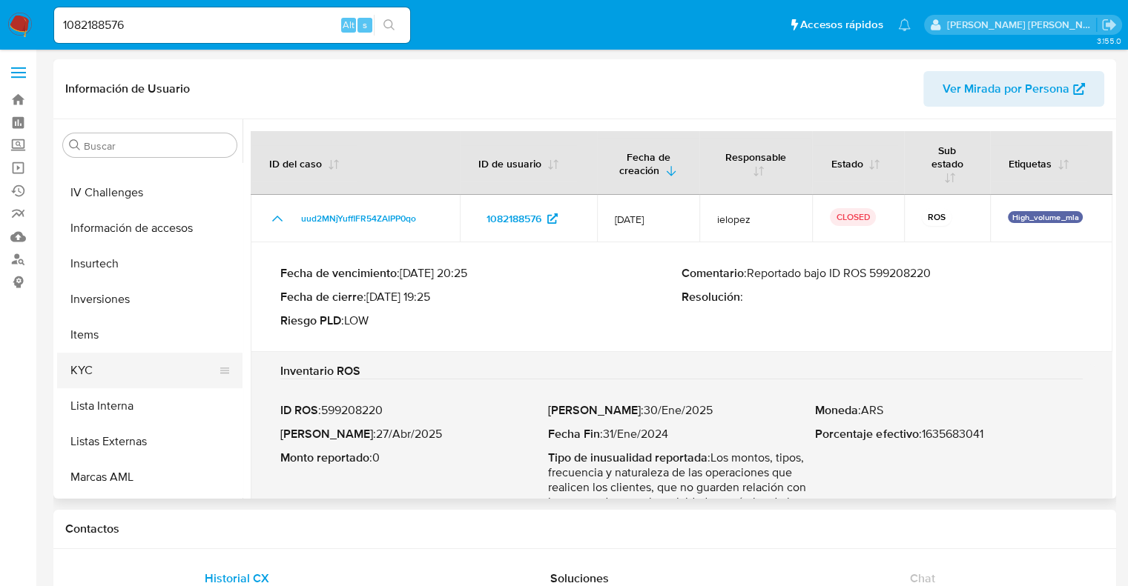
click at [93, 375] on button "KYC" at bounding box center [144, 371] width 174 height 36
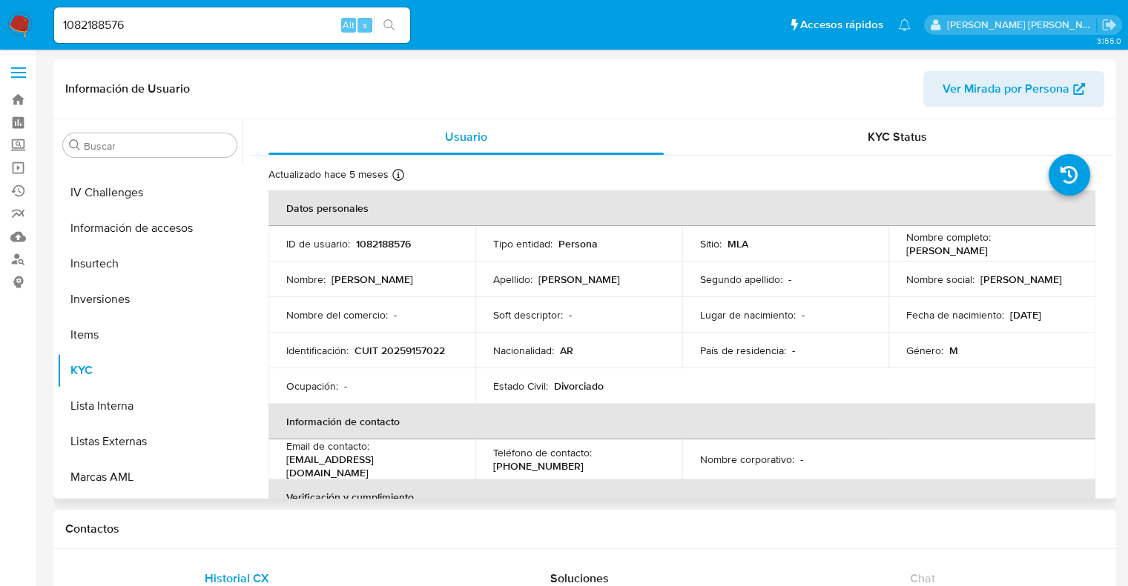
drag, startPoint x: 1005, startPoint y: 320, endPoint x: 1055, endPoint y: 317, distance: 49.8
click at [1059, 317] on div "Fecha de nacimiento : 14/06/1977" at bounding box center [991, 314] width 171 height 13
copy p "14/06/1977"
click at [419, 354] on p "CUIT 20259157022" at bounding box center [399, 350] width 90 height 13
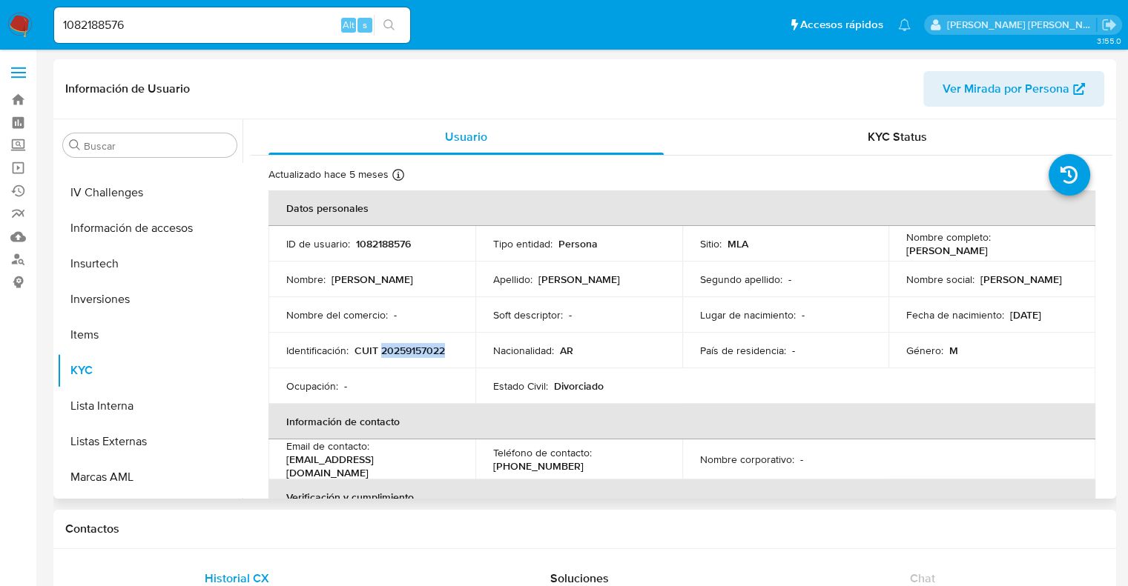
copy p "20259157022"
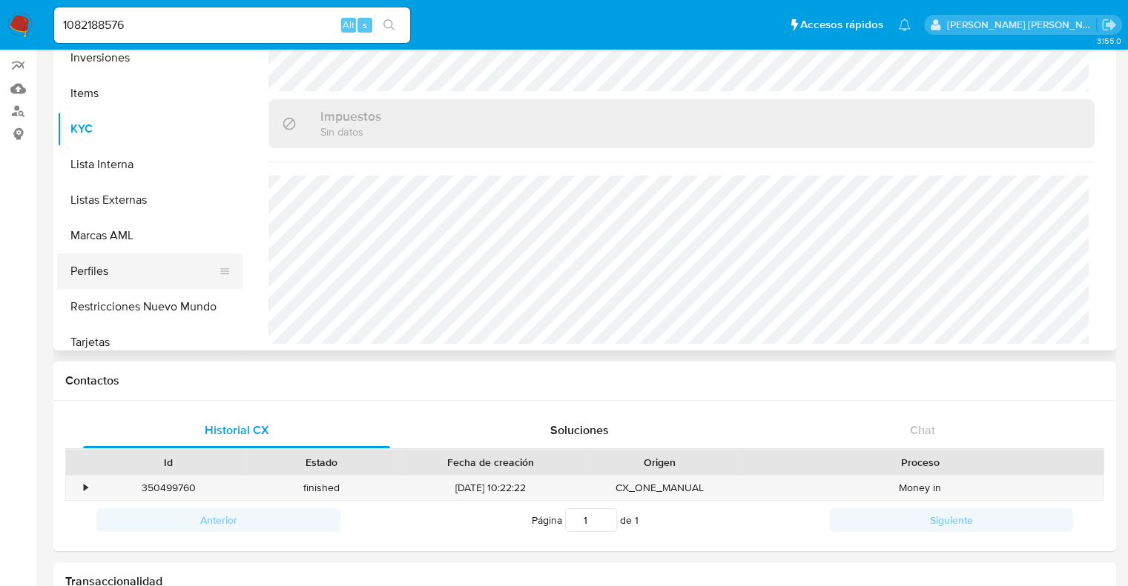
scroll to position [697, 0]
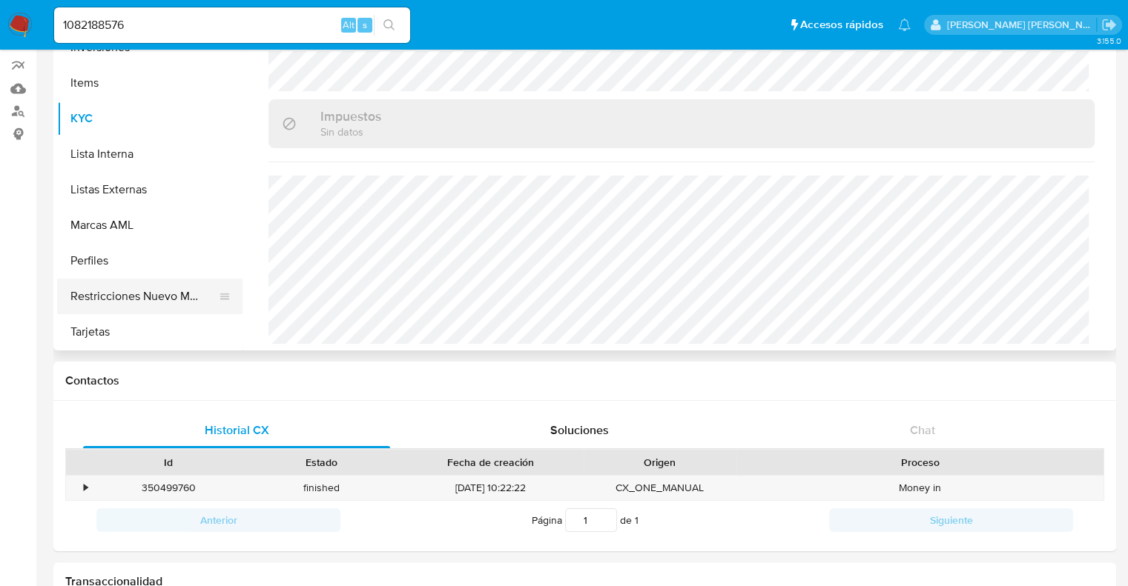
click at [119, 299] on button "Restricciones Nuevo Mundo" at bounding box center [144, 297] width 174 height 36
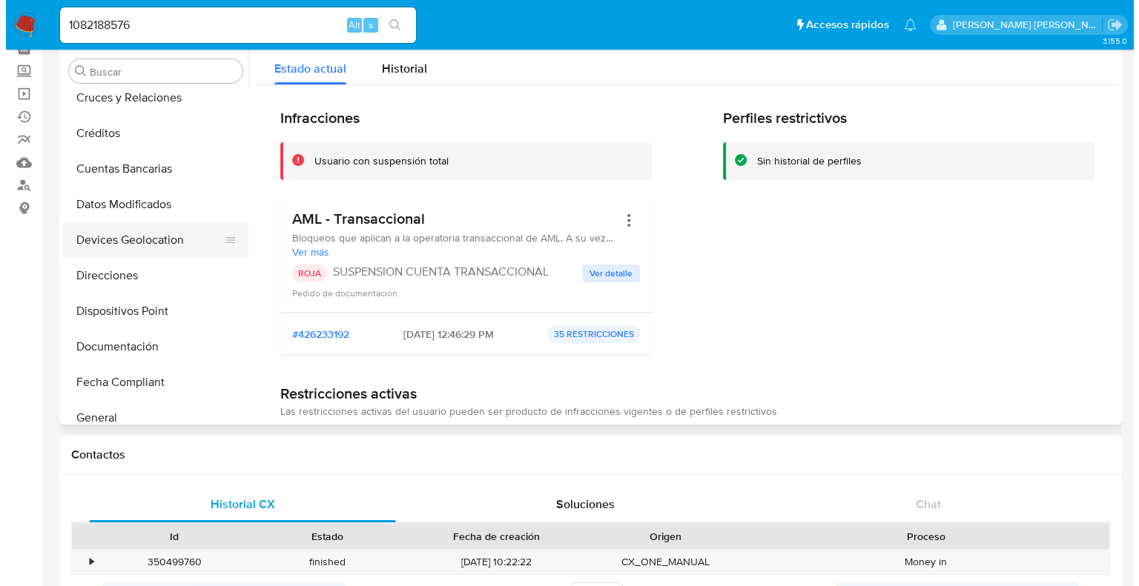
scroll to position [0, 0]
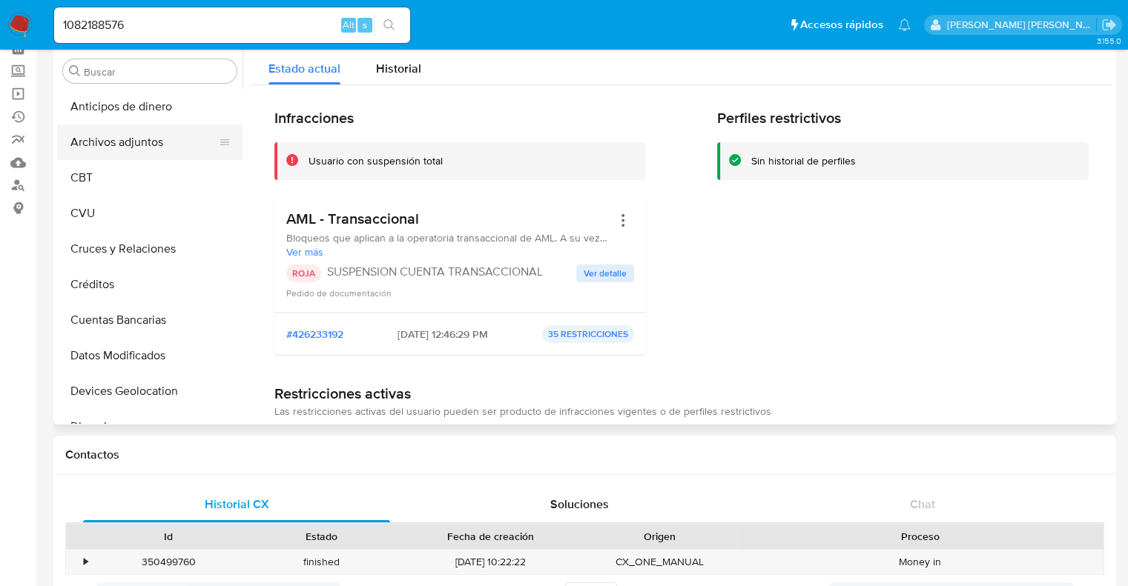
click at [140, 144] on button "Archivos adjuntos" at bounding box center [144, 143] width 174 height 36
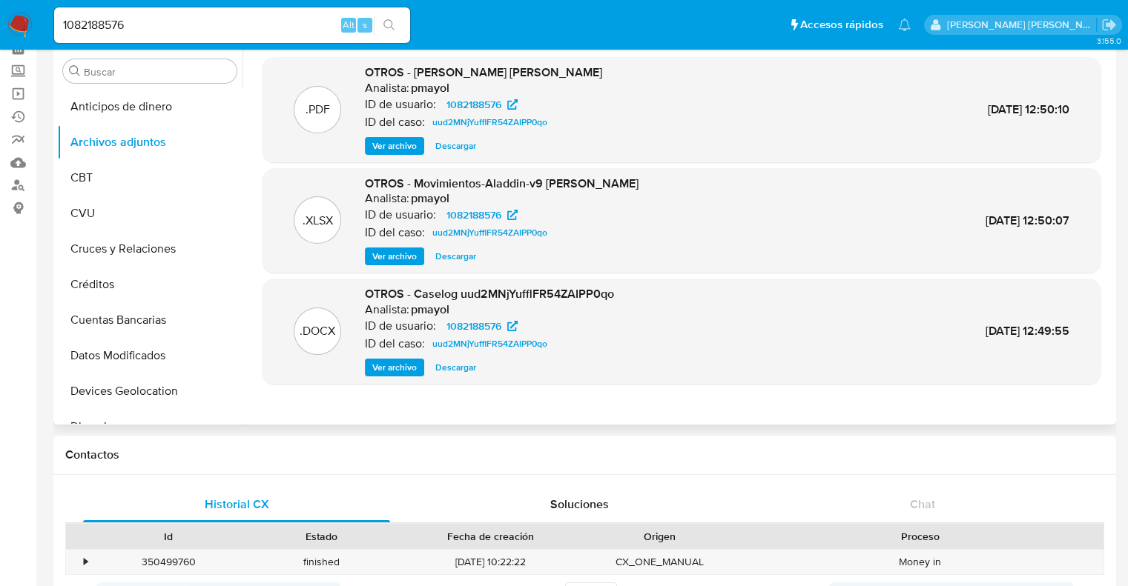
click at [386, 366] on span "Ver archivo" at bounding box center [394, 367] width 44 height 15
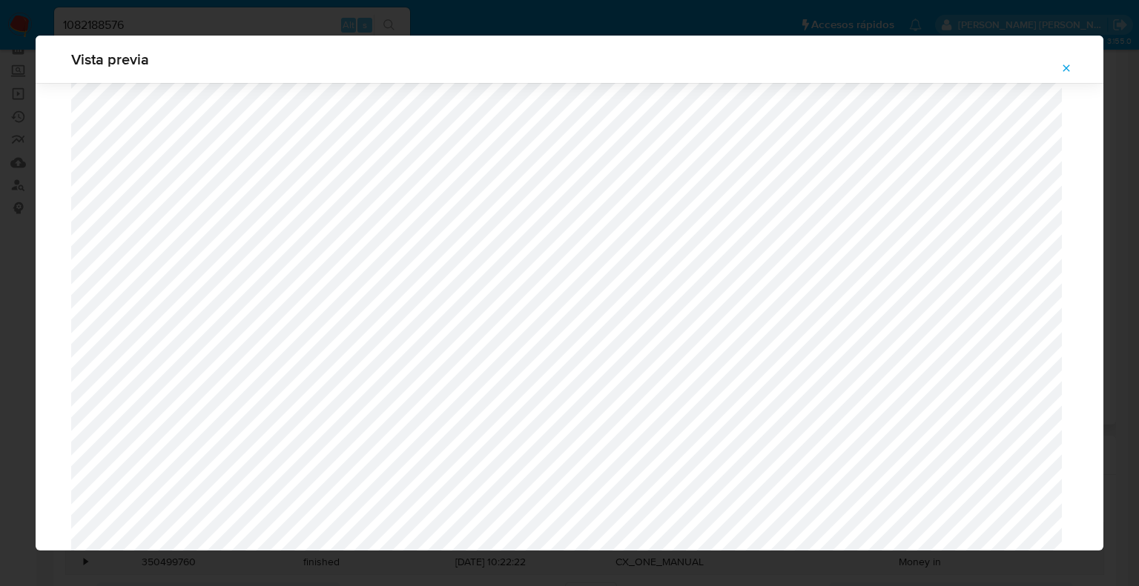
scroll to position [1453, 0]
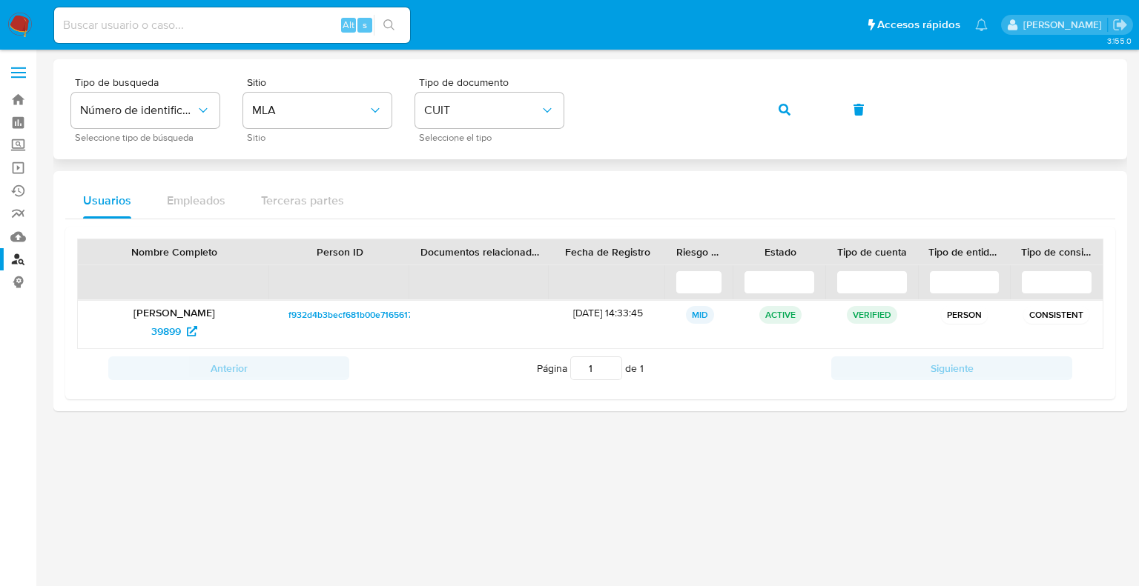
click at [564, 112] on div "Tipo de busqueda Número de identificación Seleccione tipo de búsqueda Sitio MLA…" at bounding box center [590, 109] width 1038 height 65
click at [779, 112] on icon "button" at bounding box center [785, 110] width 12 height 12
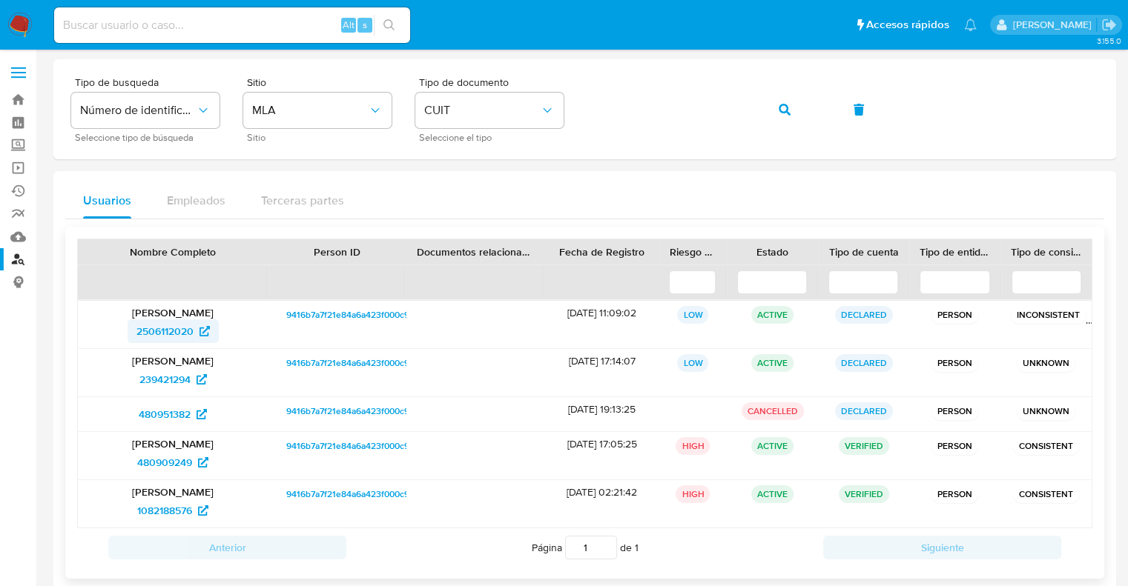
scroll to position [24, 0]
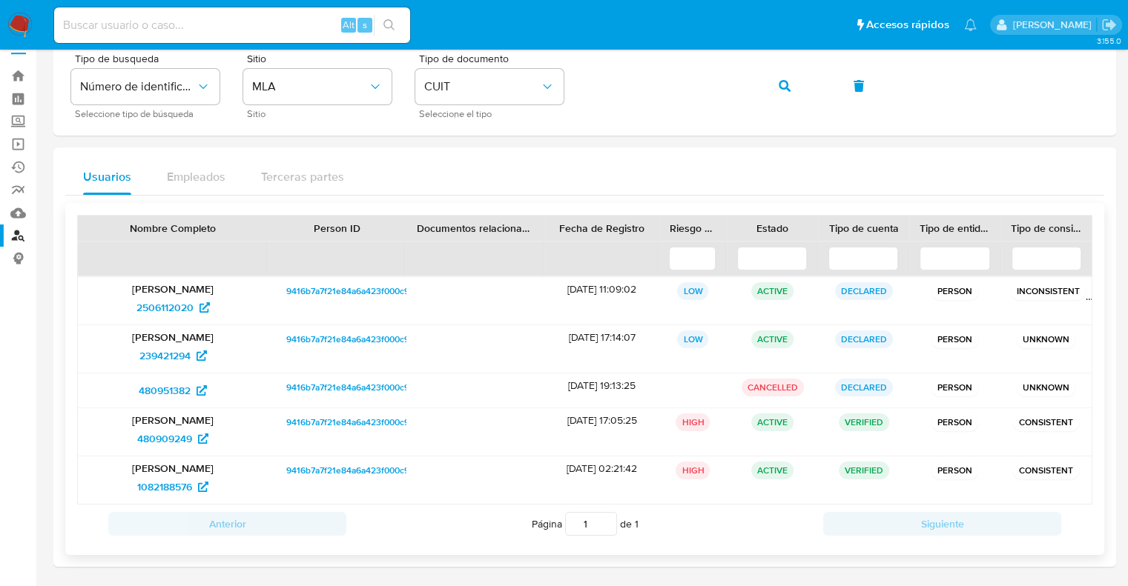
click at [382, 287] on span "9416b7a7f21e84a6a423f000c91277e6" at bounding box center [361, 291] width 151 height 18
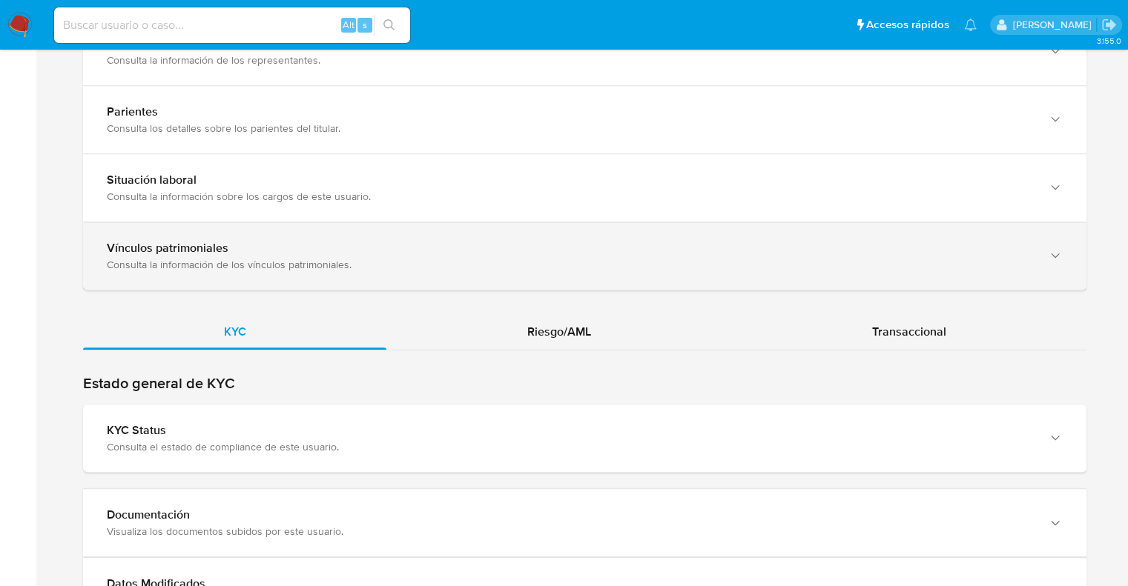
scroll to position [1111, 0]
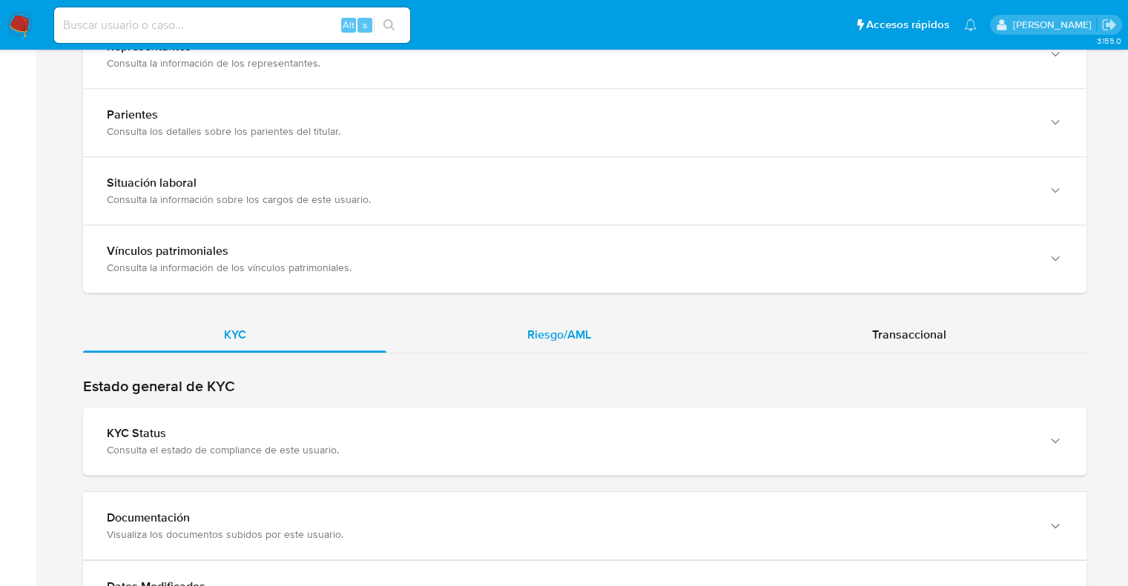
click at [559, 337] on span "Riesgo/AML" at bounding box center [559, 334] width 64 height 17
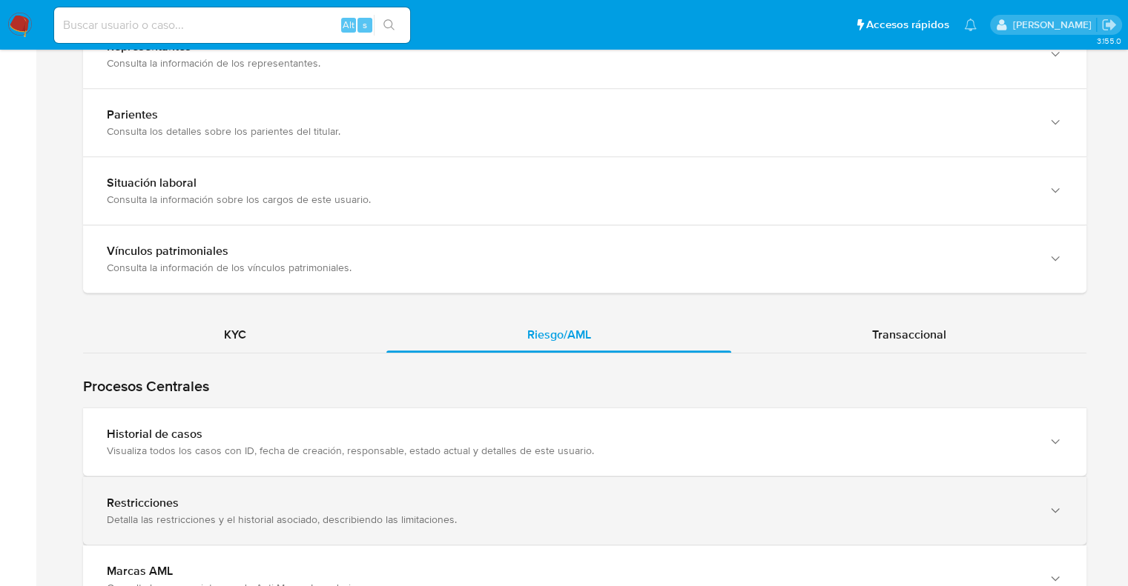
scroll to position [1333, 0]
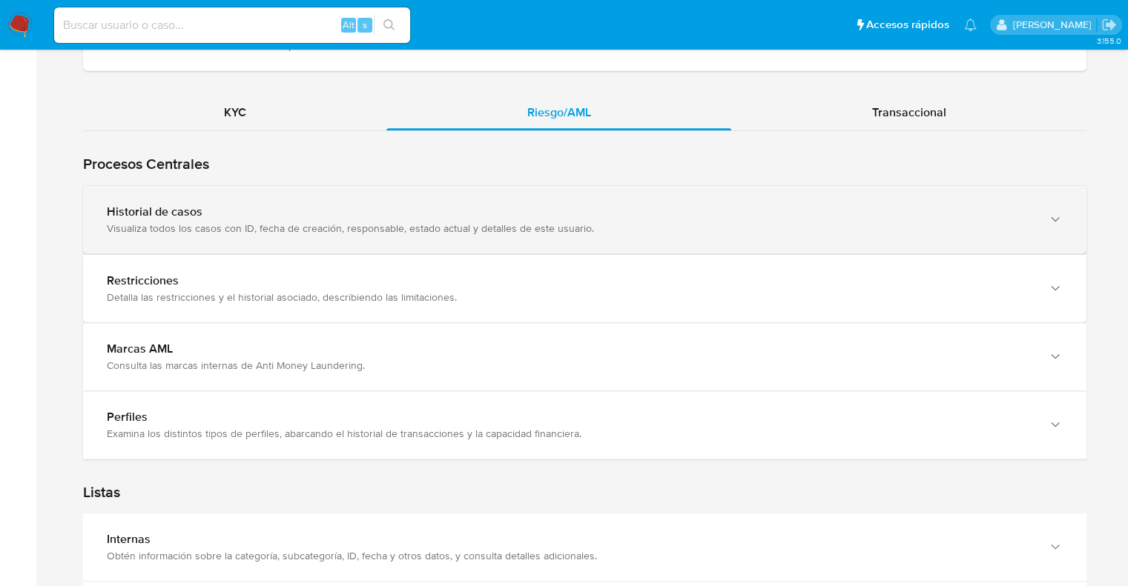
click at [202, 222] on div "Visualiza todos los casos con ID, fecha de creación, responsable, estado actual…" at bounding box center [570, 228] width 926 height 13
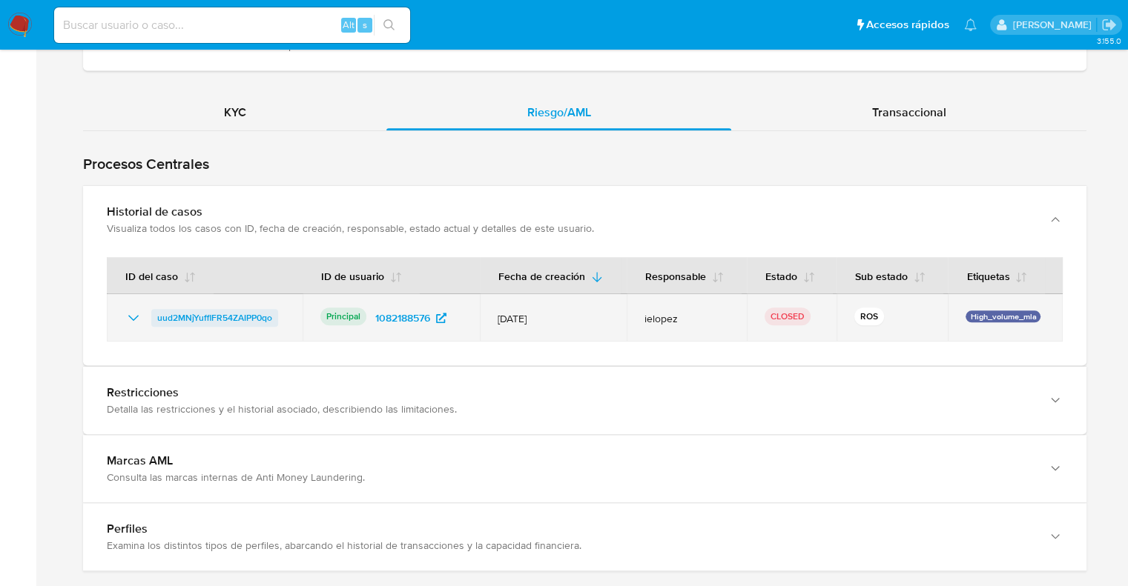
click at [249, 314] on span "uud2MNjYufflFR54ZAIPP0qo" at bounding box center [214, 318] width 115 height 18
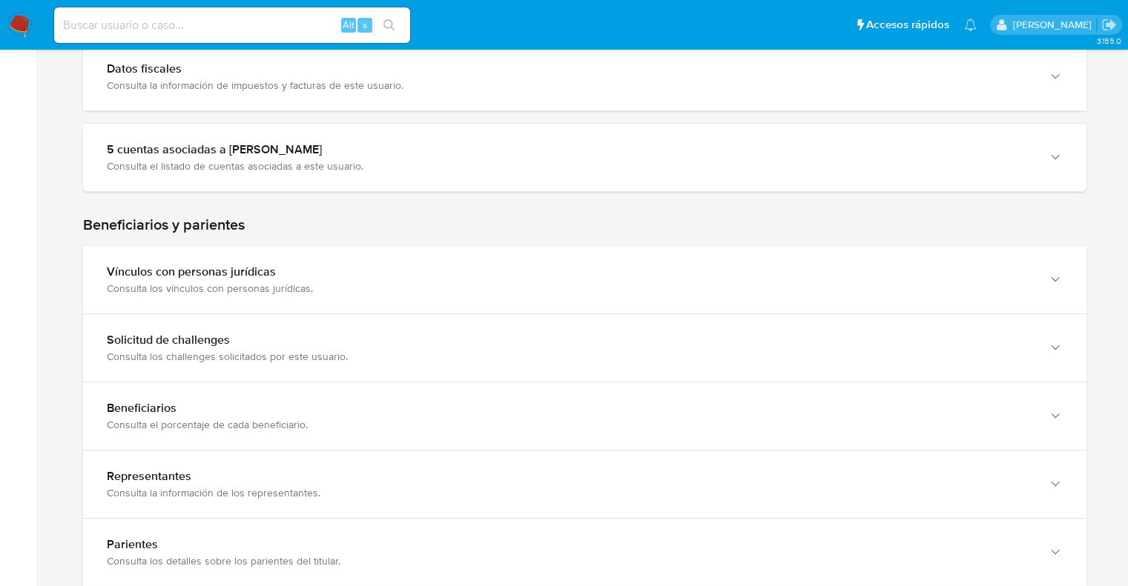
scroll to position [666, 0]
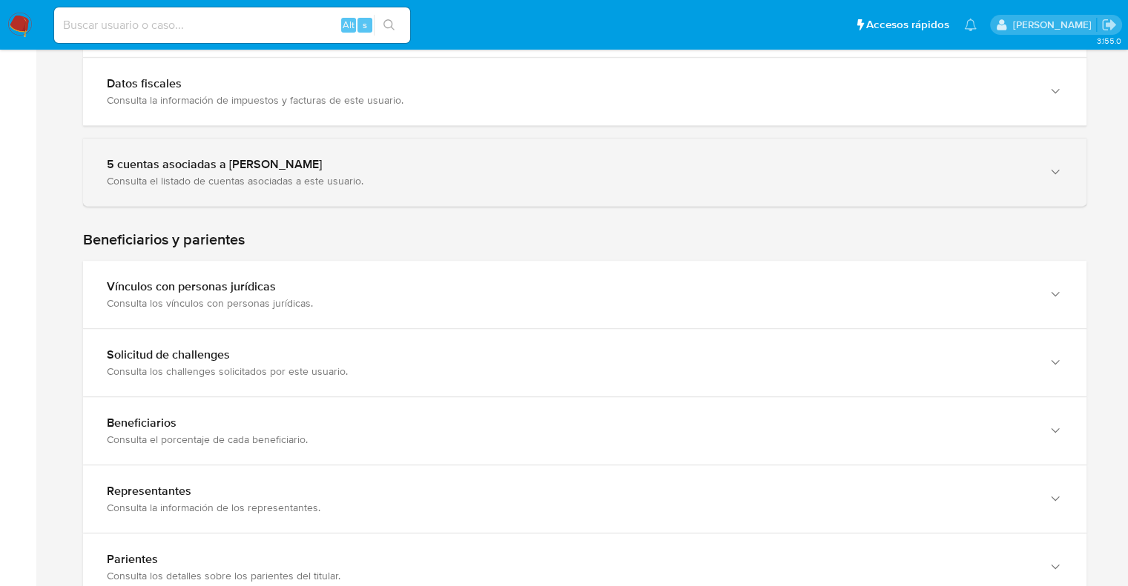
click at [261, 174] on div "Consulta el listado de cuentas asociadas a este usuario." at bounding box center [570, 180] width 926 height 13
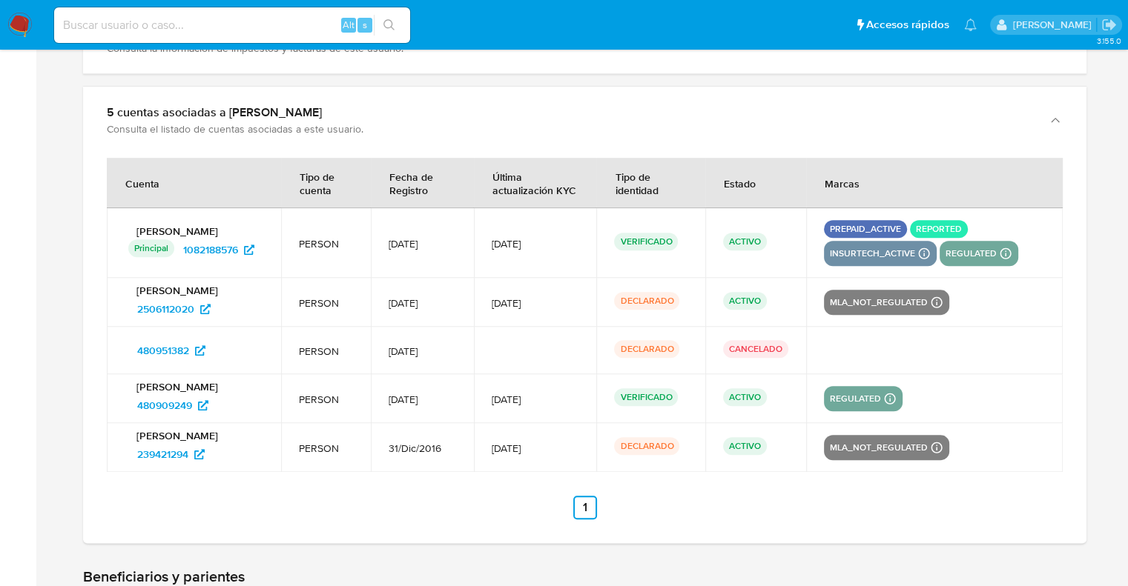
scroll to position [740, 0]
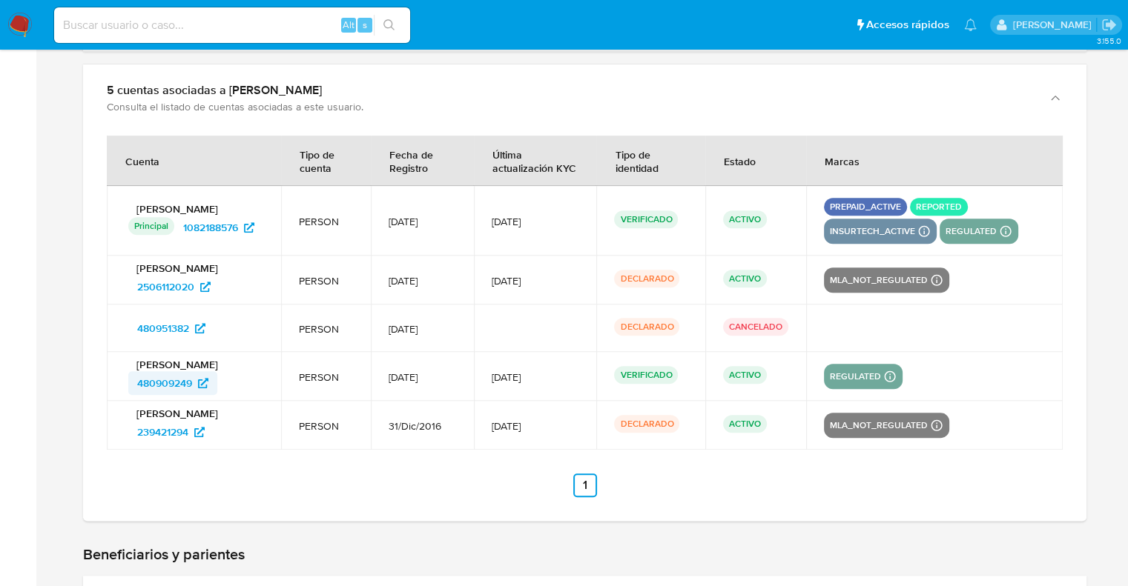
click at [168, 379] on span "480909249" at bounding box center [164, 383] width 55 height 24
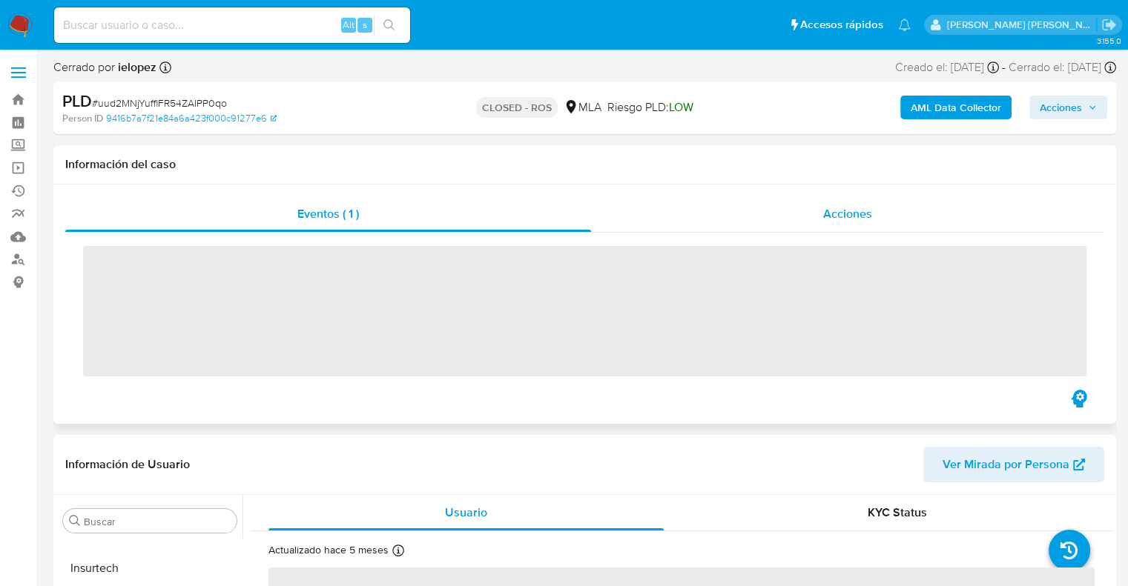
scroll to position [697, 0]
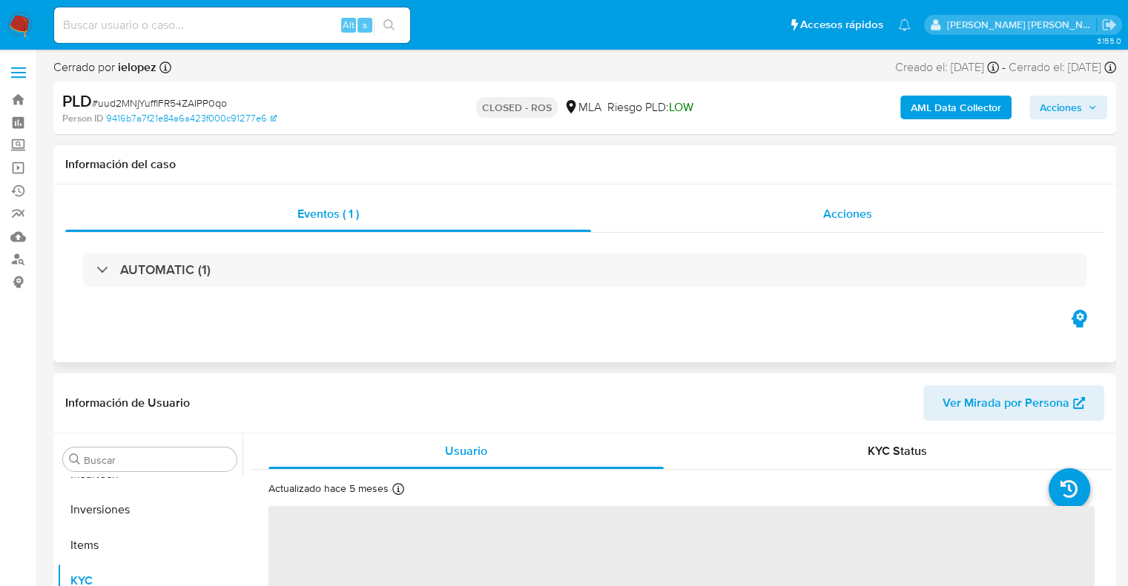
click at [867, 213] on span "Acciones" at bounding box center [847, 213] width 49 height 17
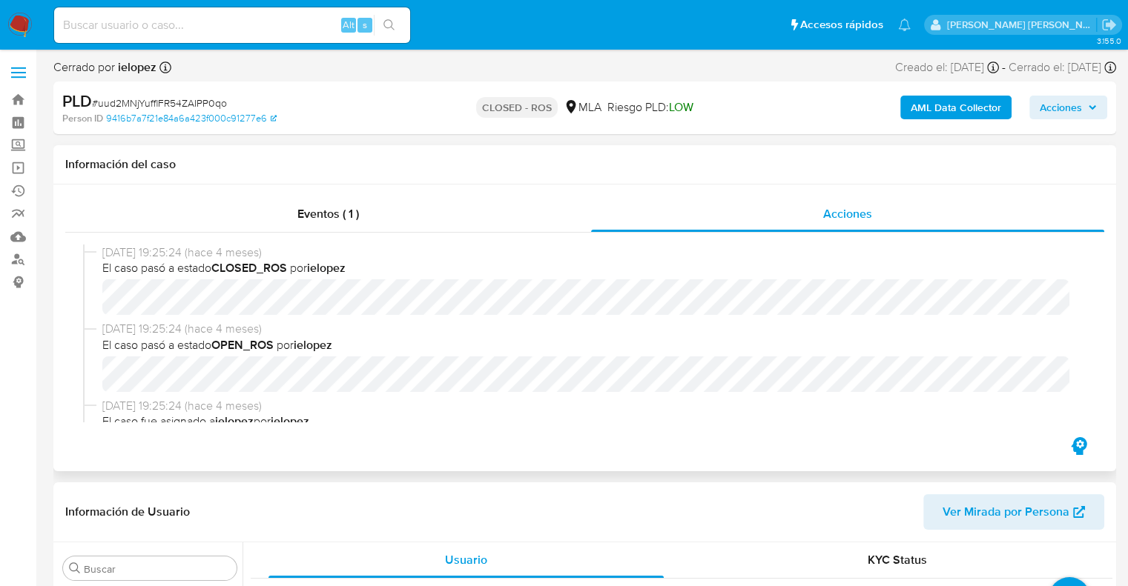
select select "10"
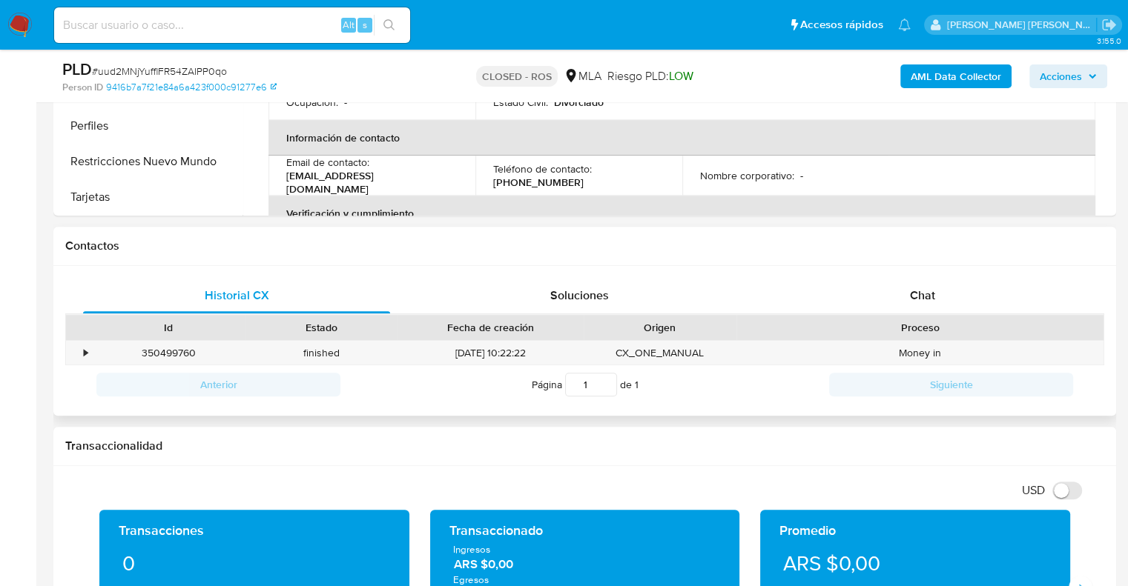
scroll to position [667, 0]
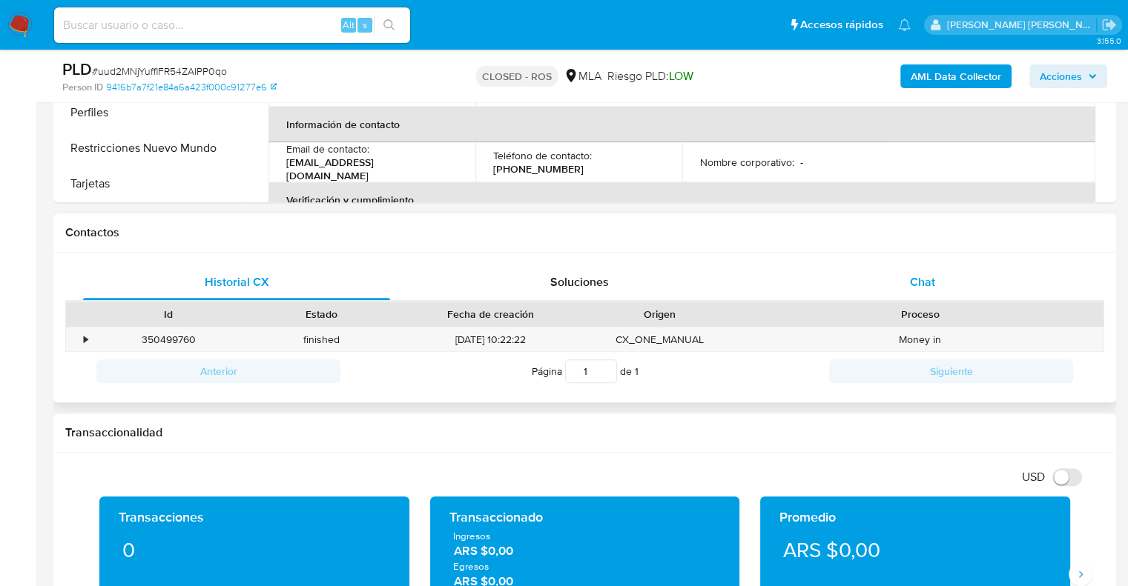
click at [931, 281] on span "Chat" at bounding box center [922, 282] width 25 height 17
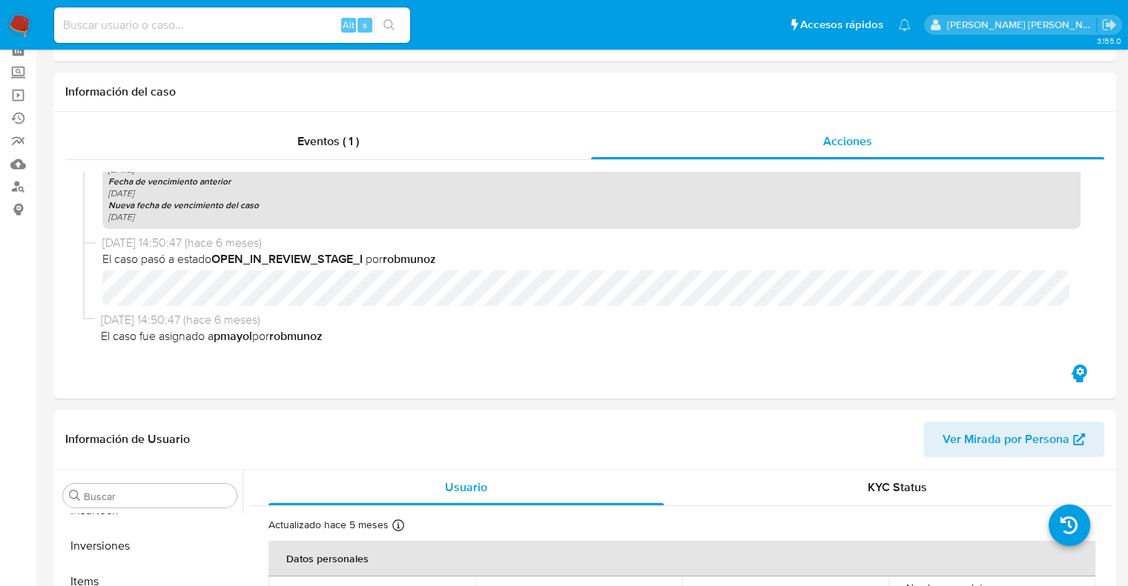
scroll to position [0, 0]
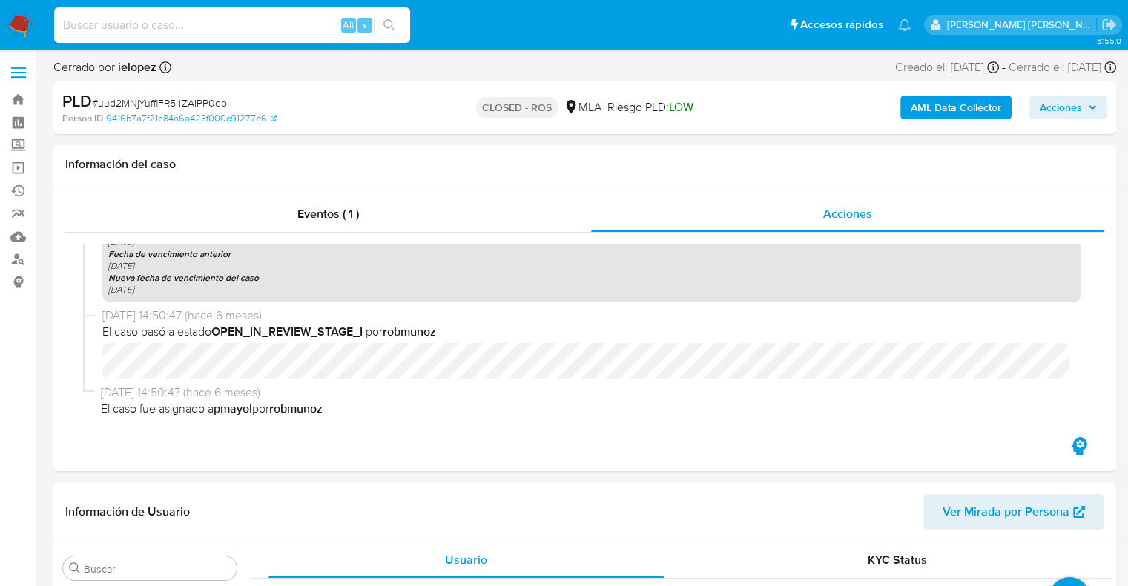
click at [117, 26] on input at bounding box center [232, 25] width 356 height 19
paste input "27279973017"
type input "27279973017"
click at [23, 260] on link "Buscador de personas" at bounding box center [88, 259] width 176 height 23
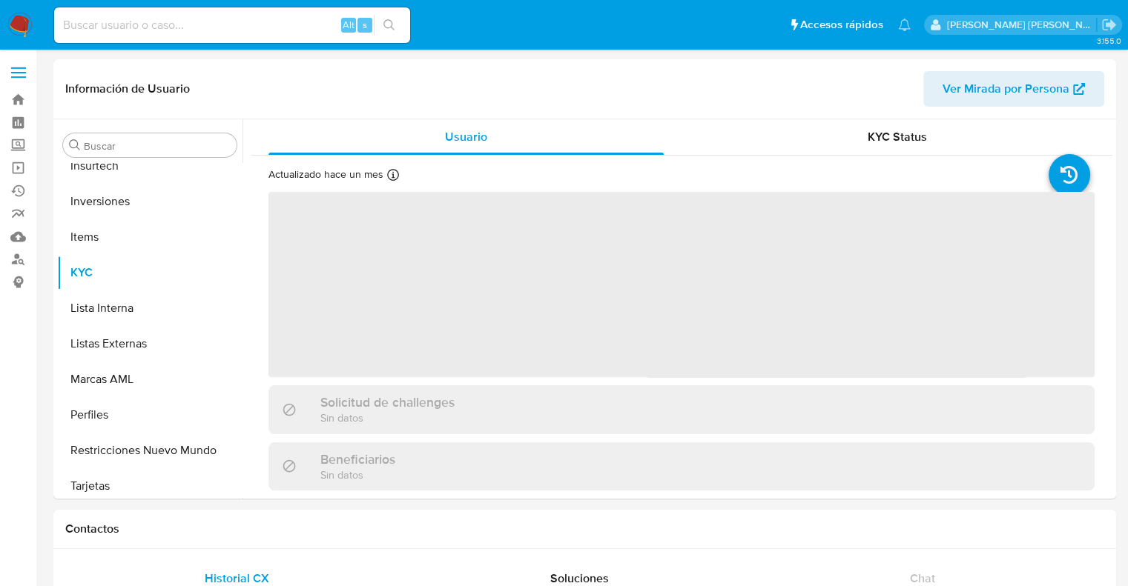
scroll to position [697, 0]
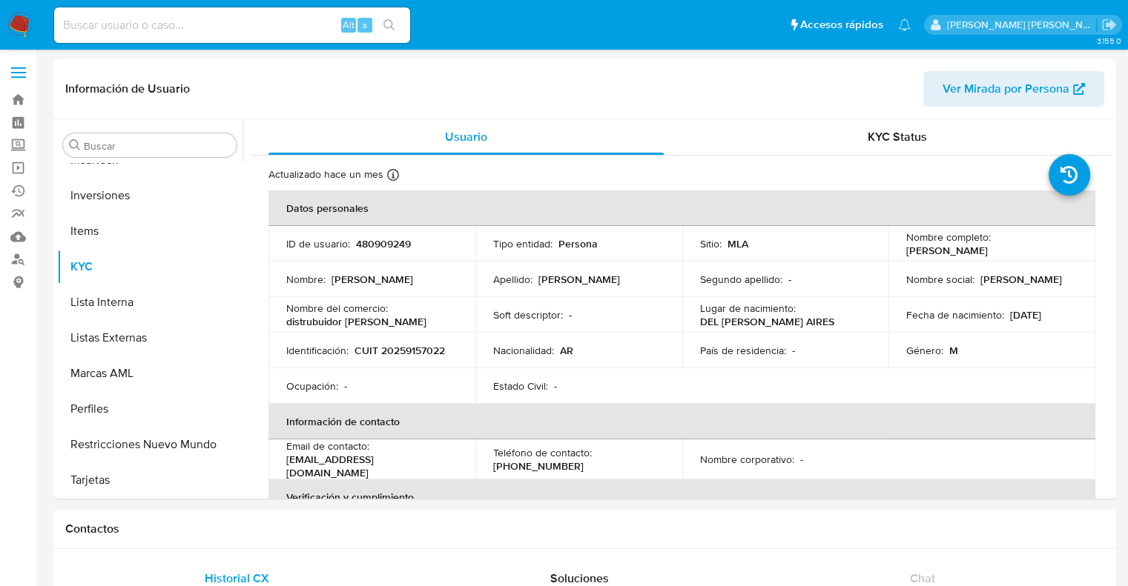
select select "10"
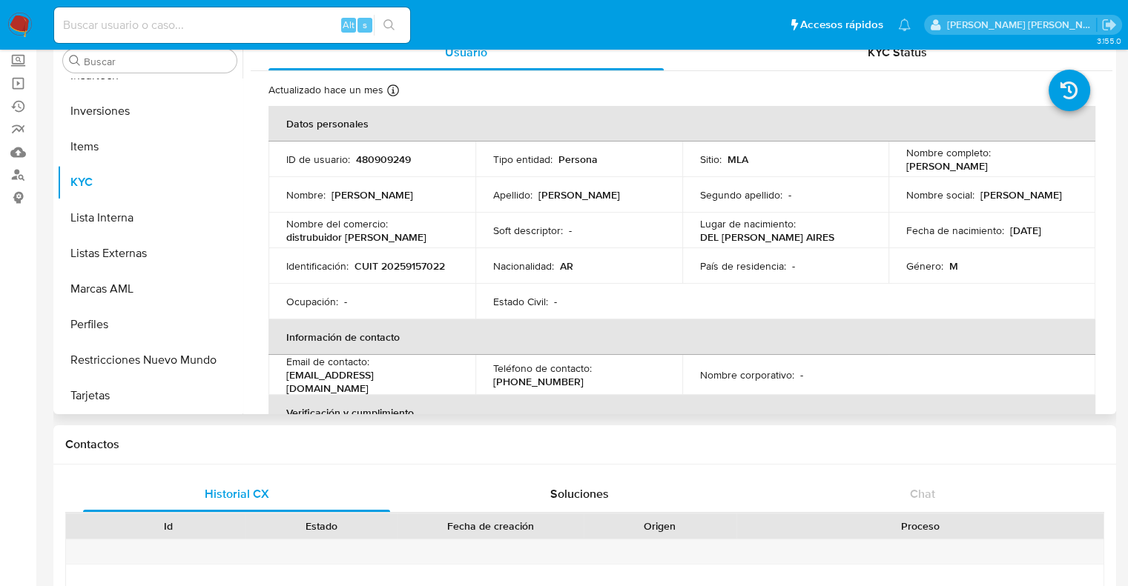
scroll to position [0, 0]
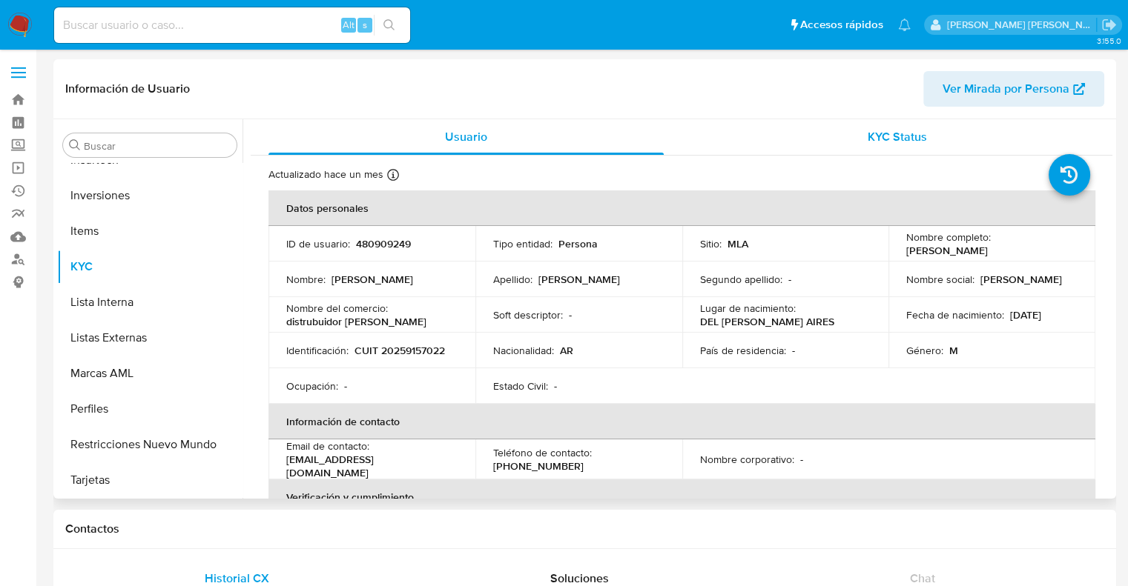
click at [860, 147] on div "KYC Status" at bounding box center [896, 137] width 395 height 36
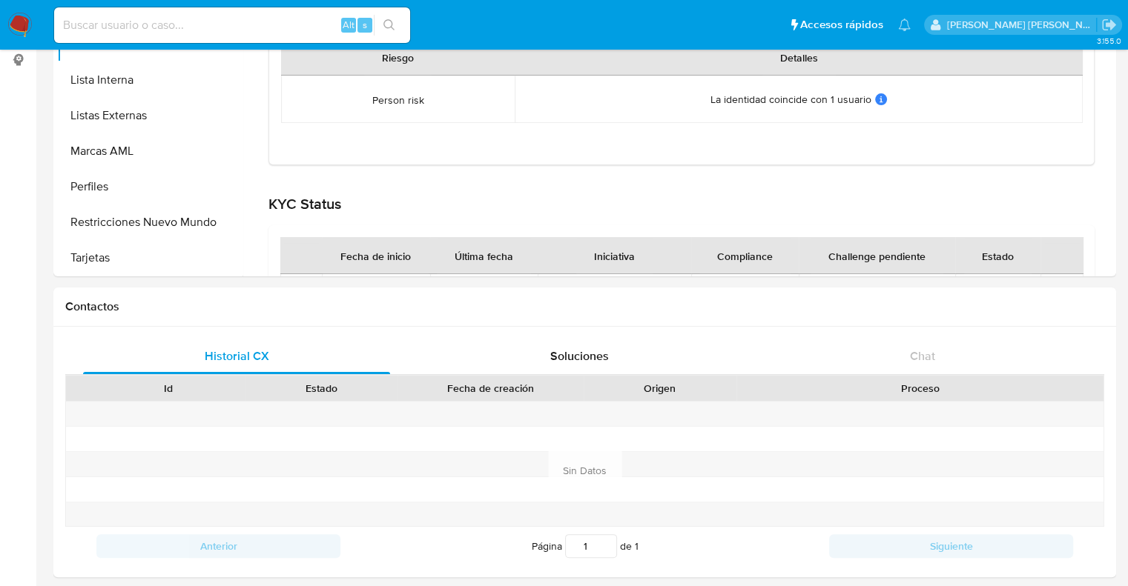
scroll to position [2, 0]
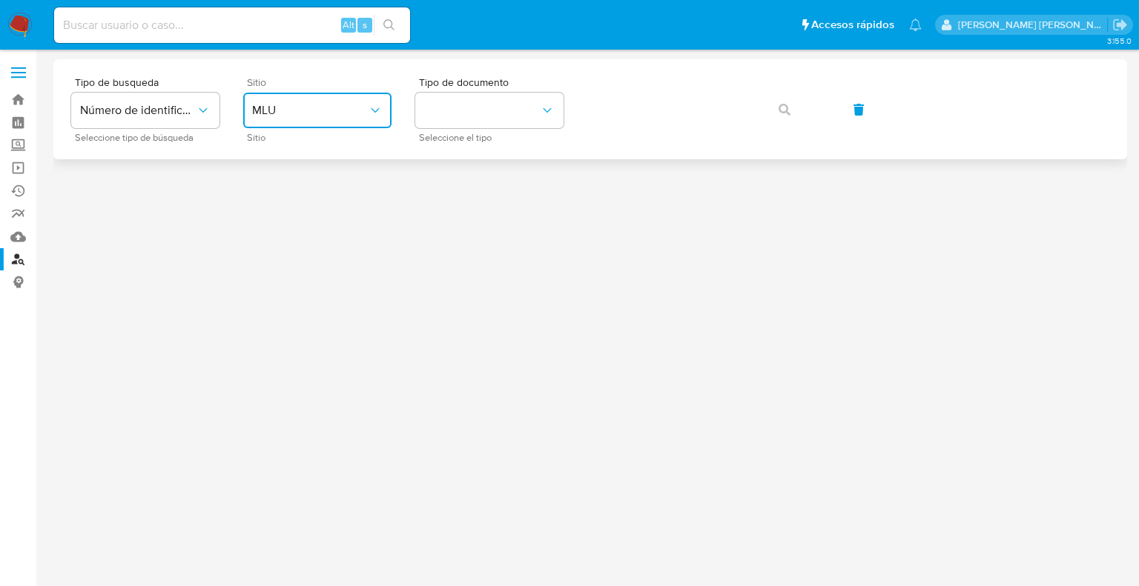
click at [281, 125] on button "MLU" at bounding box center [317, 111] width 148 height 36
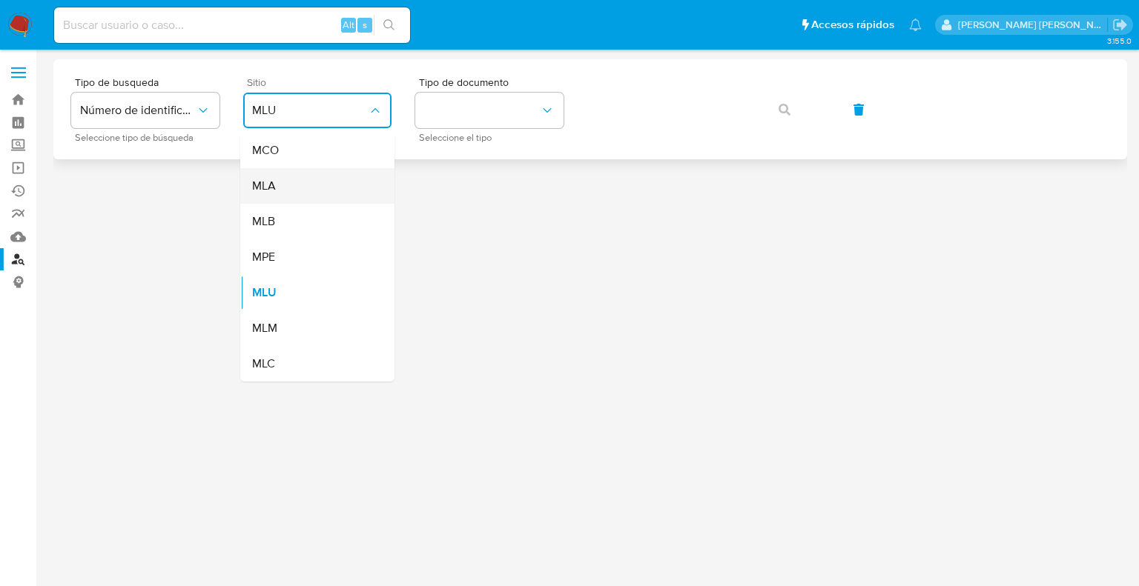
click at [268, 186] on span "MLA" at bounding box center [264, 186] width 24 height 15
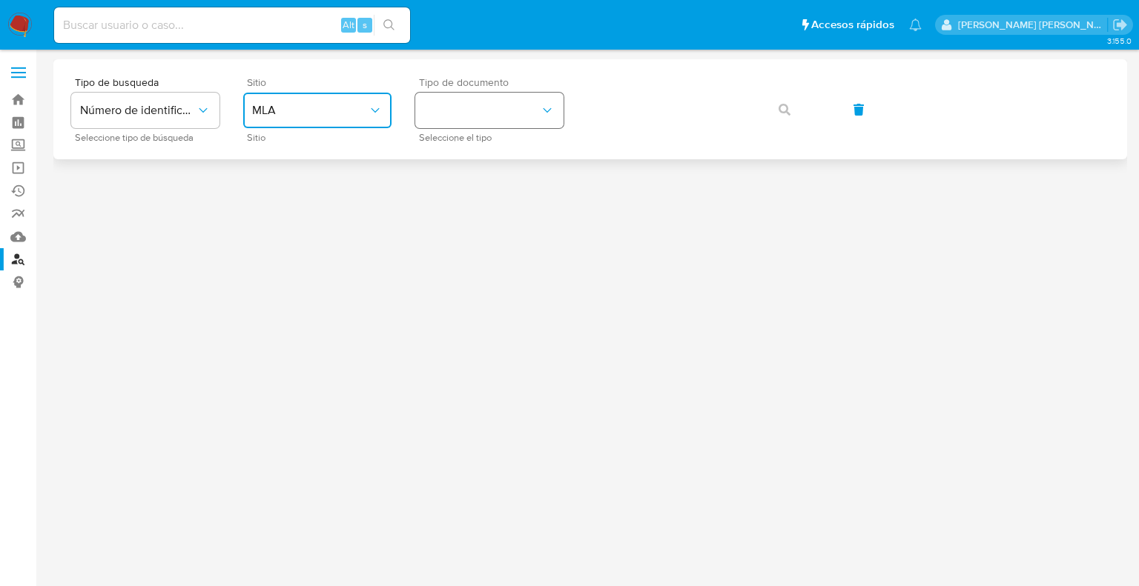
click at [483, 115] on button "identificationType" at bounding box center [489, 111] width 148 height 36
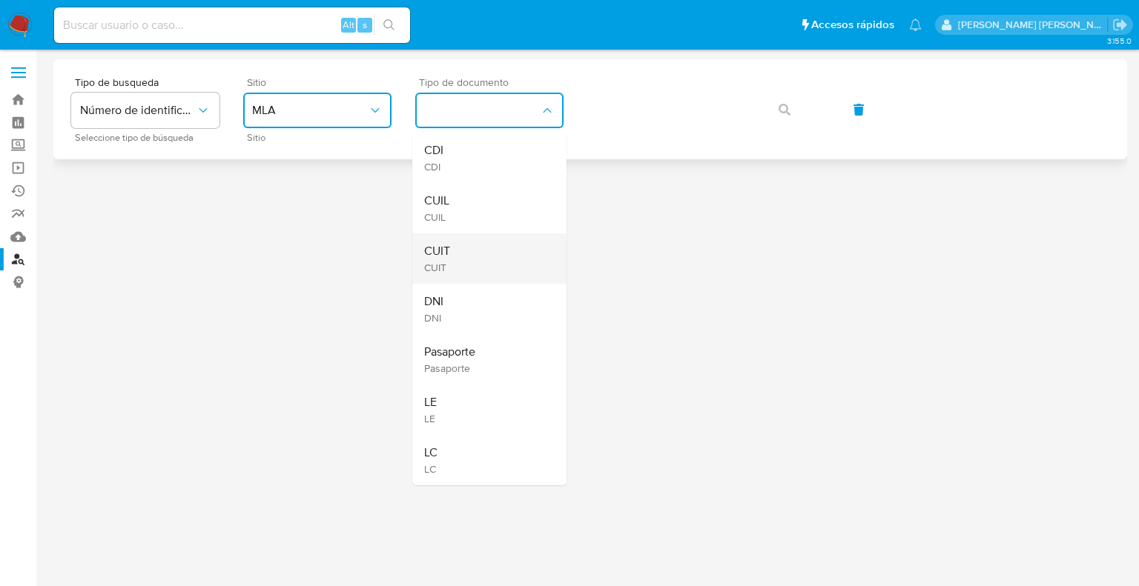
click at [470, 263] on div "CUIT CUIT" at bounding box center [485, 259] width 122 height 50
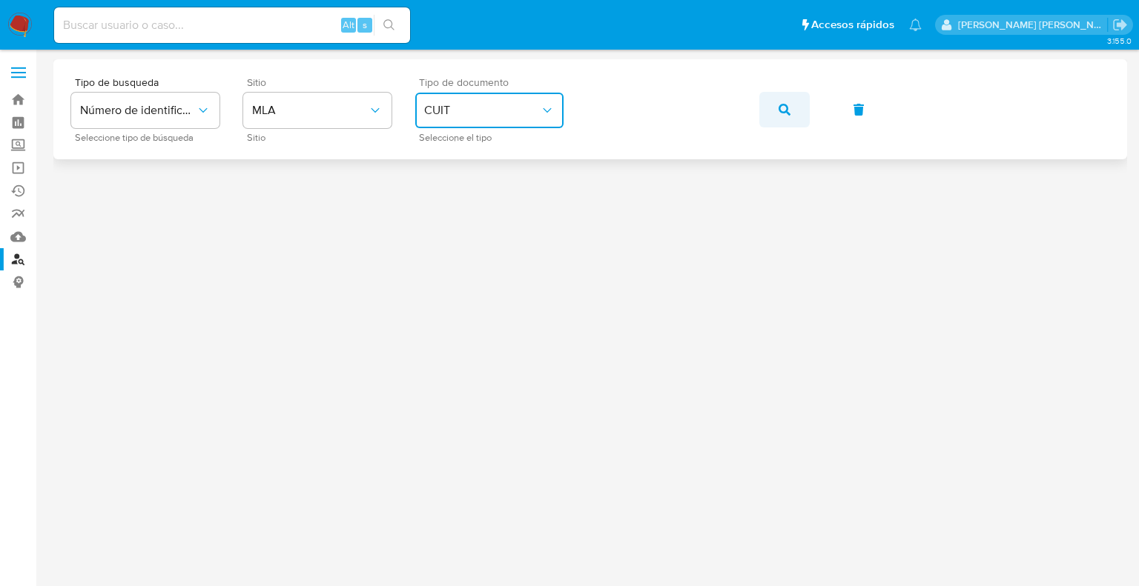
click at [792, 109] on button "button" at bounding box center [784, 110] width 50 height 36
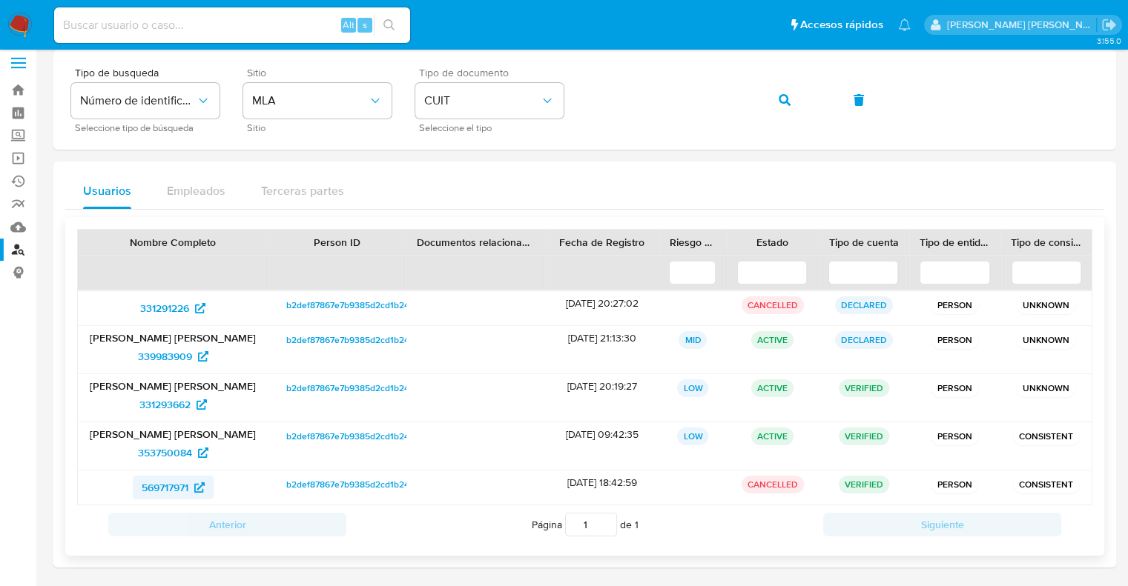
scroll to position [11, 0]
click at [150, 449] on span "353750084" at bounding box center [165, 452] width 54 height 24
click at [581, 100] on div "Tipo de busqueda Número de identificación Seleccione tipo de búsqueda Sitio MLA…" at bounding box center [584, 98] width 1027 height 65
click at [780, 97] on icon "button" at bounding box center [785, 99] width 12 height 12
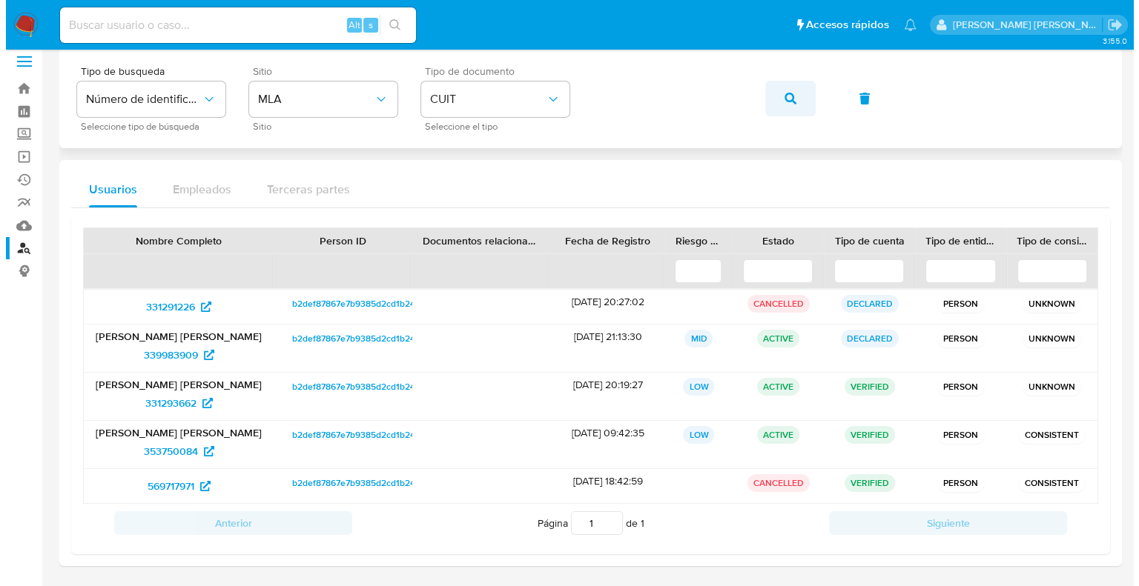
scroll to position [0, 0]
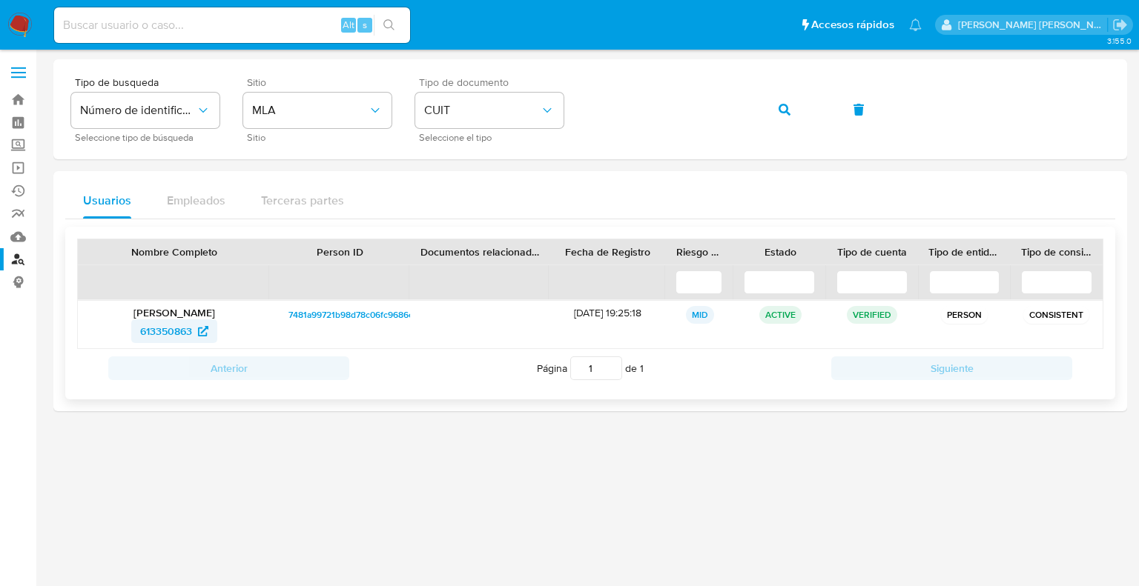
click at [167, 328] on span "613350863" at bounding box center [166, 332] width 52 height 24
drag, startPoint x: 804, startPoint y: 115, endPoint x: 796, endPoint y: 115, distance: 8.2
click at [803, 115] on button "button" at bounding box center [784, 110] width 50 height 36
click at [169, 330] on span "456239771" at bounding box center [166, 332] width 50 height 24
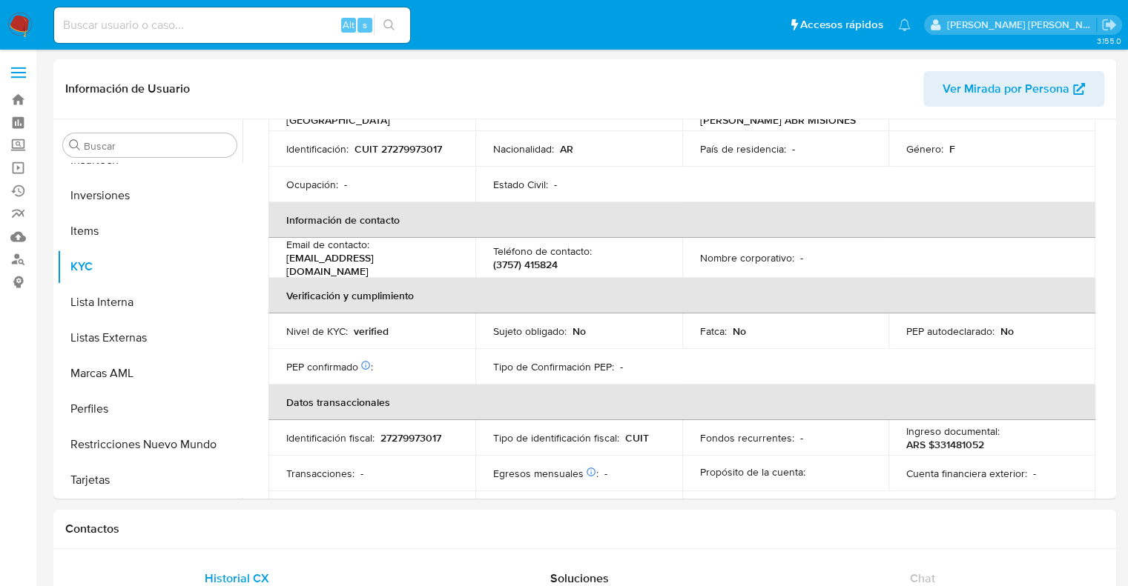
scroll to position [809, 0]
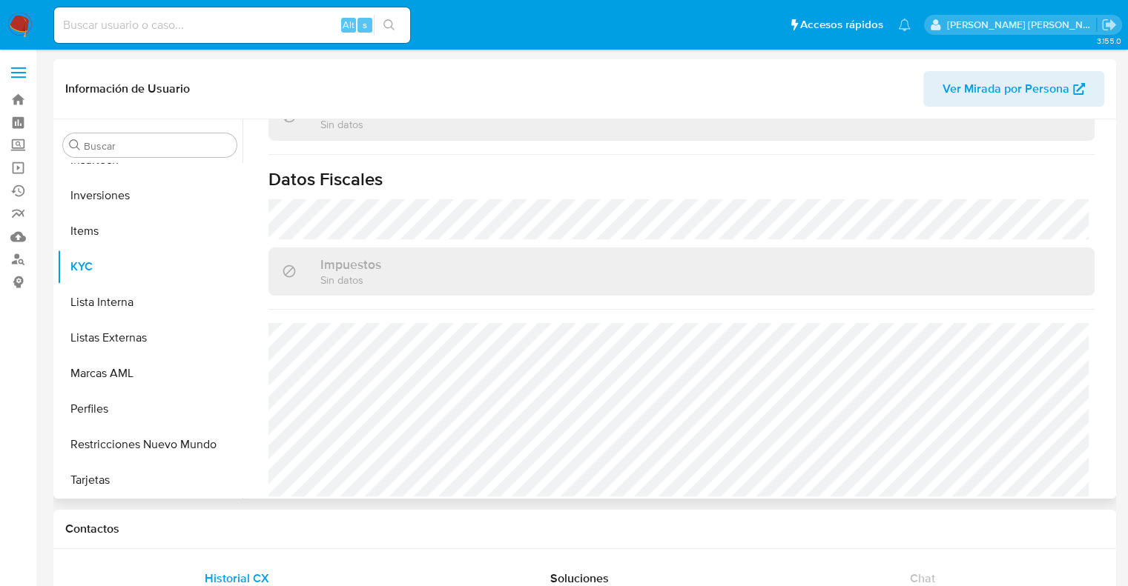
select select "10"
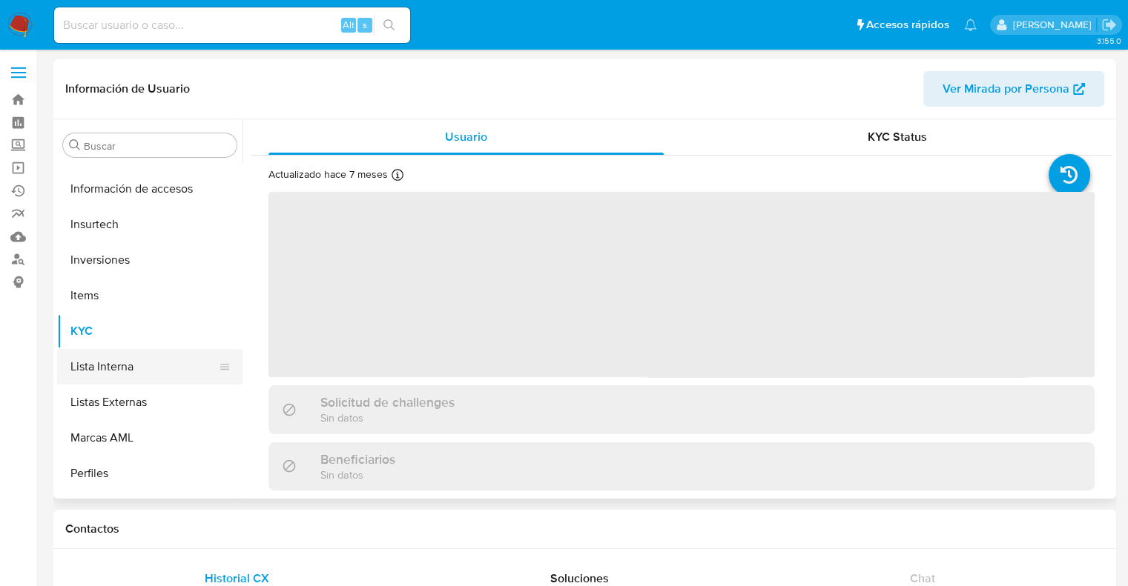
scroll to position [697, 0]
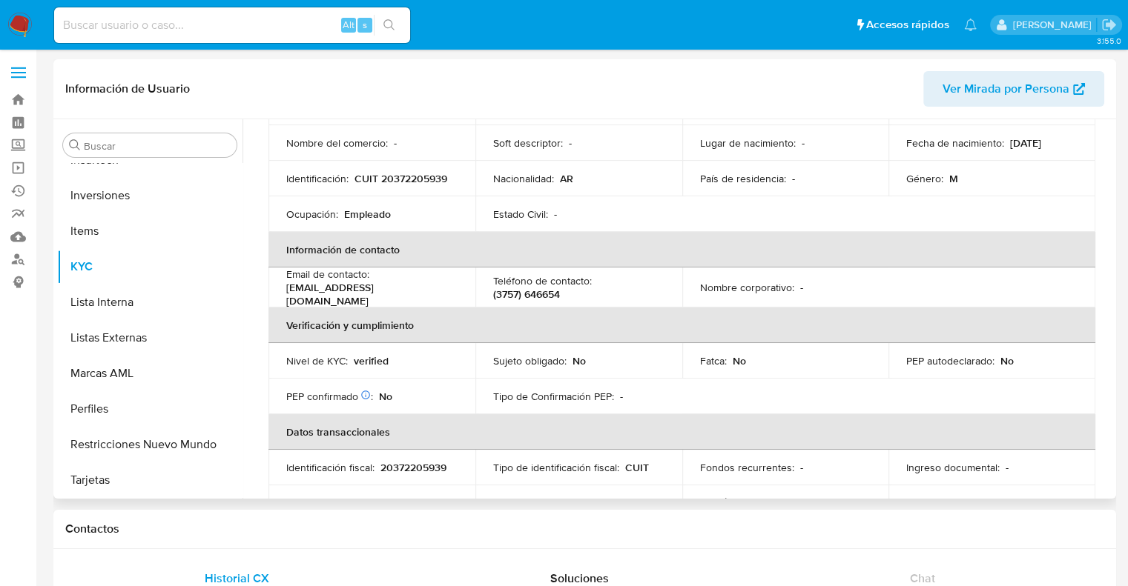
select select "10"
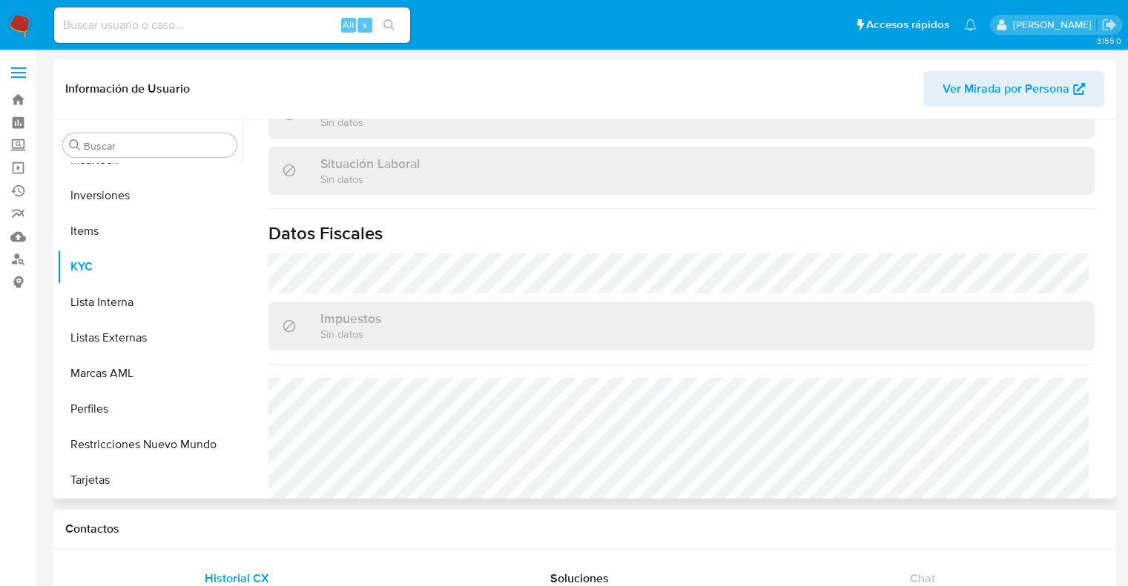
scroll to position [794, 0]
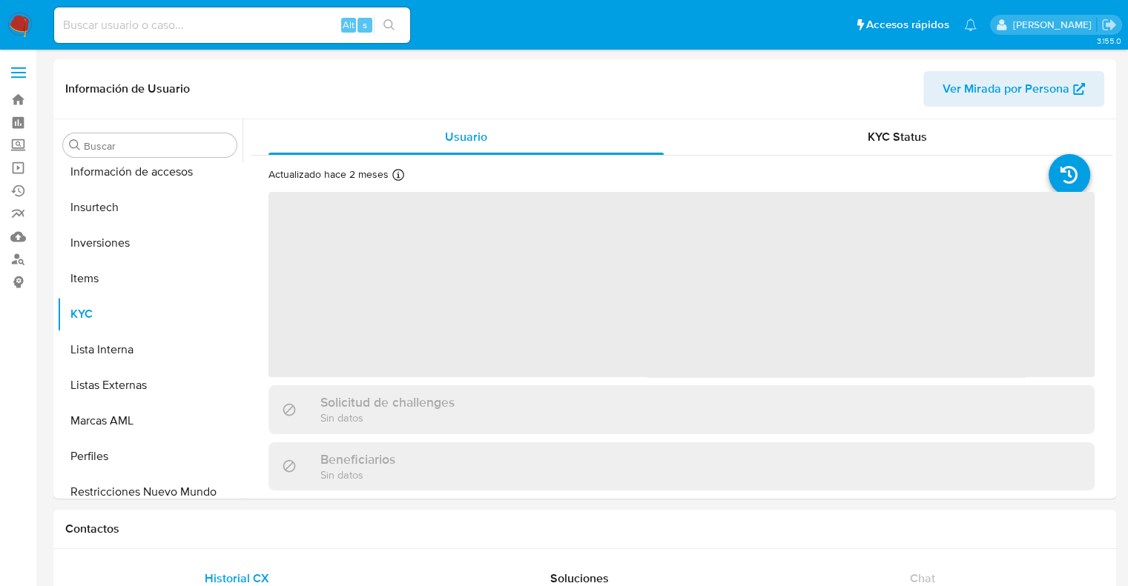
scroll to position [697, 0]
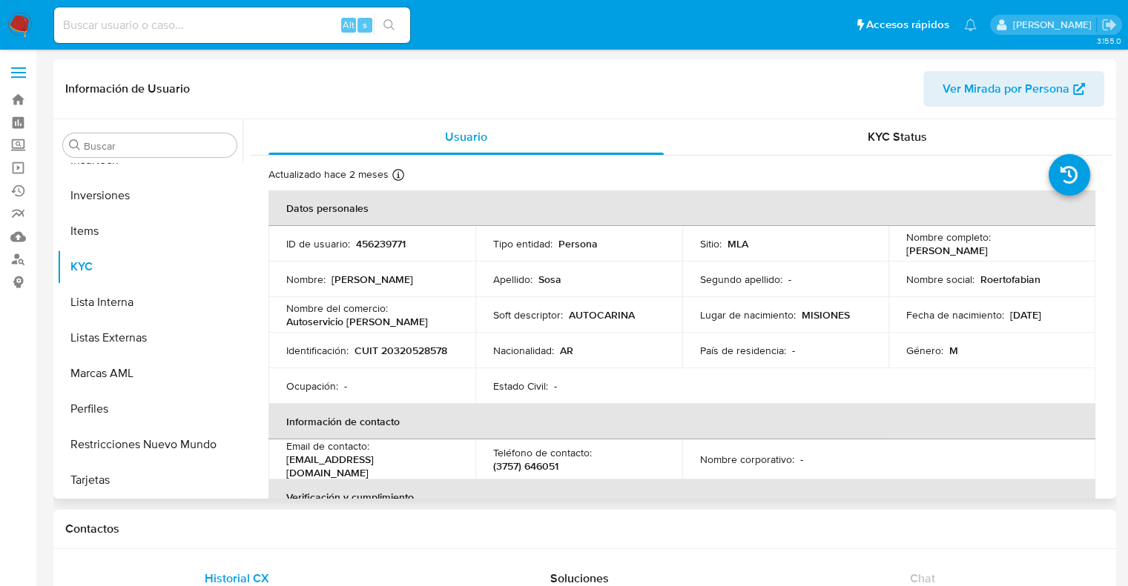
select select "10"
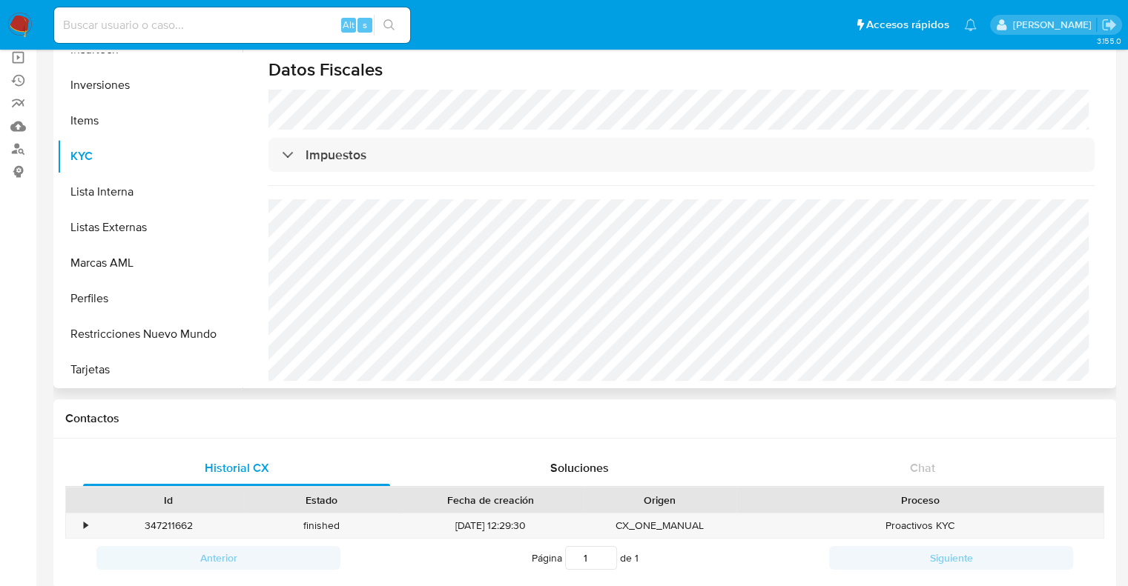
scroll to position [148, 0]
